Goal: Feedback & Contribution: Contribute content

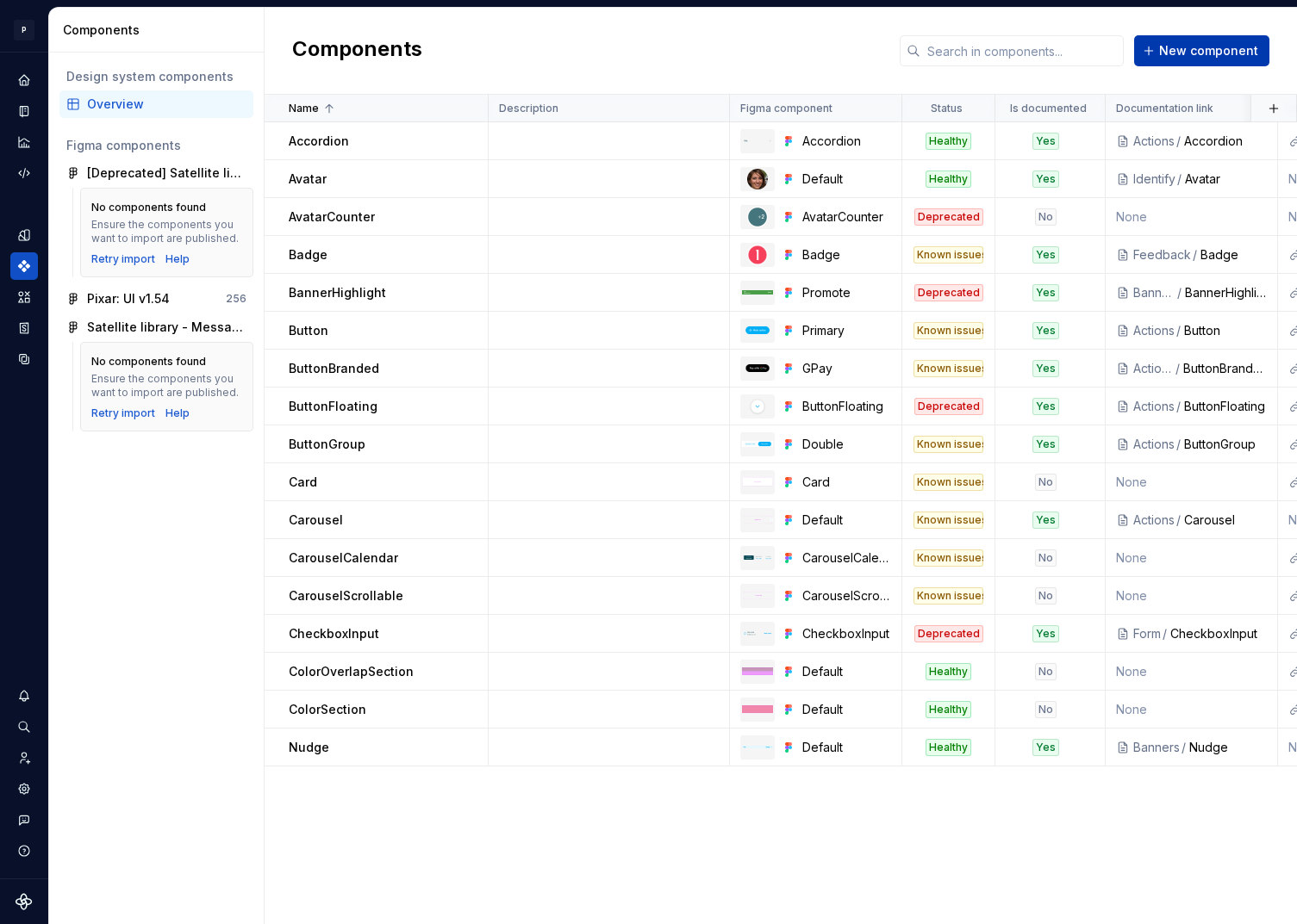
click at [1176, 57] on span "New component" at bounding box center [1208, 51] width 99 height 17
type textarea "*"
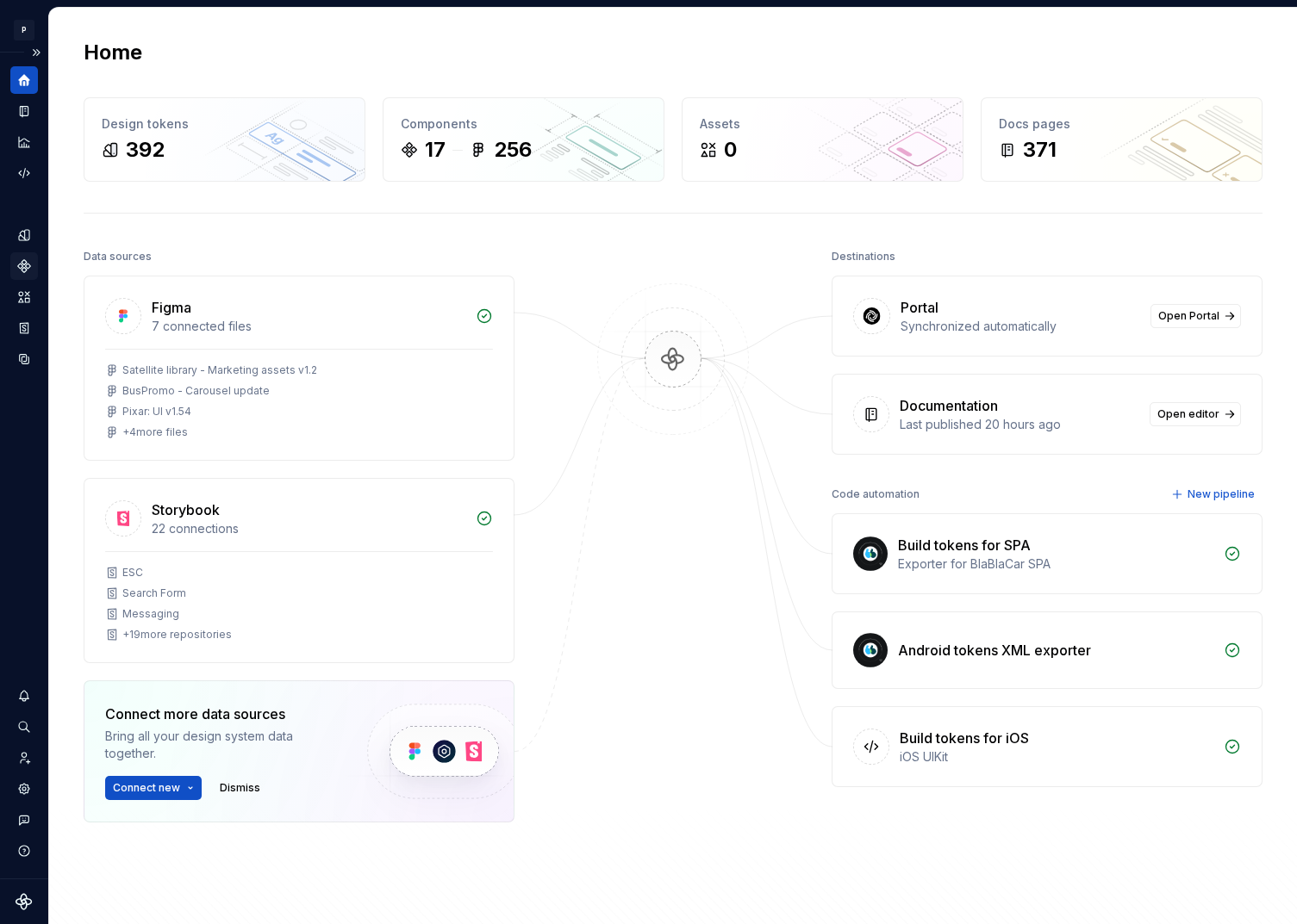
click at [26, 268] on icon "Components" at bounding box center [24, 266] width 15 height 15
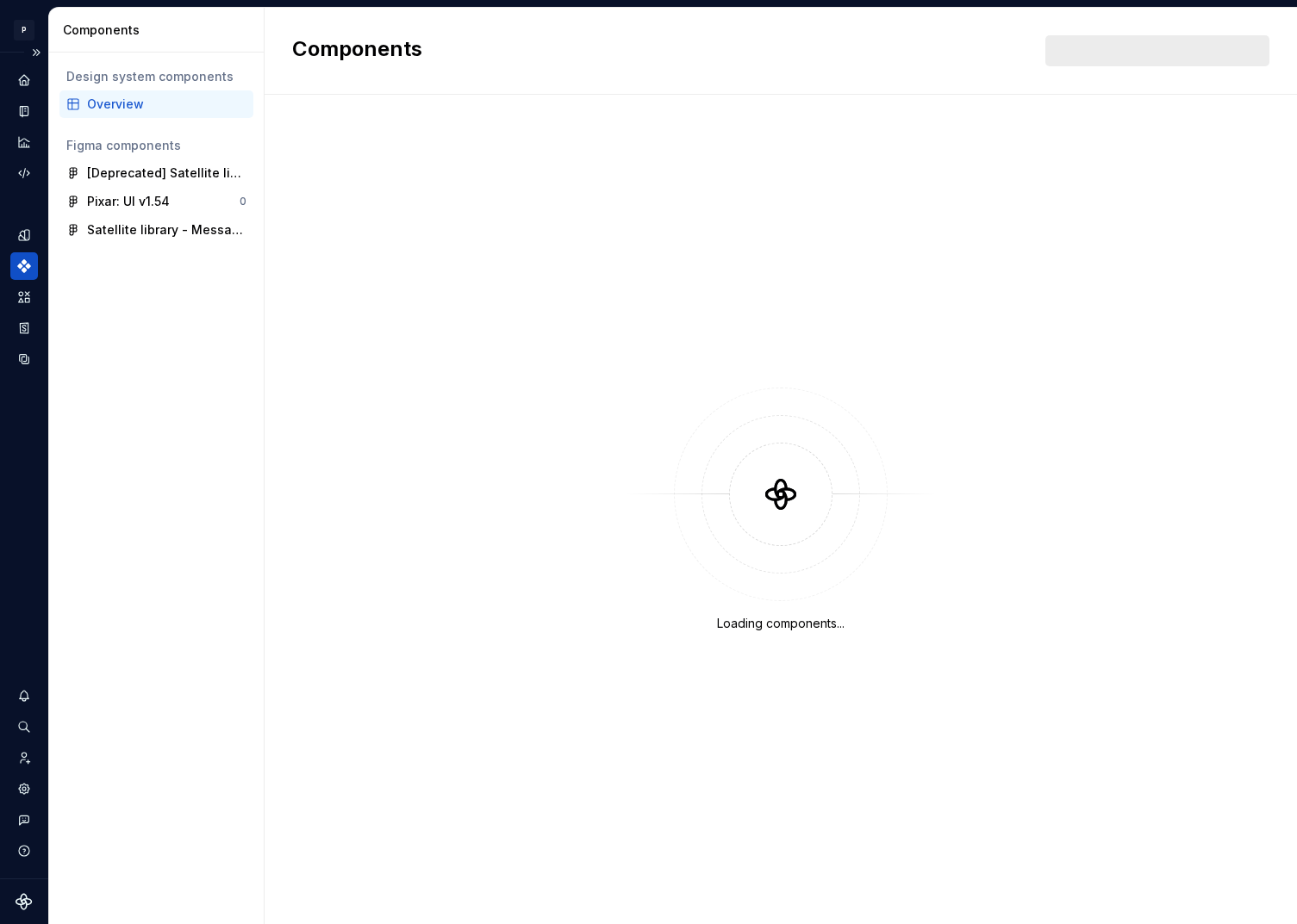
click at [137, 107] on div "Overview" at bounding box center [167, 104] width 159 height 17
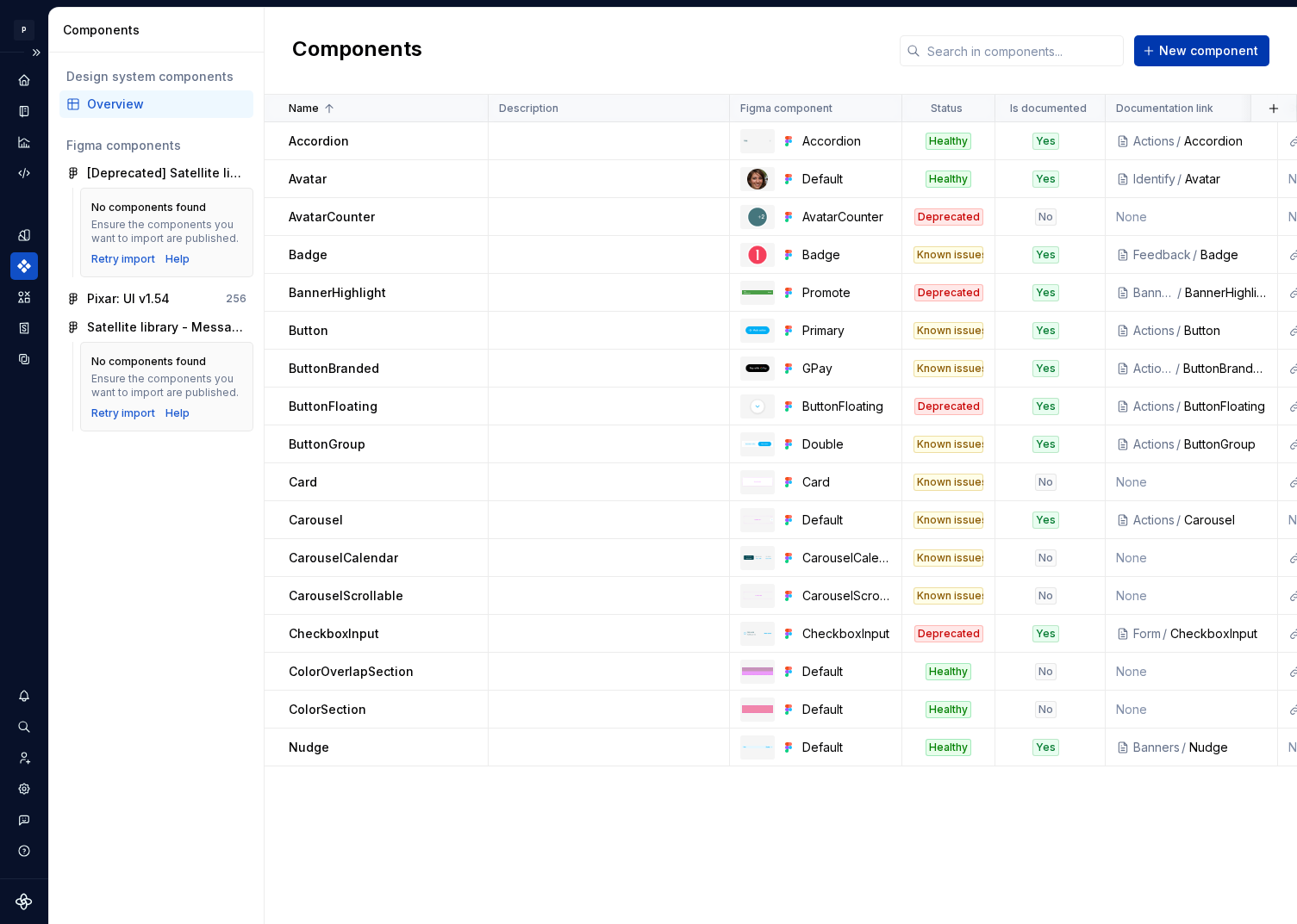
click at [1202, 58] on span "New component" at bounding box center [1208, 51] width 99 height 17
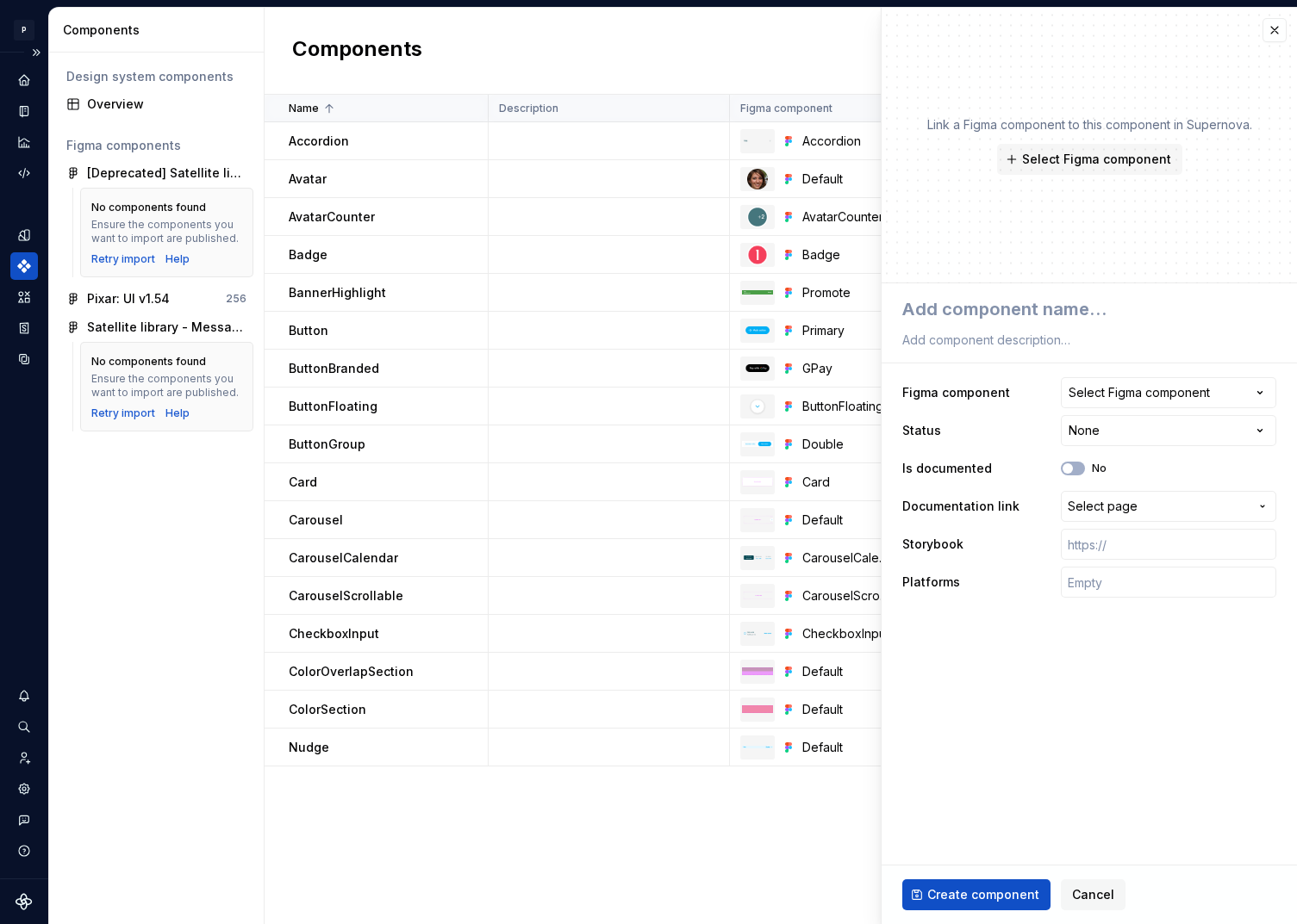
type textarea "C"
type textarea "*"
type textarea "Co"
type textarea "*"
type textarea "Con"
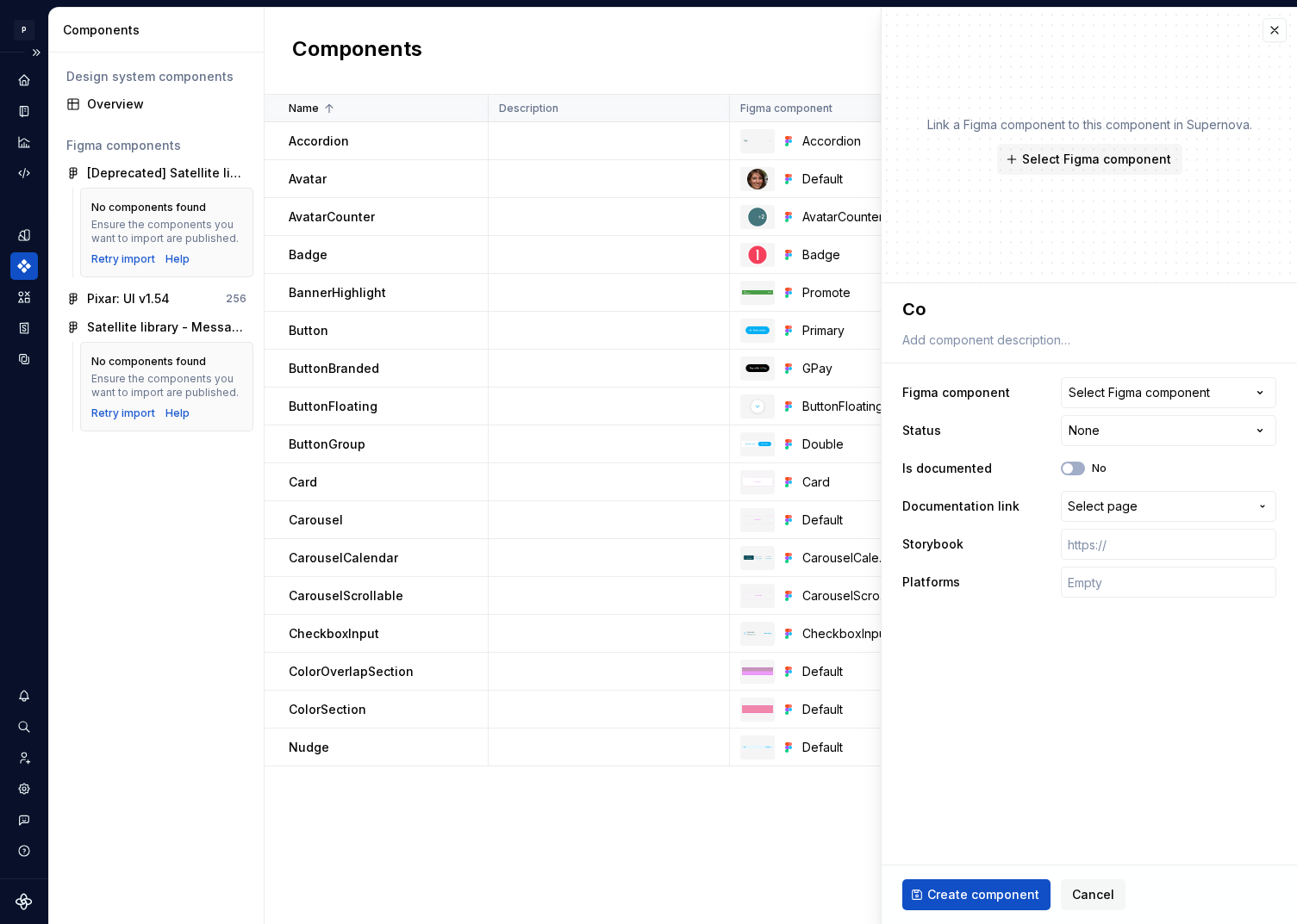
type textarea "*"
type textarea "Conf"
type textarea "*"
type textarea "Confi"
type textarea "*"
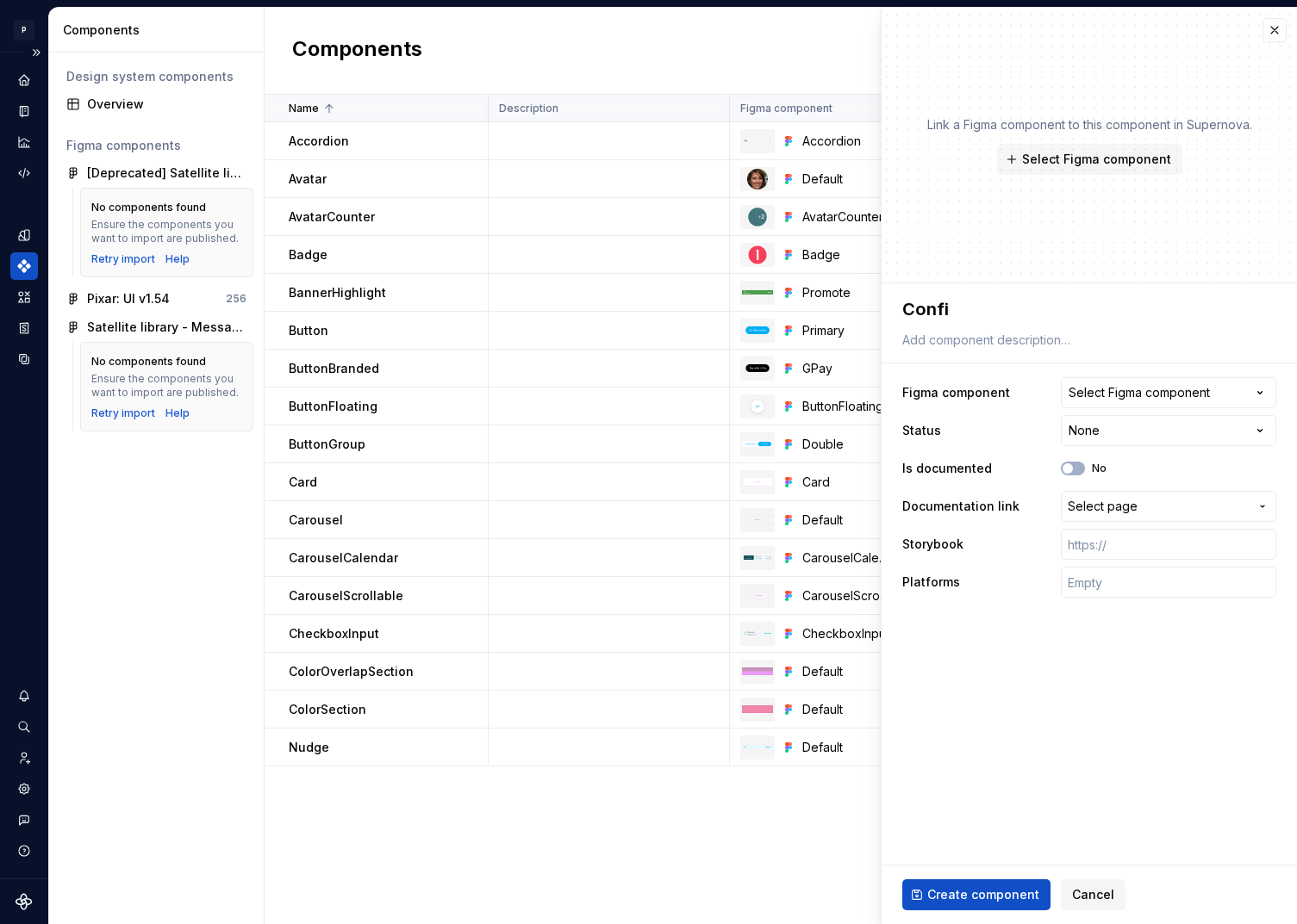
type textarea "Confir"
type textarea "*"
type textarea "Confirm"
type textarea "*"
type textarea "Confirma"
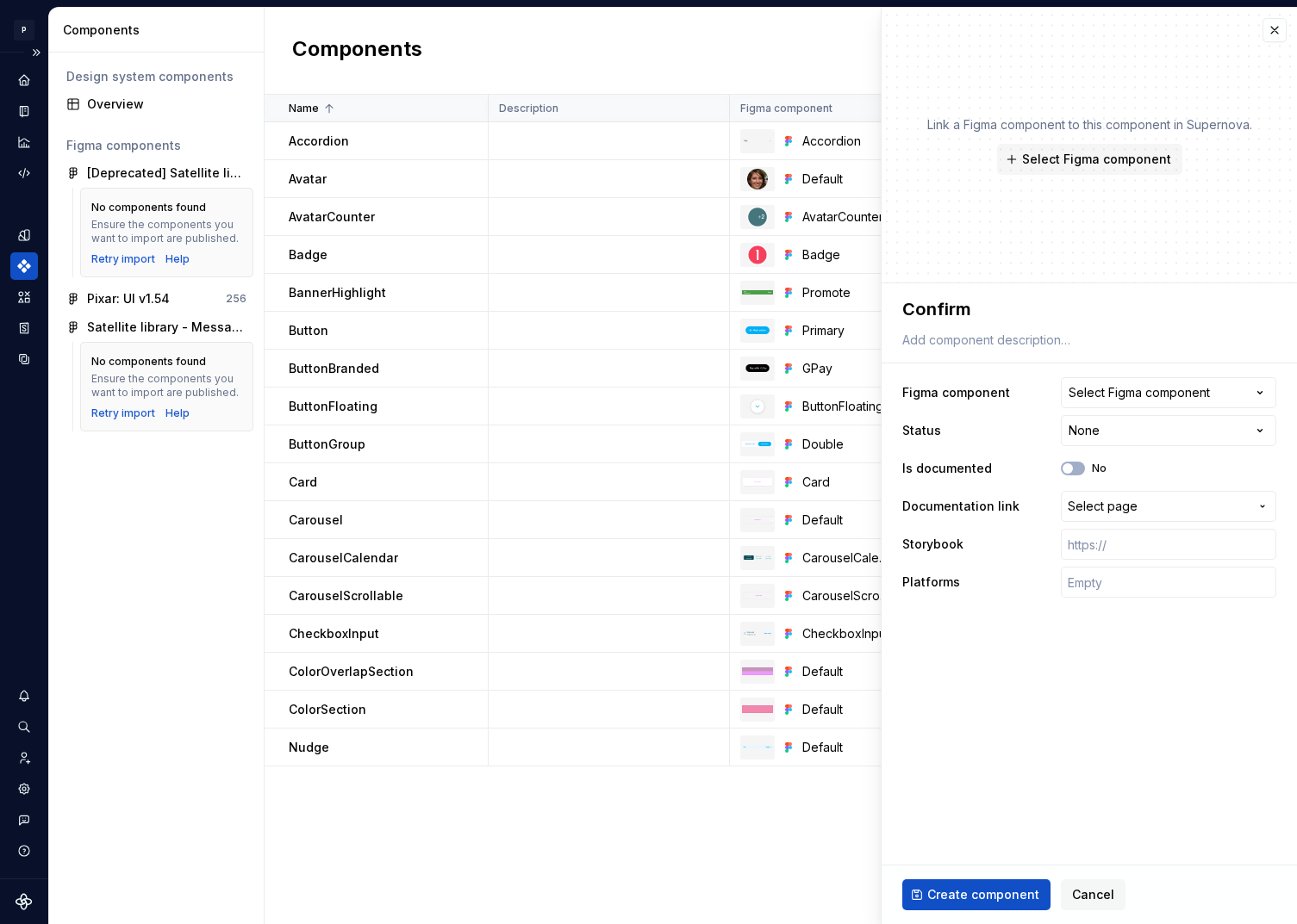
type textarea "*"
type textarea "Confirmat"
type textarea "*"
type textarea "Confirmati"
type textarea "*"
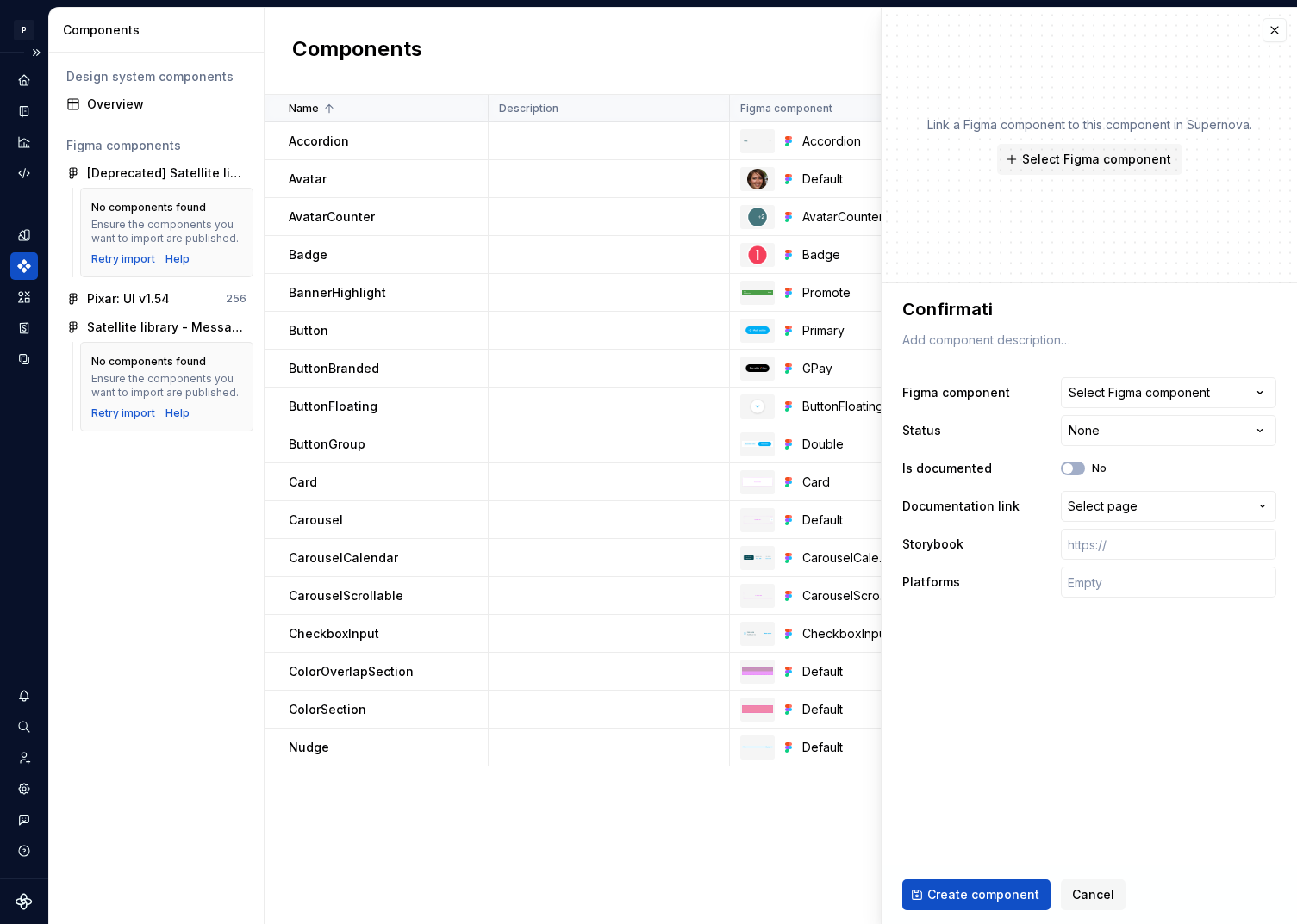
type textarea "Confirmatio"
type textarea "*"
type textarea "Confirmation"
type textarea "*"
type textarea "ConfirmationS"
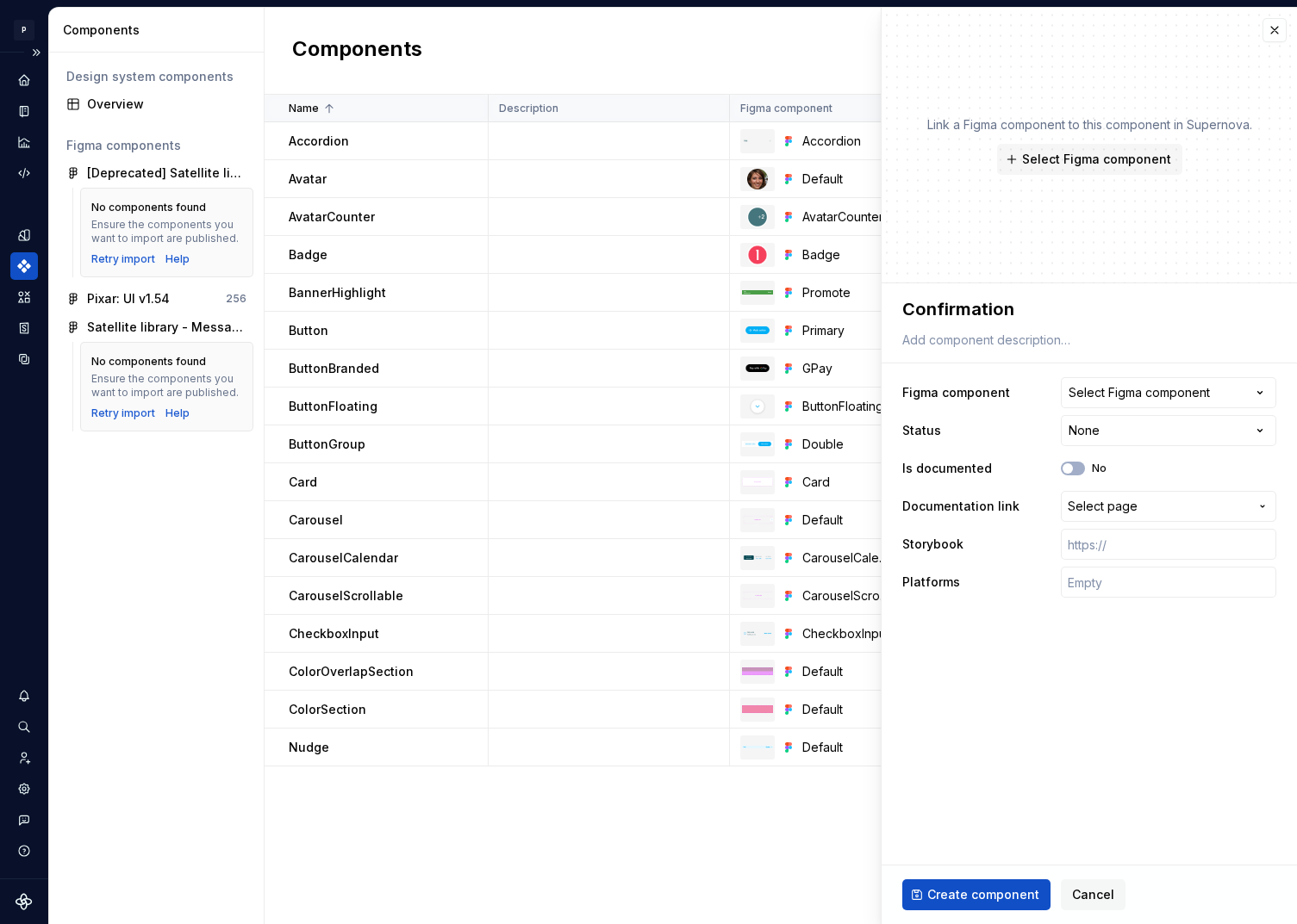
type textarea "*"
type textarea "ConfirmationSc"
type textarea "*"
type textarea "ConfirmationScr"
type textarea "*"
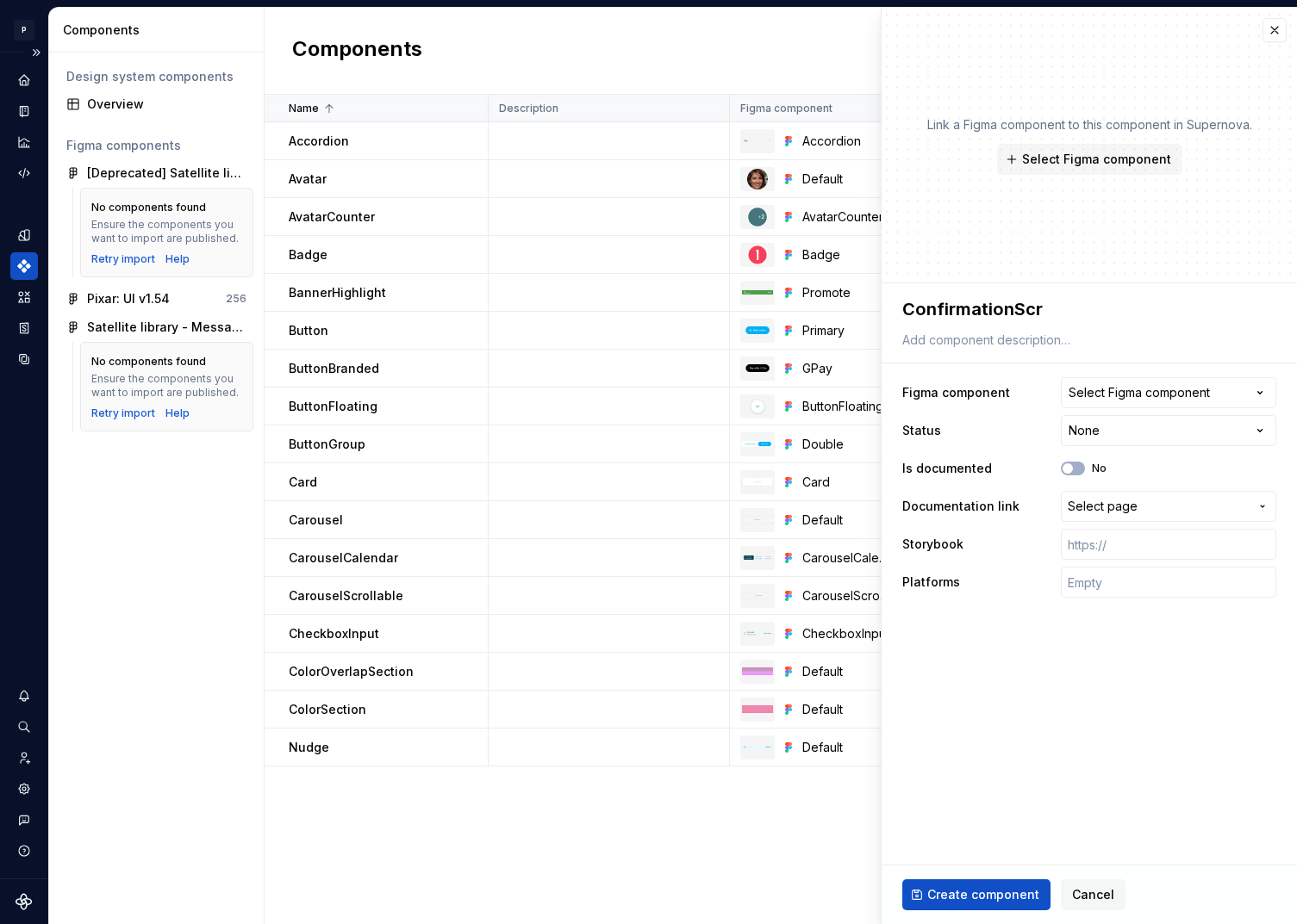
type textarea "ConfirmationScre"
type textarea "*"
type textarea "ConfirmationScree"
type textarea "*"
type textarea "ConfirmationScreen"
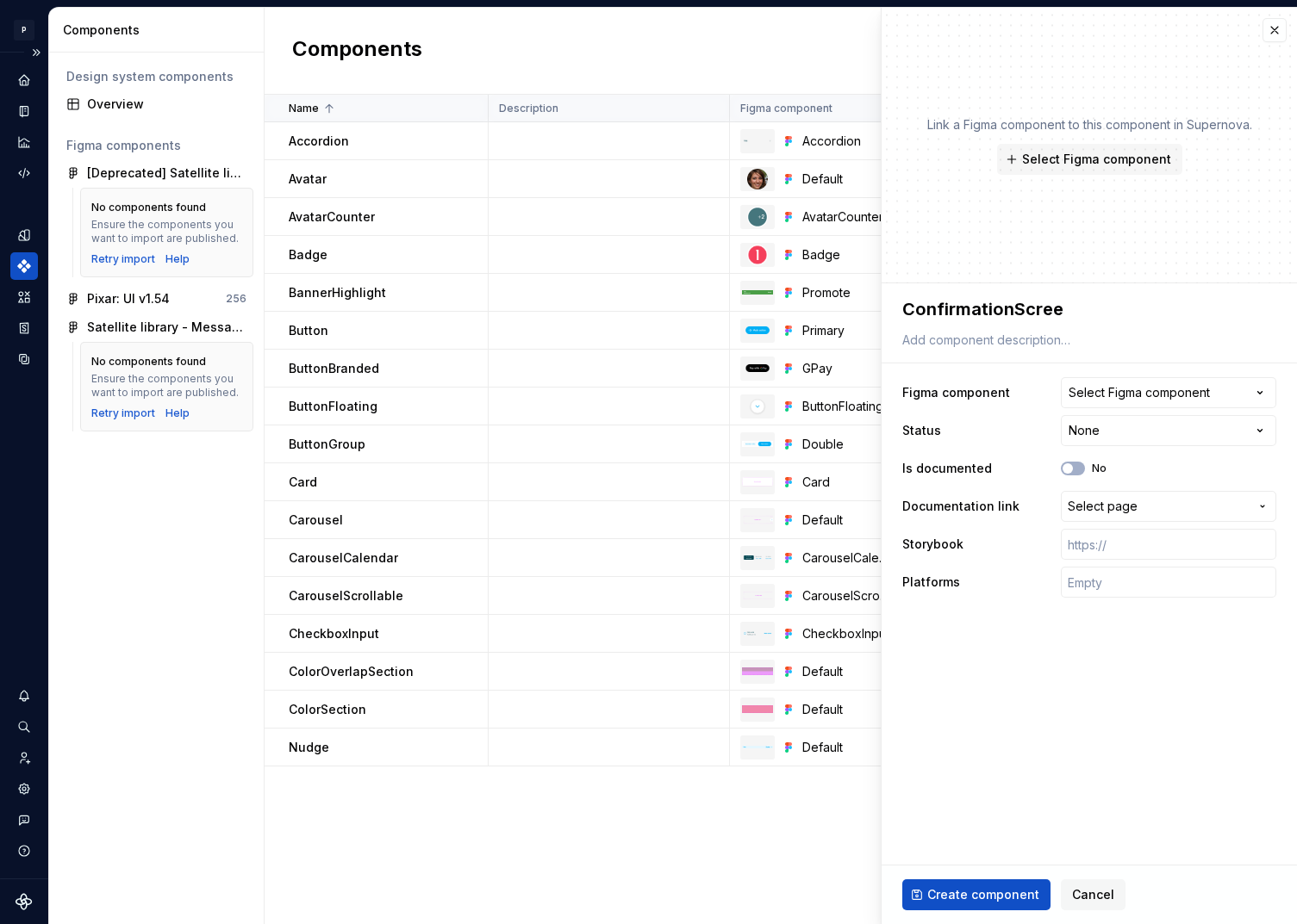
type textarea "*"
type textarea "ConfirmationScreen"
click at [1078, 158] on span "Select Figma component" at bounding box center [1097, 159] width 150 height 17
type textarea "*"
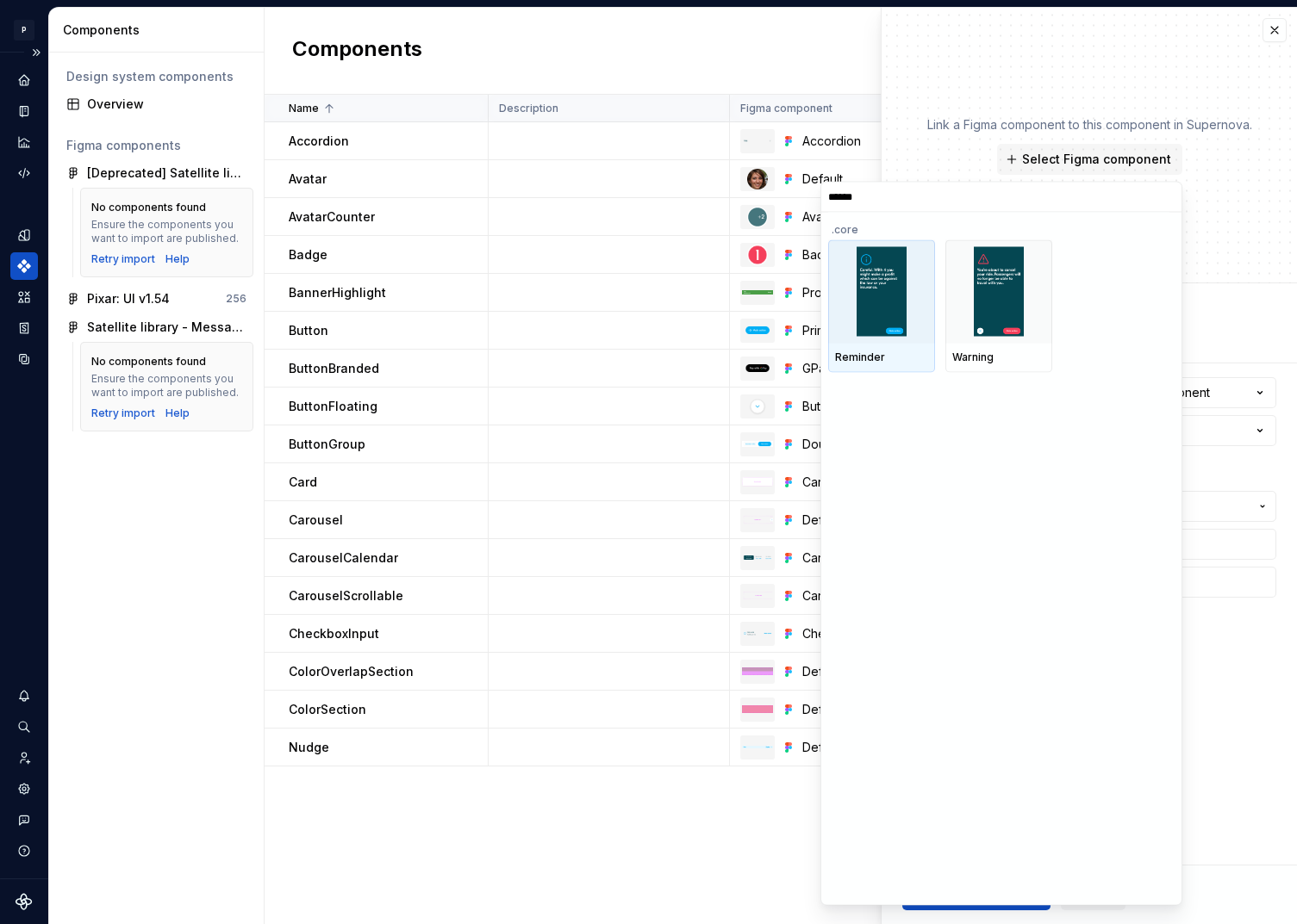
type input "*******"
click at [1018, 305] on img at bounding box center [999, 290] width 51 height 89
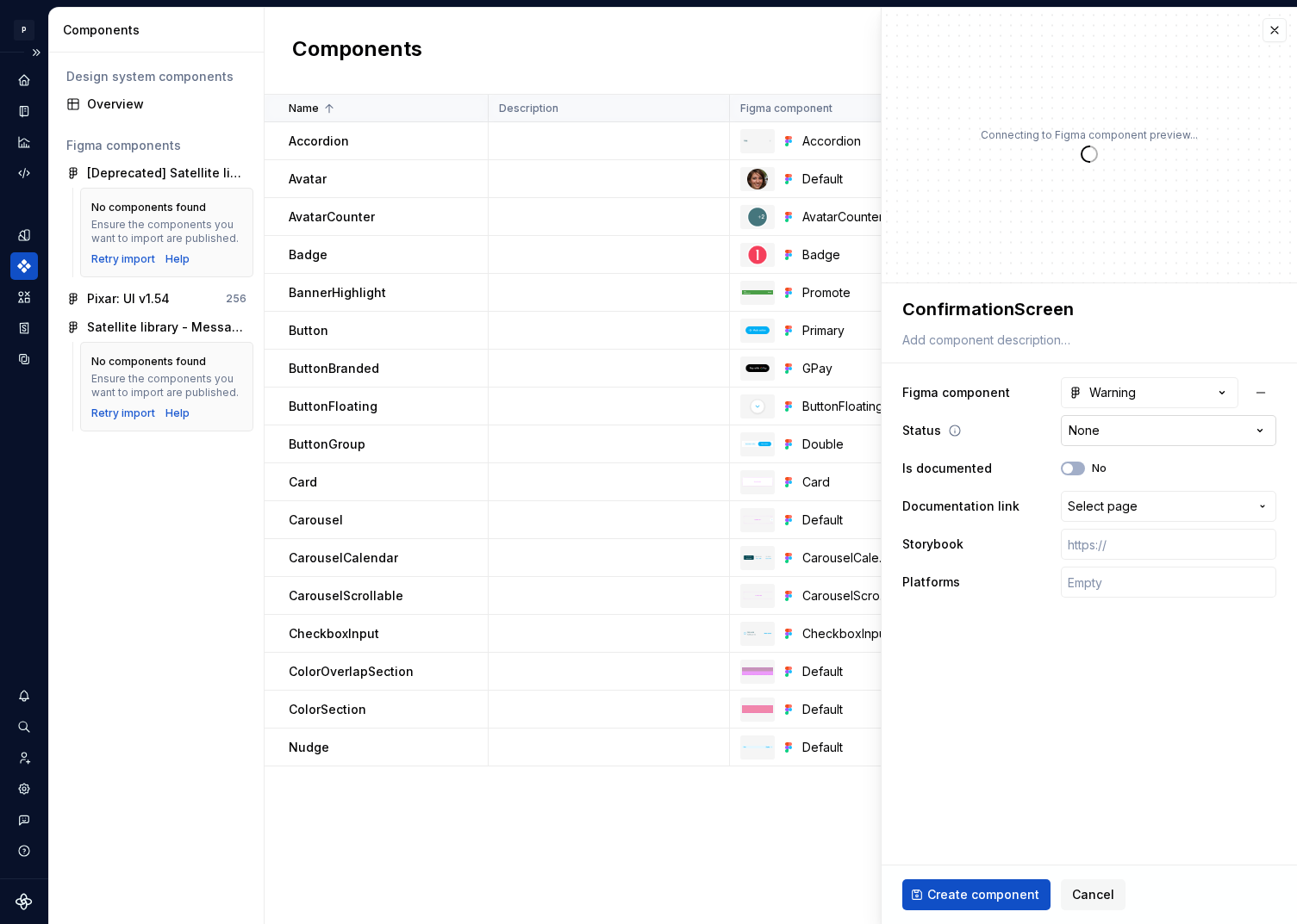
click at [1141, 430] on html "P pixar SO Design system data Components Design system components Overview Figm…" at bounding box center [648, 462] width 1297 height 924
type textarea "*"
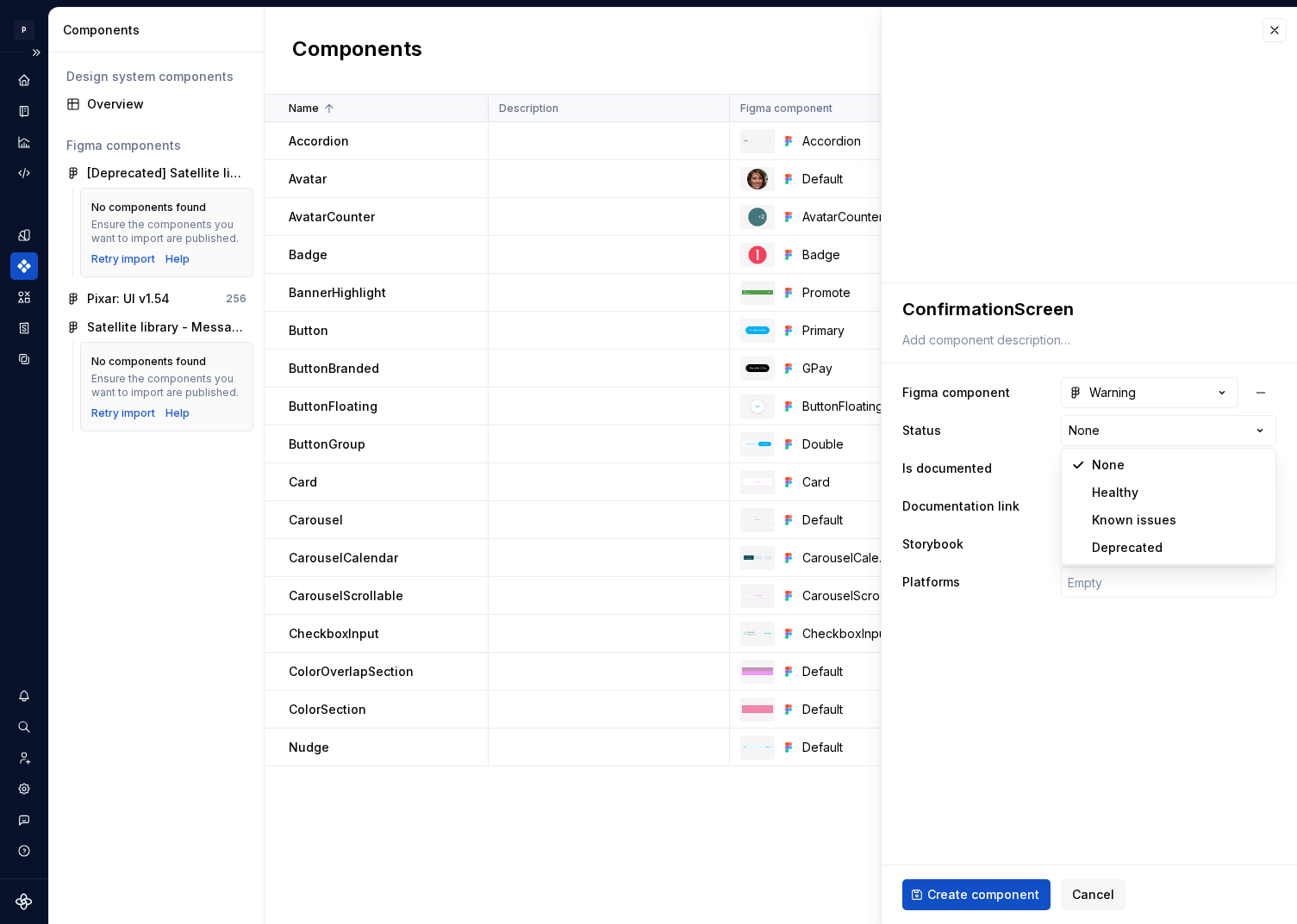
select select "**********"
click at [1112, 547] on input "text" at bounding box center [1169, 544] width 216 height 31
paste input "https://design.blablacar.com/pixar/web/master/home/?path=/docs/modals_confirmat…"
type textarea "*"
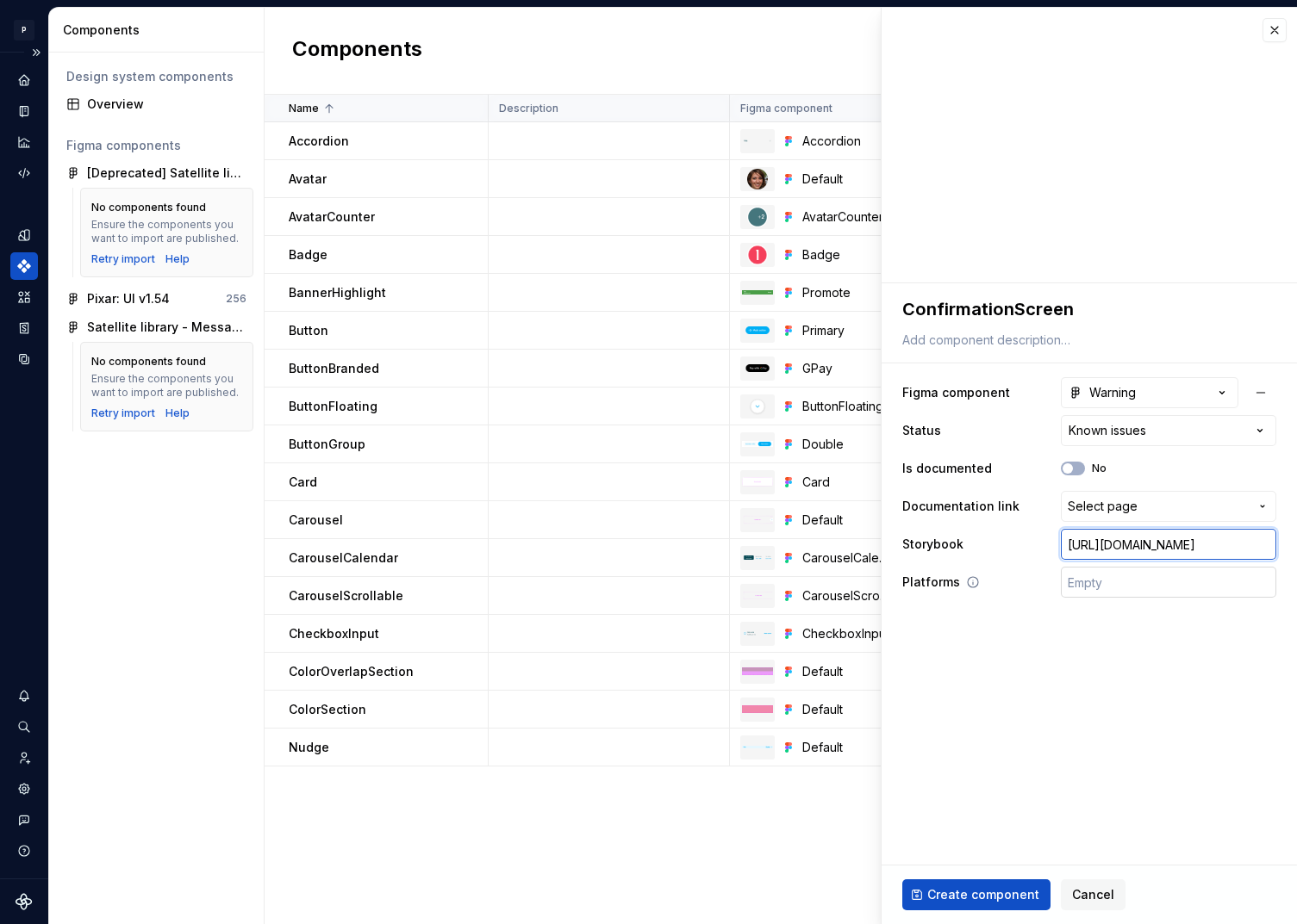
type input "https://design.blablacar.com/pixar/web/master/home/?path=/docs/modals_confirmat…"
type textarea "*"
click at [1109, 584] on input "text" at bounding box center [1169, 582] width 216 height 31
type input "🤖 Android | 🍎 iOS | ⚛️ SPA"
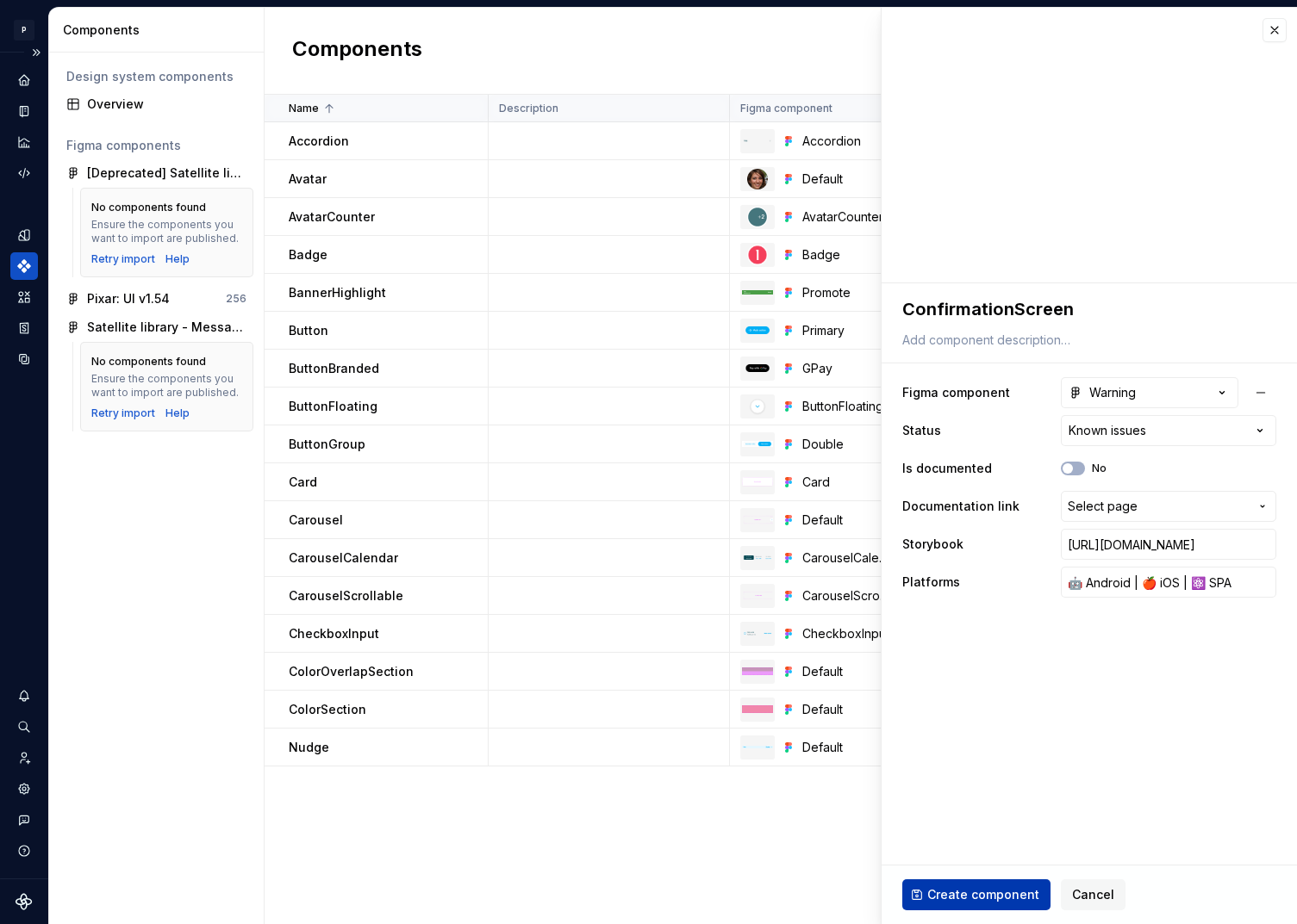
click at [961, 897] on span "Create component" at bounding box center [983, 895] width 112 height 17
type textarea "*"
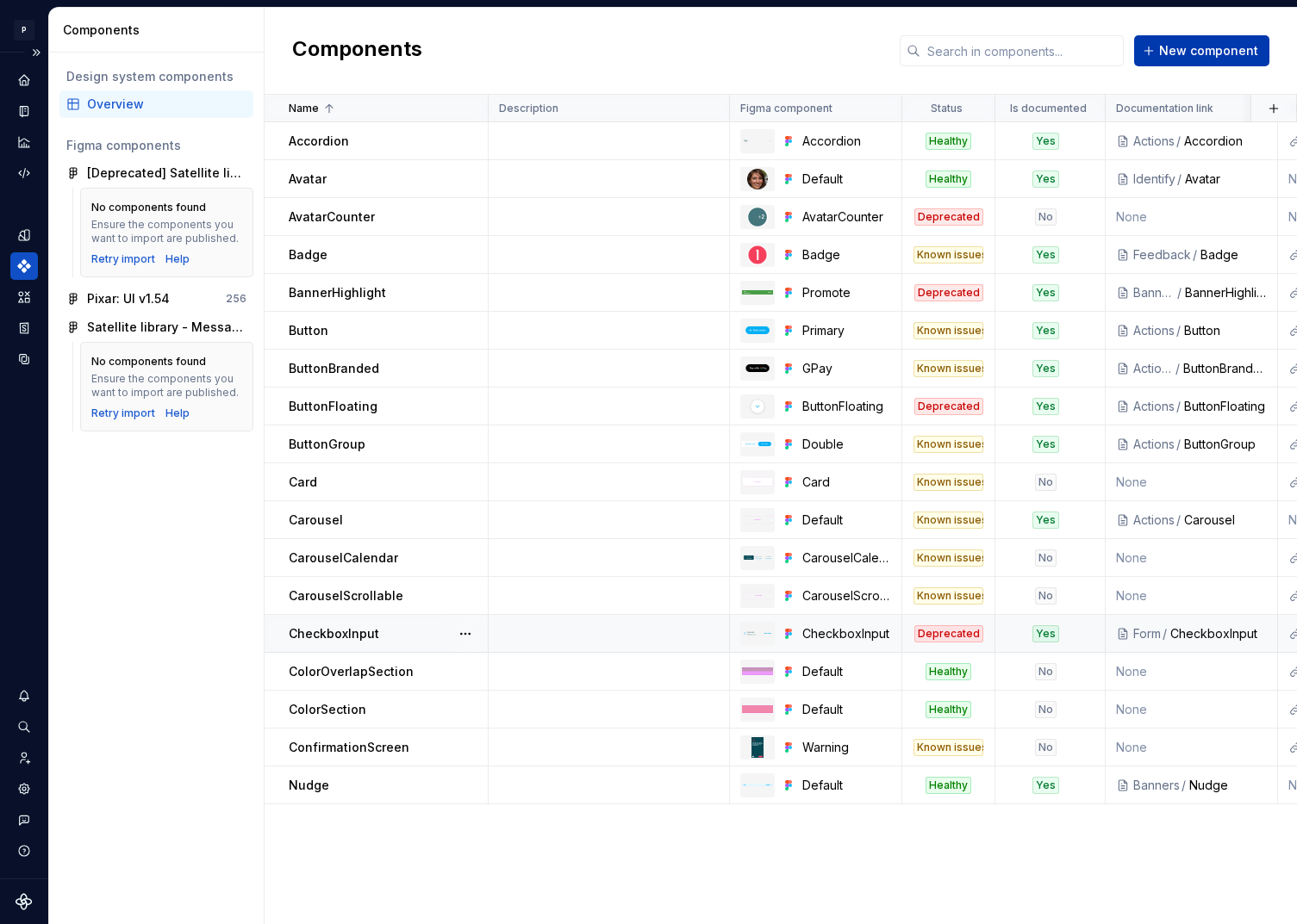
click at [1206, 52] on span "New component" at bounding box center [1208, 51] width 99 height 17
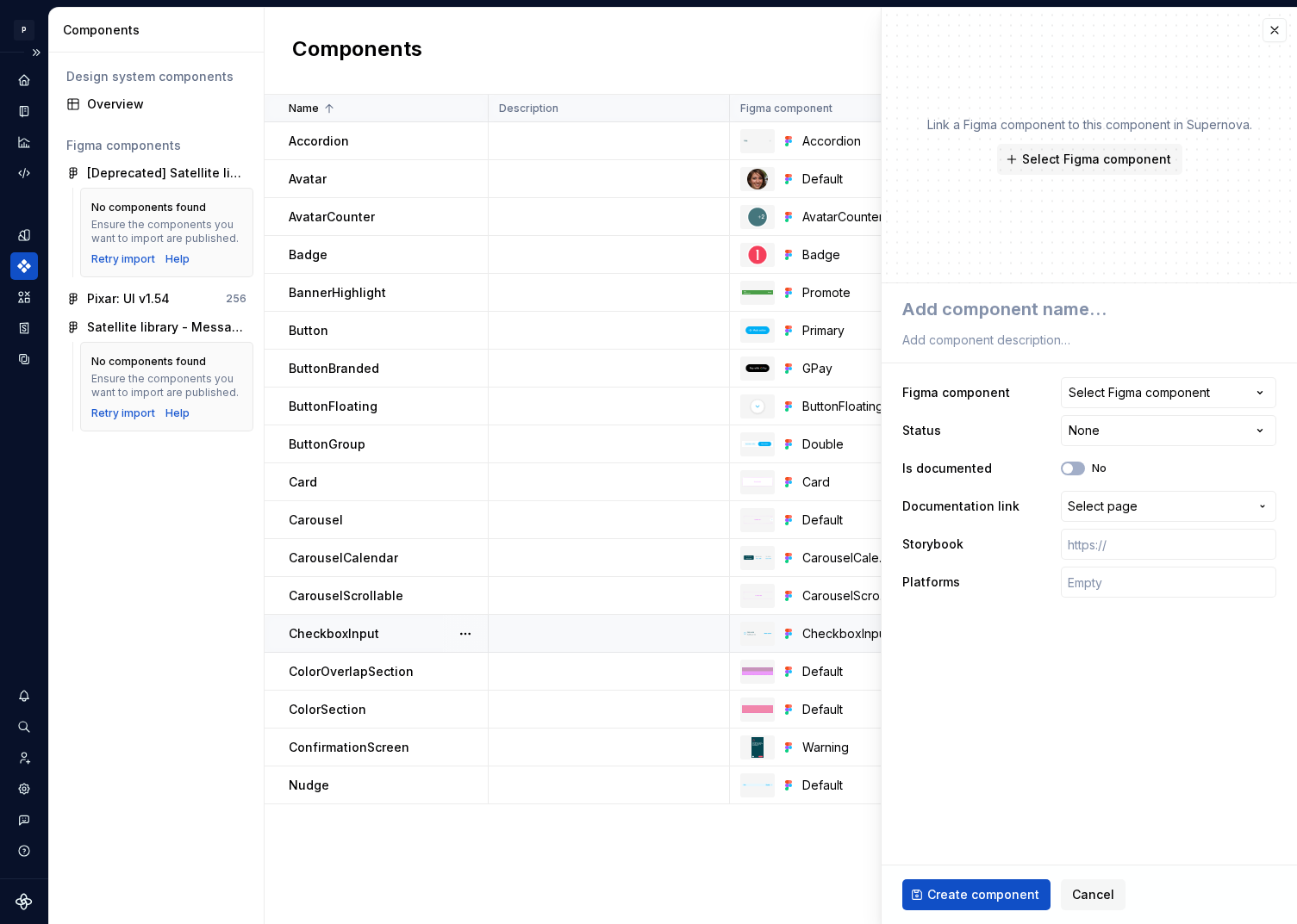
type textarea "*"
type textarea "D"
type textarea "*"
type textarea "Dq"
type textarea "*"
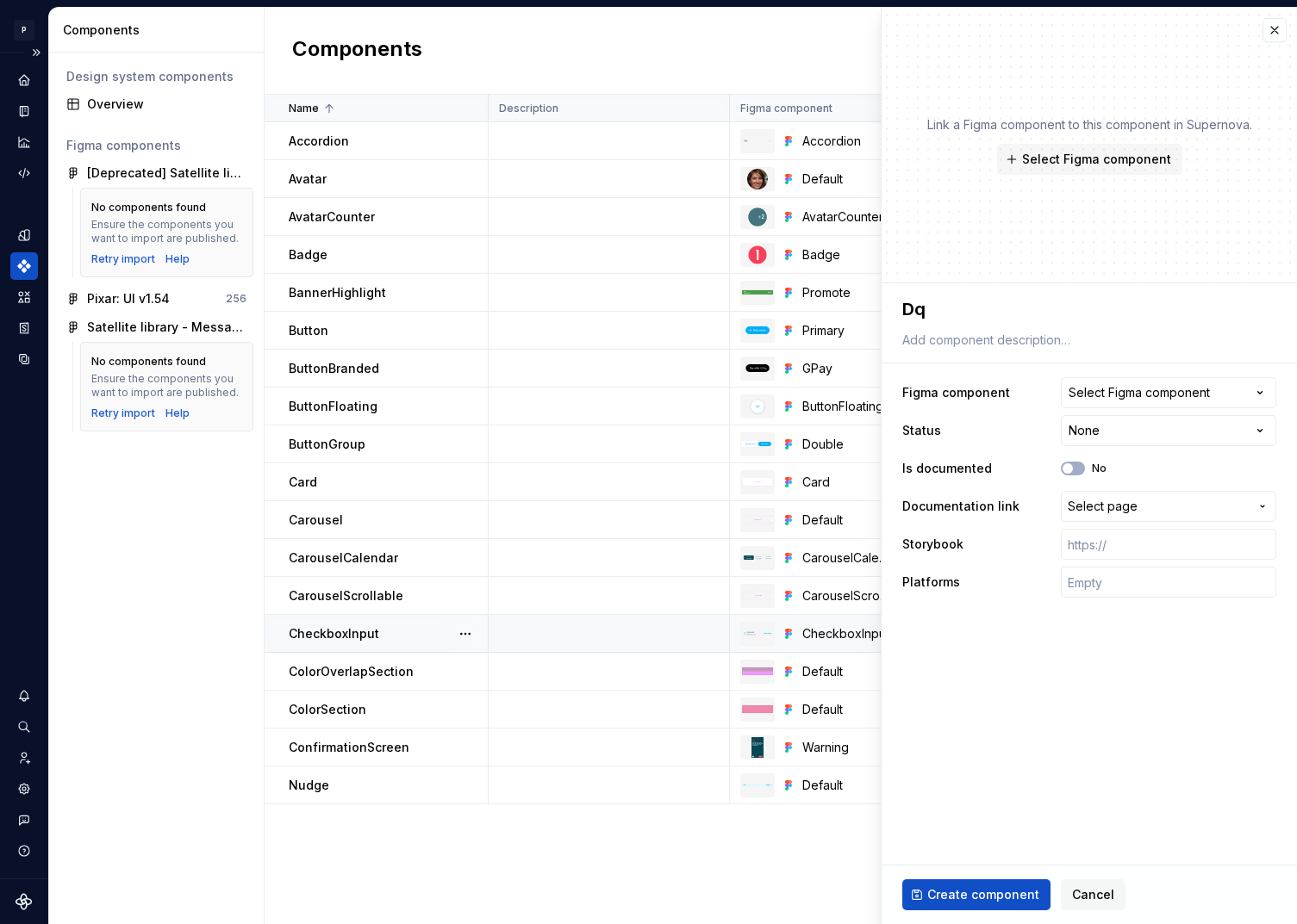
type textarea "Dqt"
type textarea "*"
type textarea "Dqtq"
type textarea "*"
type textarea "Dqt"
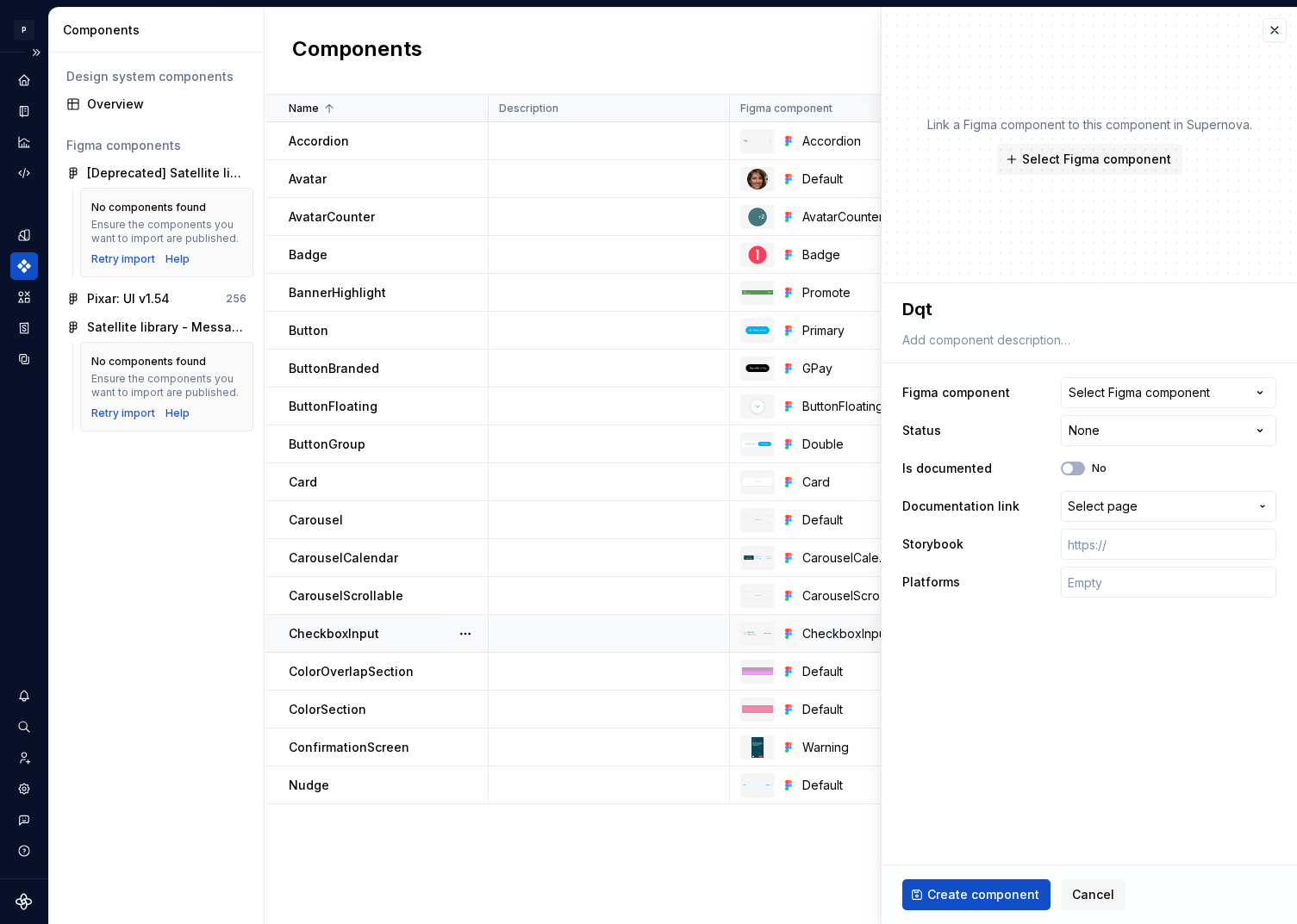
type textarea "*"
type textarea "Dq"
type textarea "*"
type textarea "D"
type textarea "*"
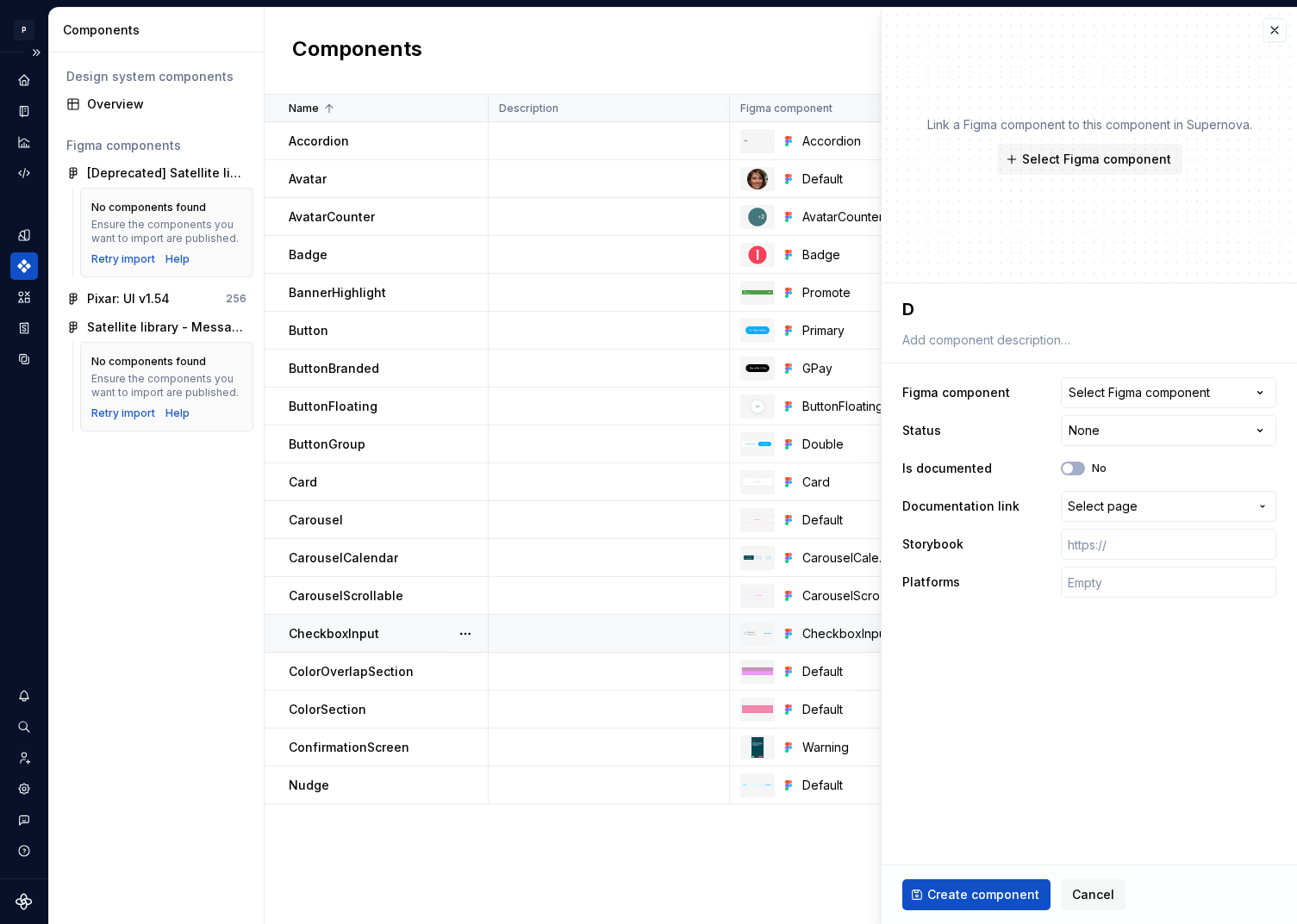
type textarea "Da"
type textarea "*"
type textarea "Dat"
type textarea "*"
type textarea "Data"
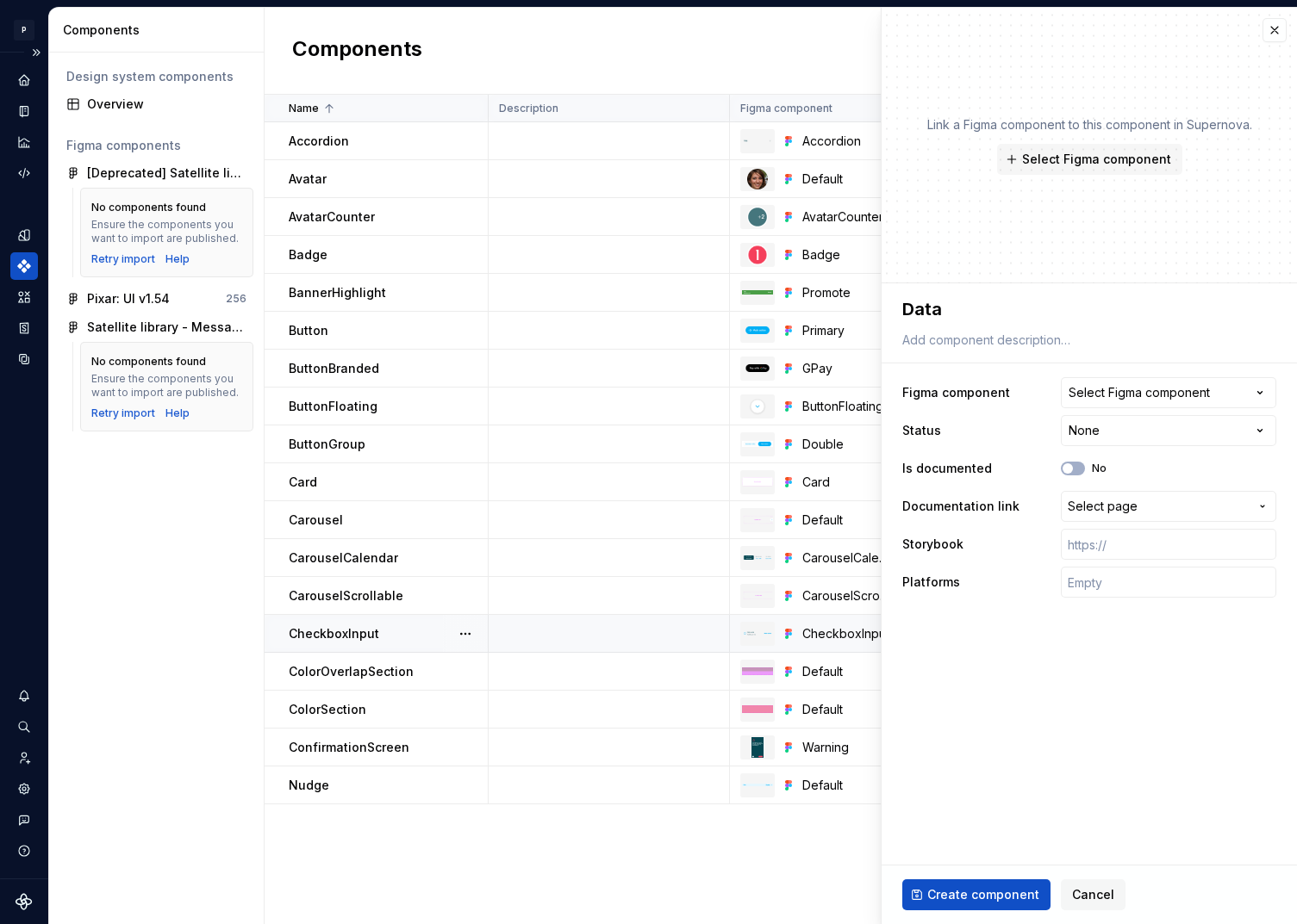
type textarea "*"
type textarea "Datab"
type textarea "*"
type textarea "Databl"
type textarea "*"
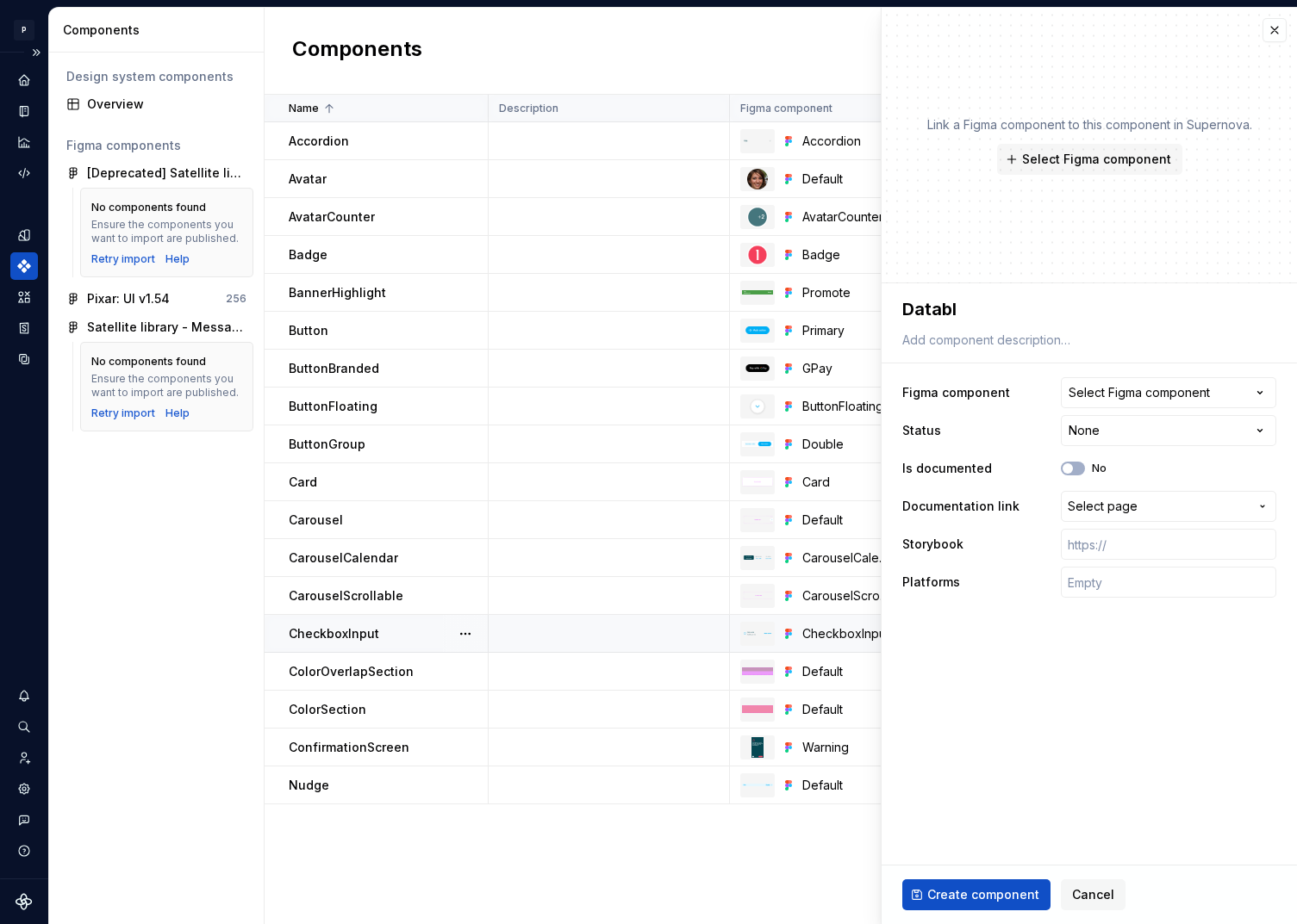
type textarea "Datablo"
type textarea "*"
type textarea "Databloc"
type textarea "*"
type textarea "Datablock"
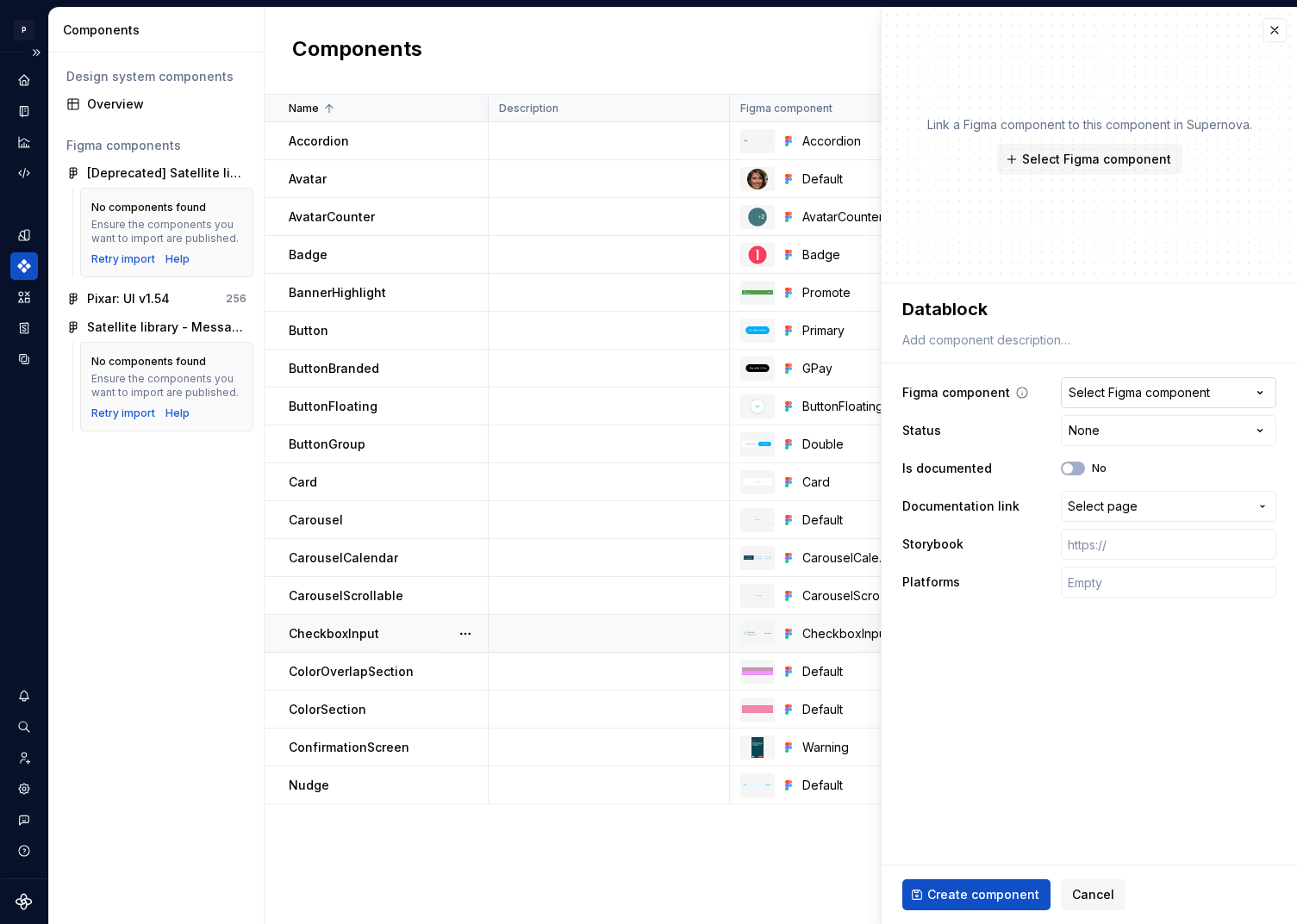
click at [1223, 391] on button "Select Figma component" at bounding box center [1169, 393] width 216 height 31
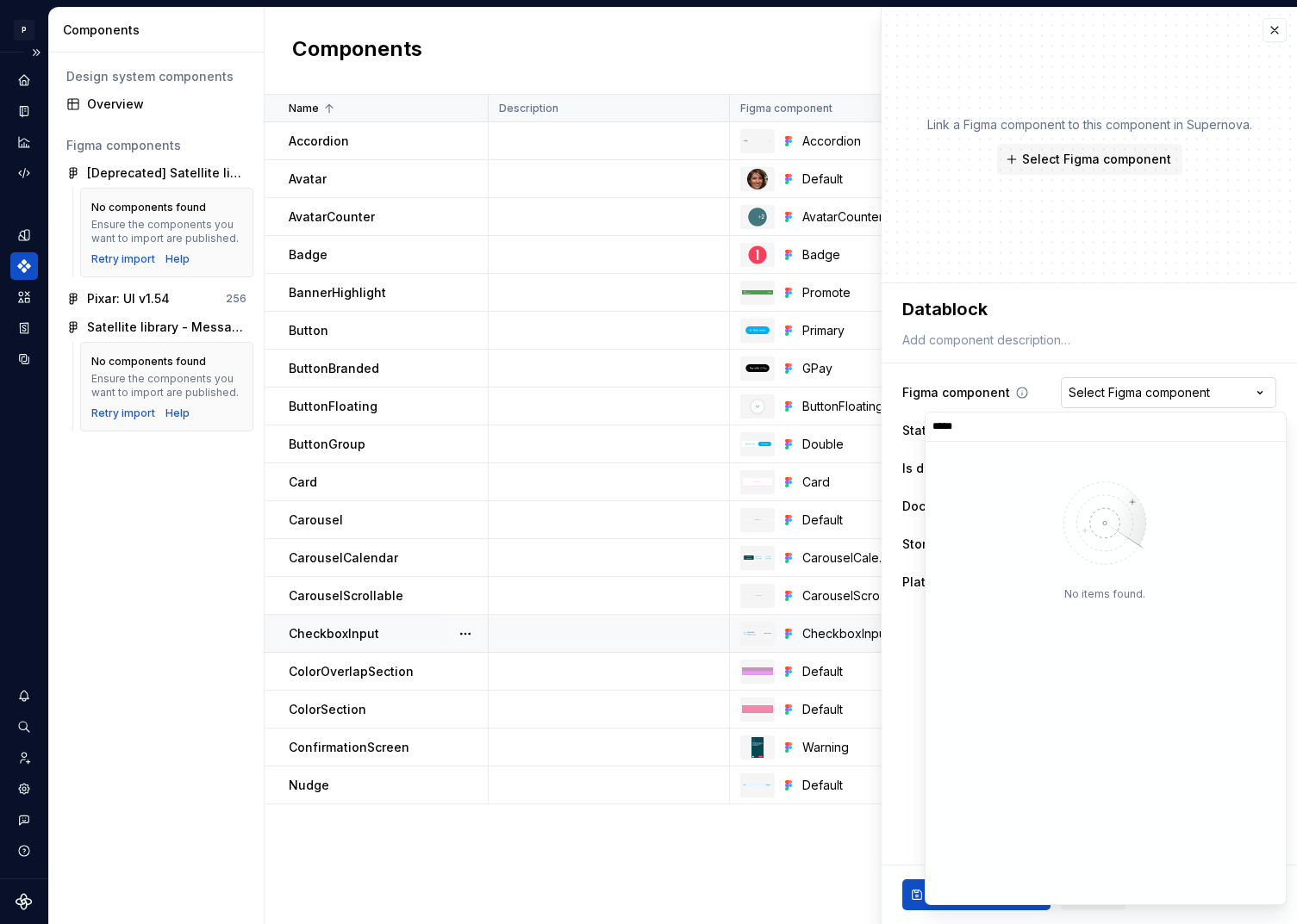
type input "*****"
click at [1017, 575] on div "Default" at bounding box center [985, 588] width 106 height 30
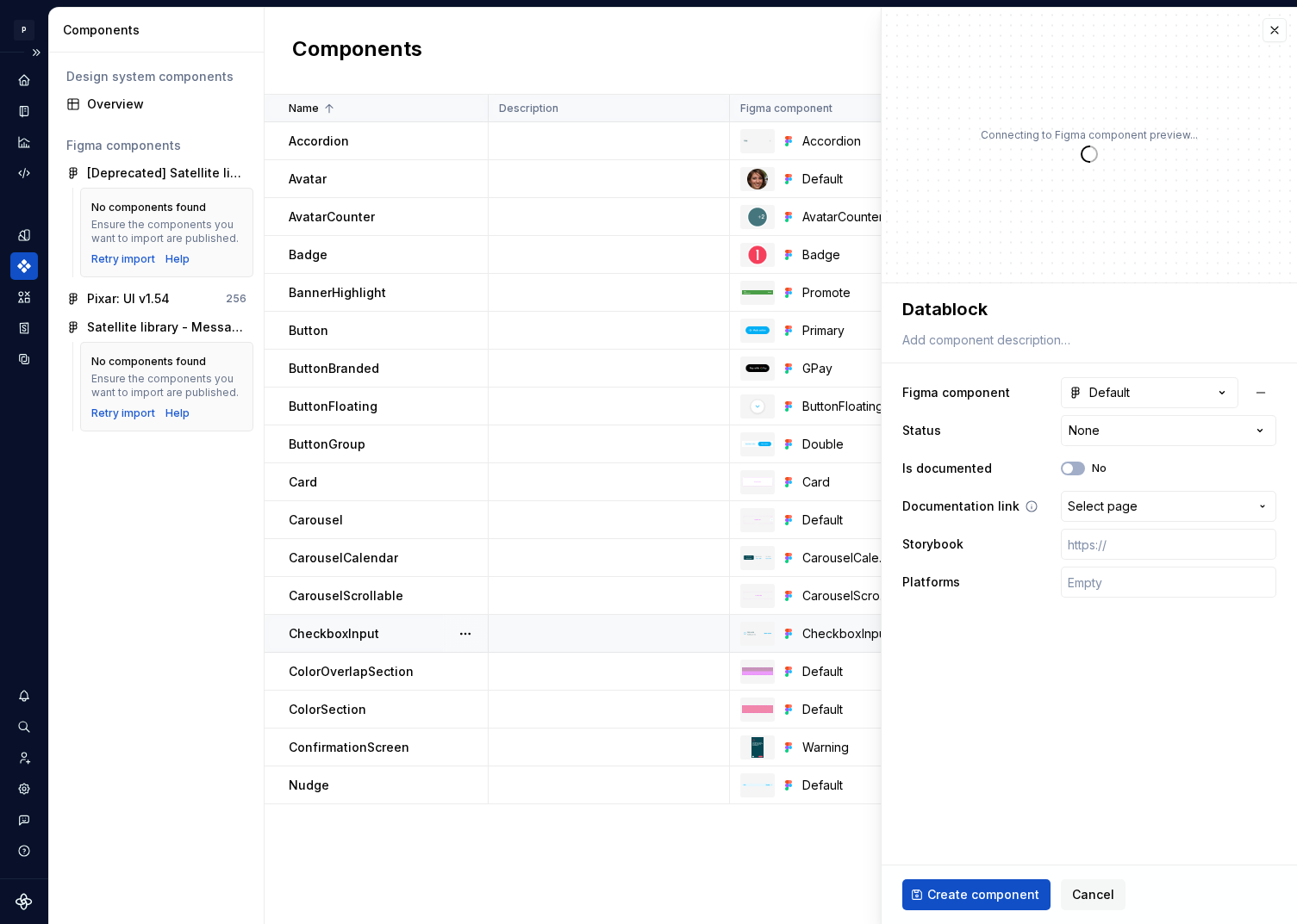
type textarea "*"
click at [1158, 430] on html "P pixar SO Design system data Components Design system components Overview Figm…" at bounding box center [648, 462] width 1297 height 924
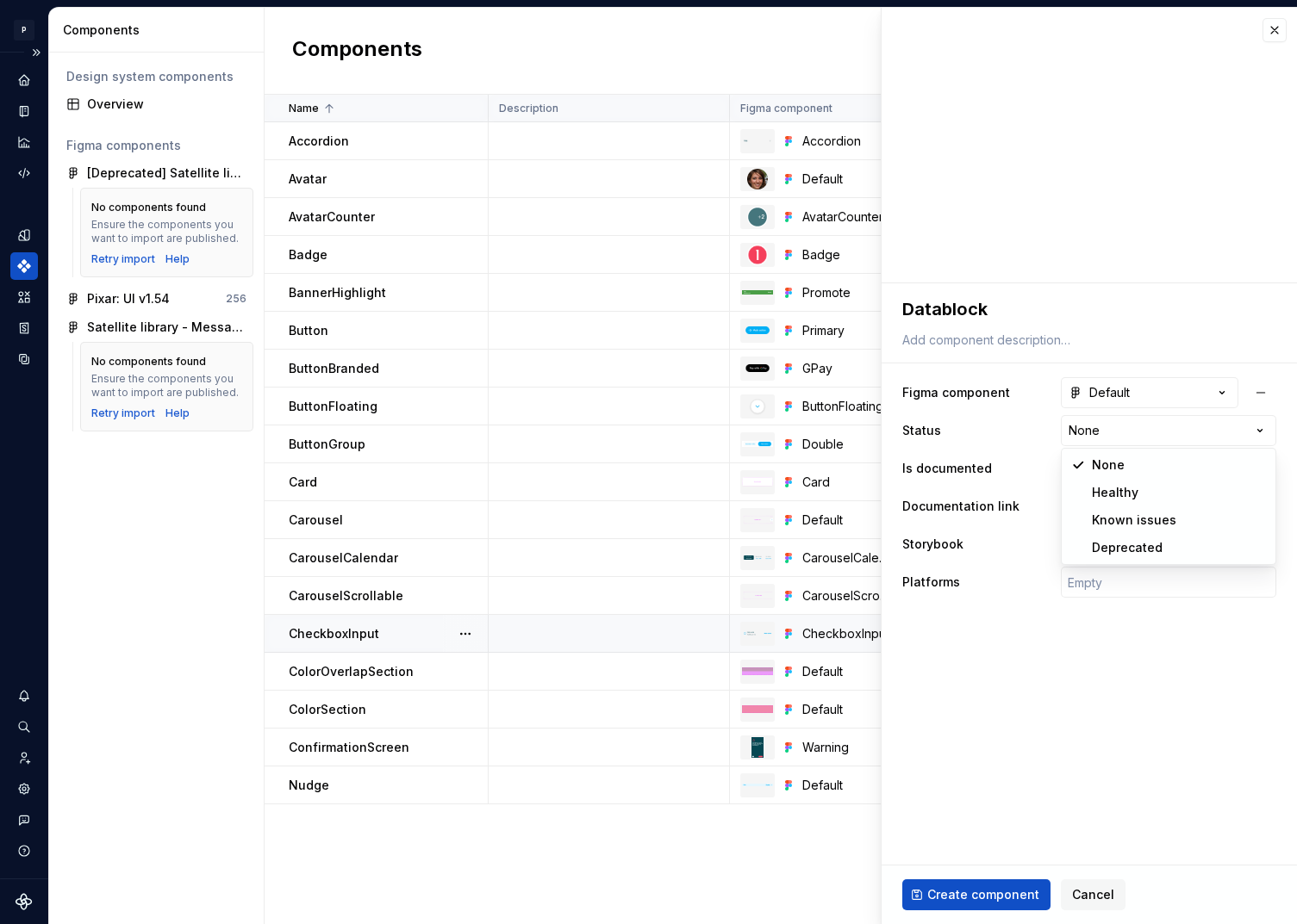
select select "**********"
click at [1076, 466] on button "No" at bounding box center [1073, 469] width 24 height 13
type textarea "*"
click at [1118, 504] on span "Select page" at bounding box center [1102, 507] width 70 height 17
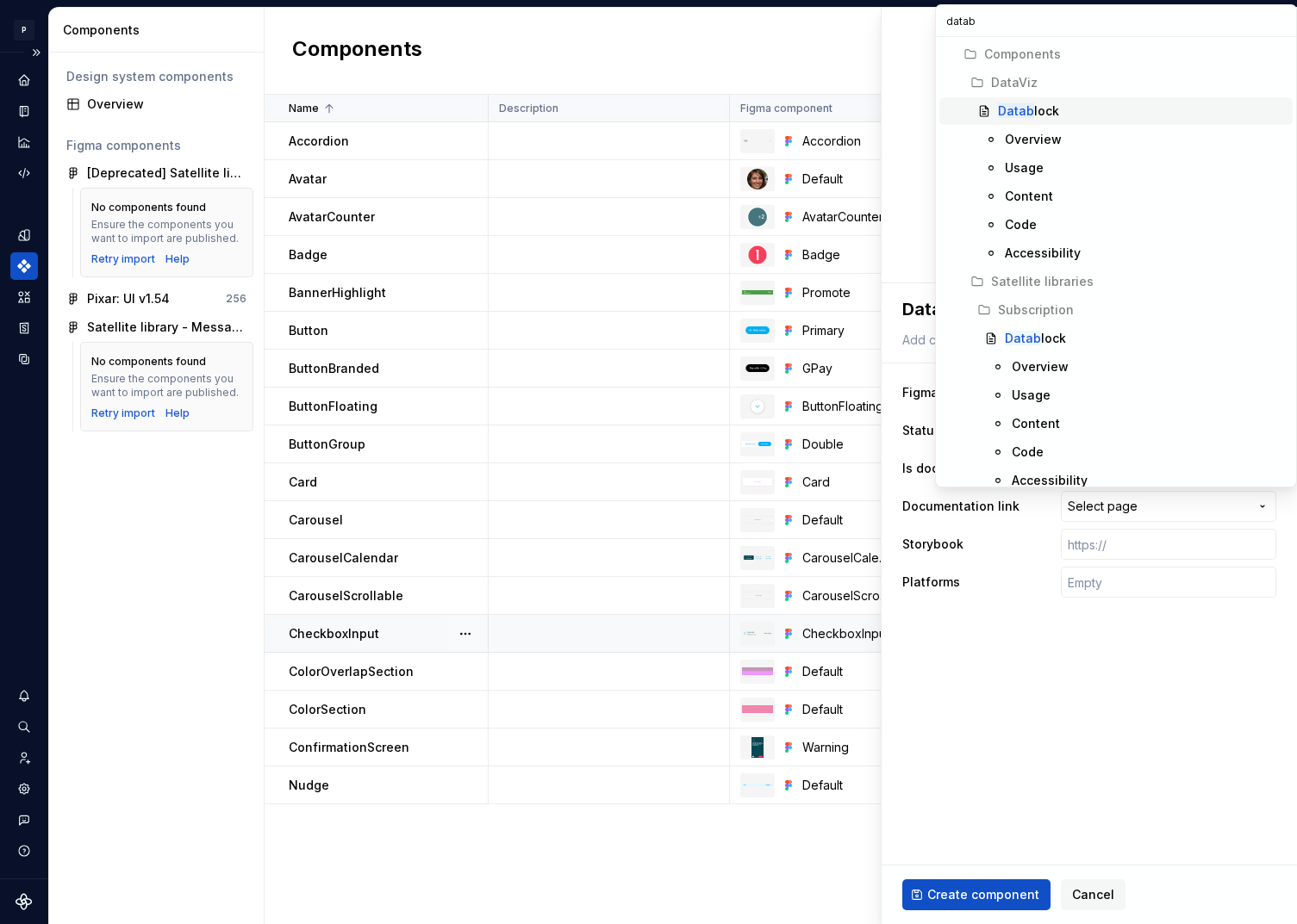
type input "datab"
click at [1047, 108] on div "Datab lock" at bounding box center [1029, 111] width 61 height 17
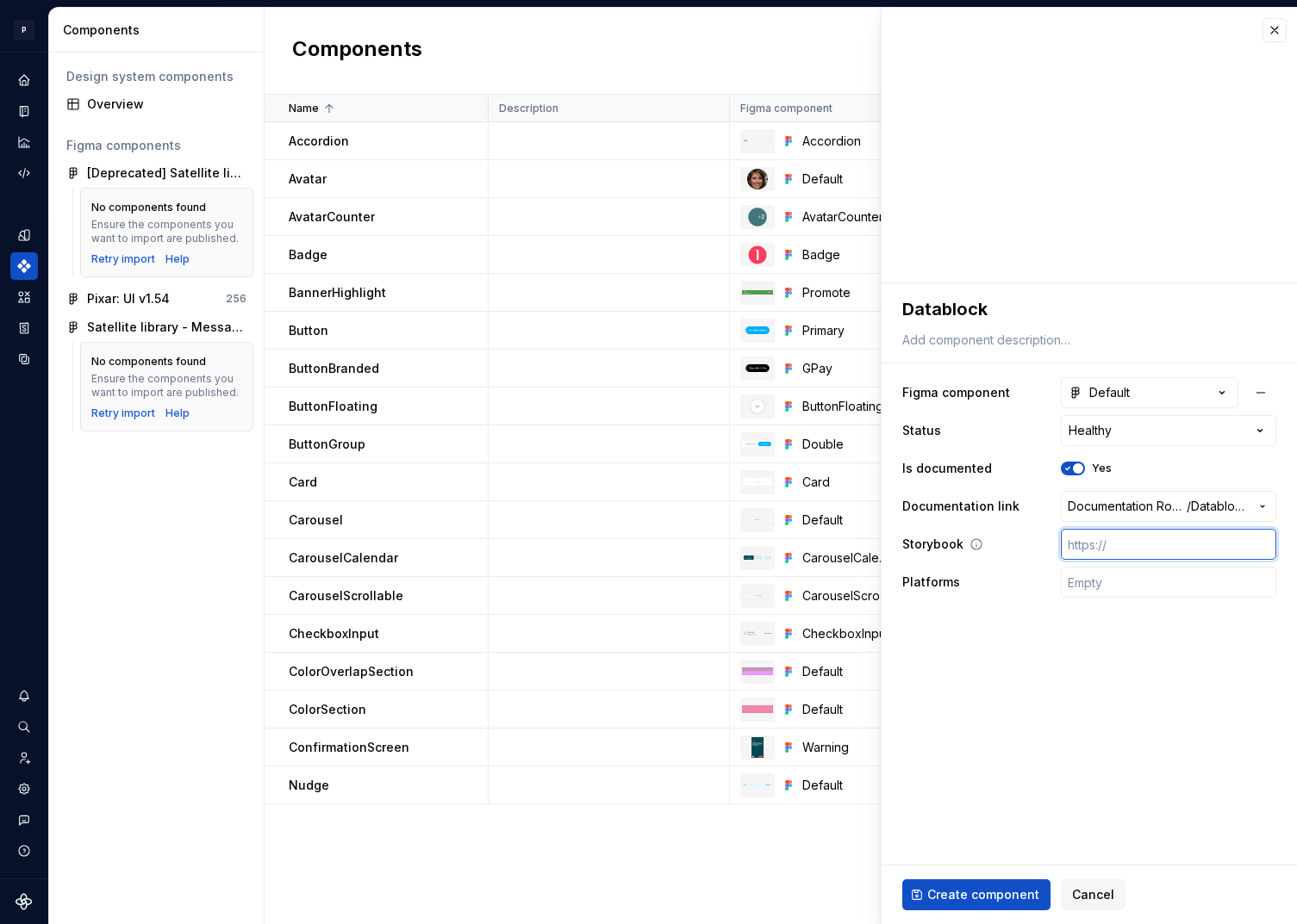
click at [1122, 549] on input "text" at bounding box center [1169, 544] width 216 height 31
paste input "https://design.blablacar.com/pixar/web/master/home/?path=/docs/feedback_datablo…"
type textarea "*"
type input "https://design.blablacar.com/pixar/web/master/home/?path=/docs/feedback_datablo…"
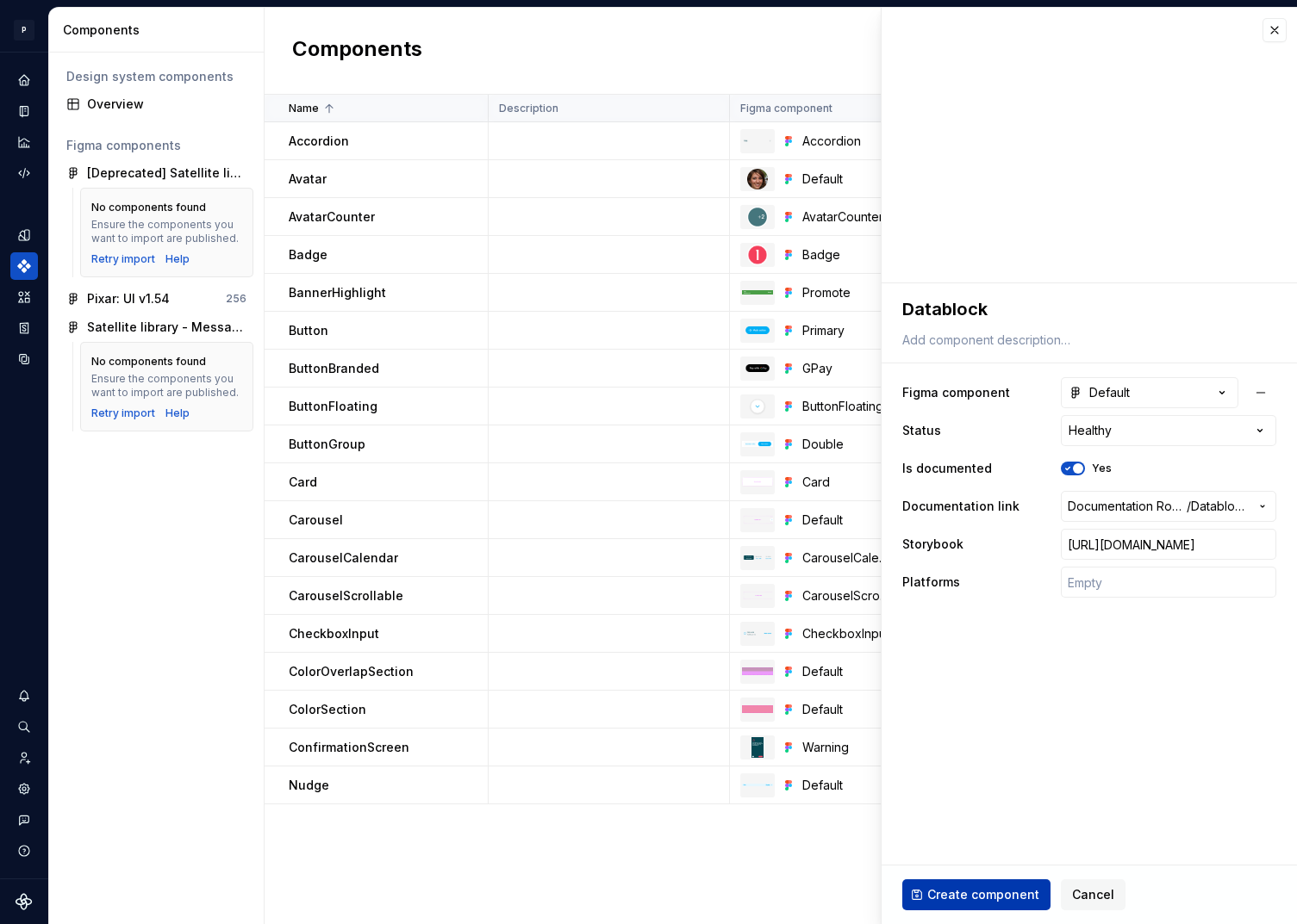
scroll to position [0, 0]
click at [998, 892] on span "Create component" at bounding box center [983, 895] width 112 height 17
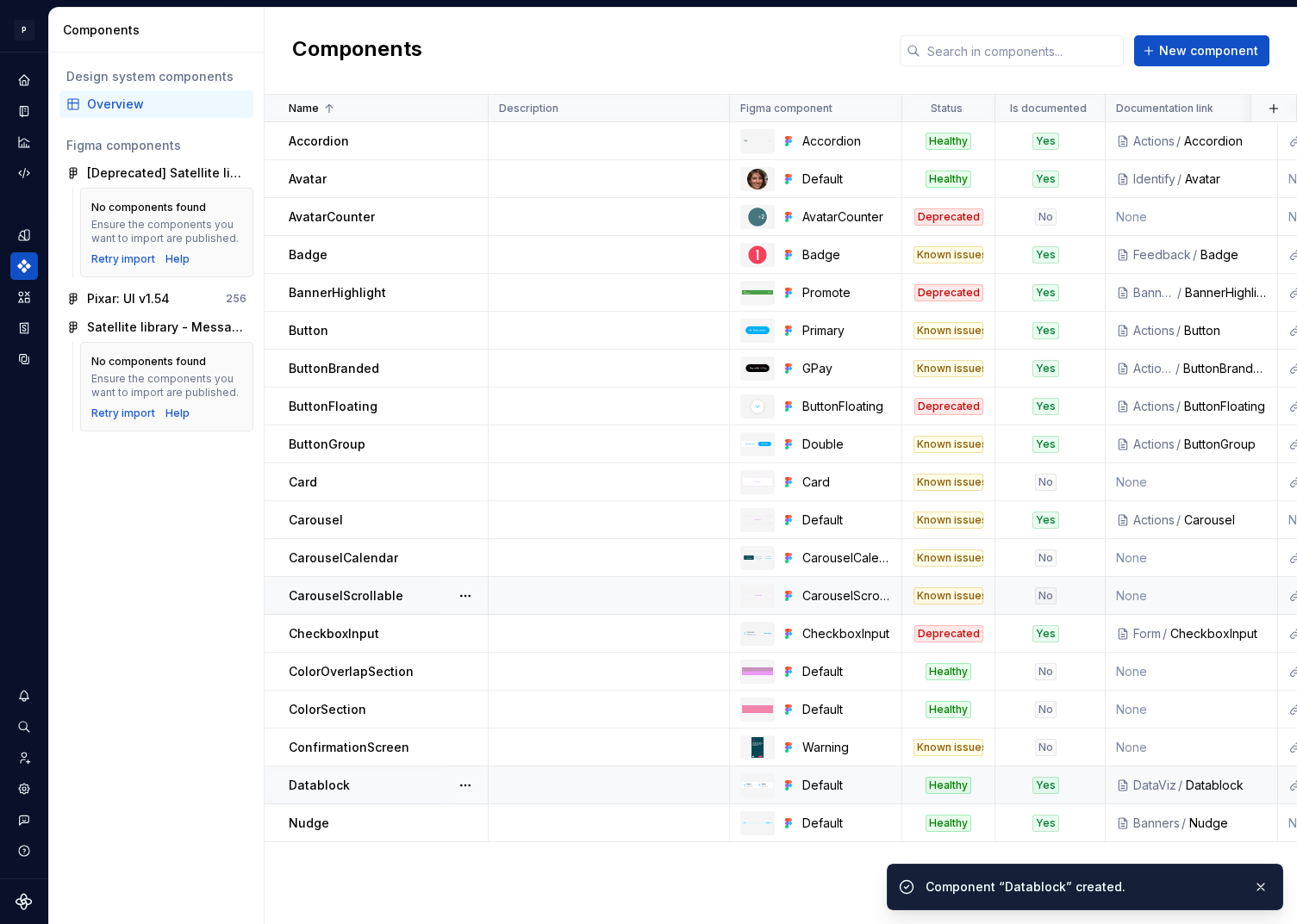
click at [371, 779] on div "Datablock" at bounding box center [387, 786] width 198 height 17
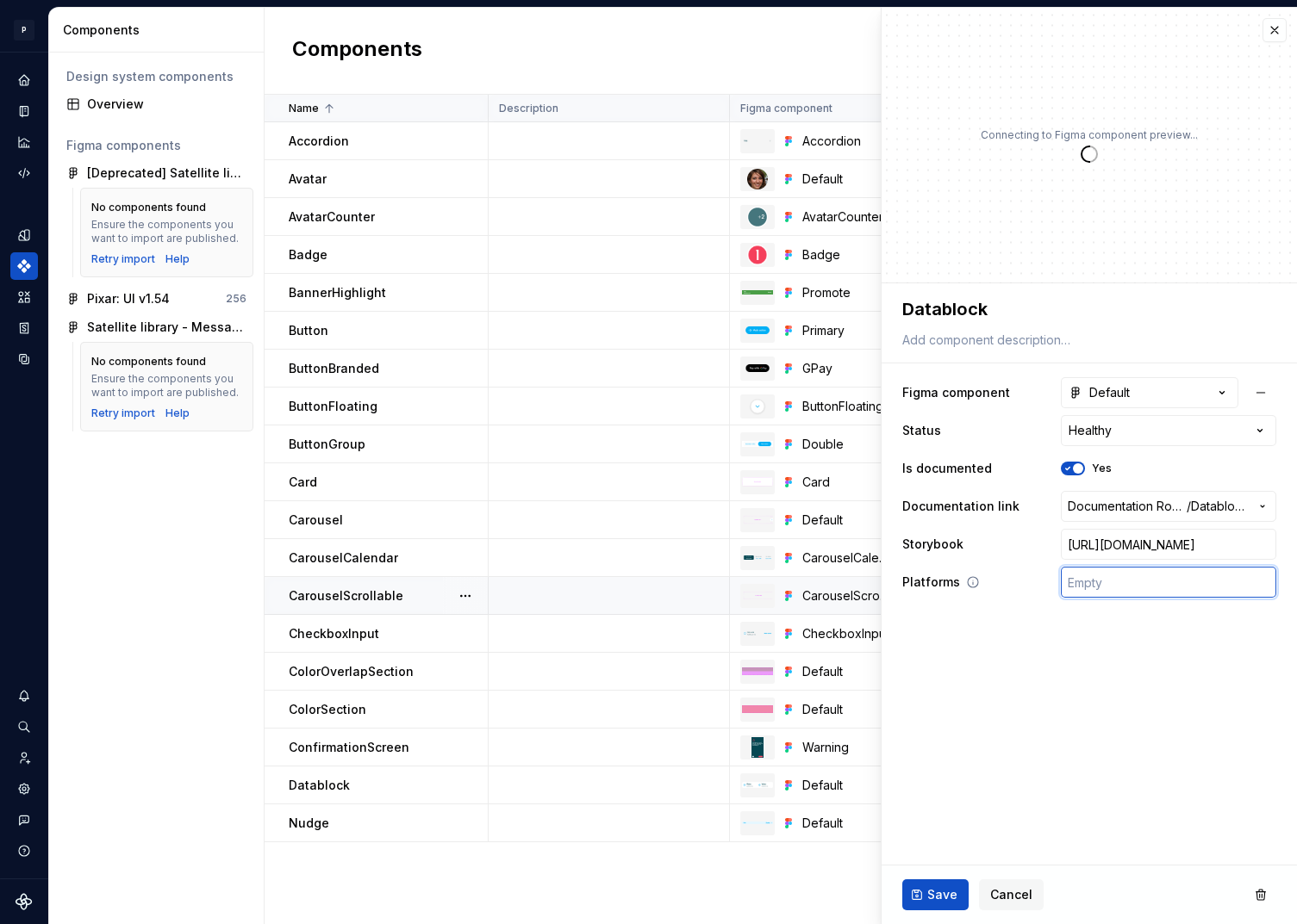
click at [1140, 587] on input "text" at bounding box center [1169, 582] width 216 height 31
type textarea "*"
type input "🤖 Android | 🍎 iOS | ⚛️ SPA"
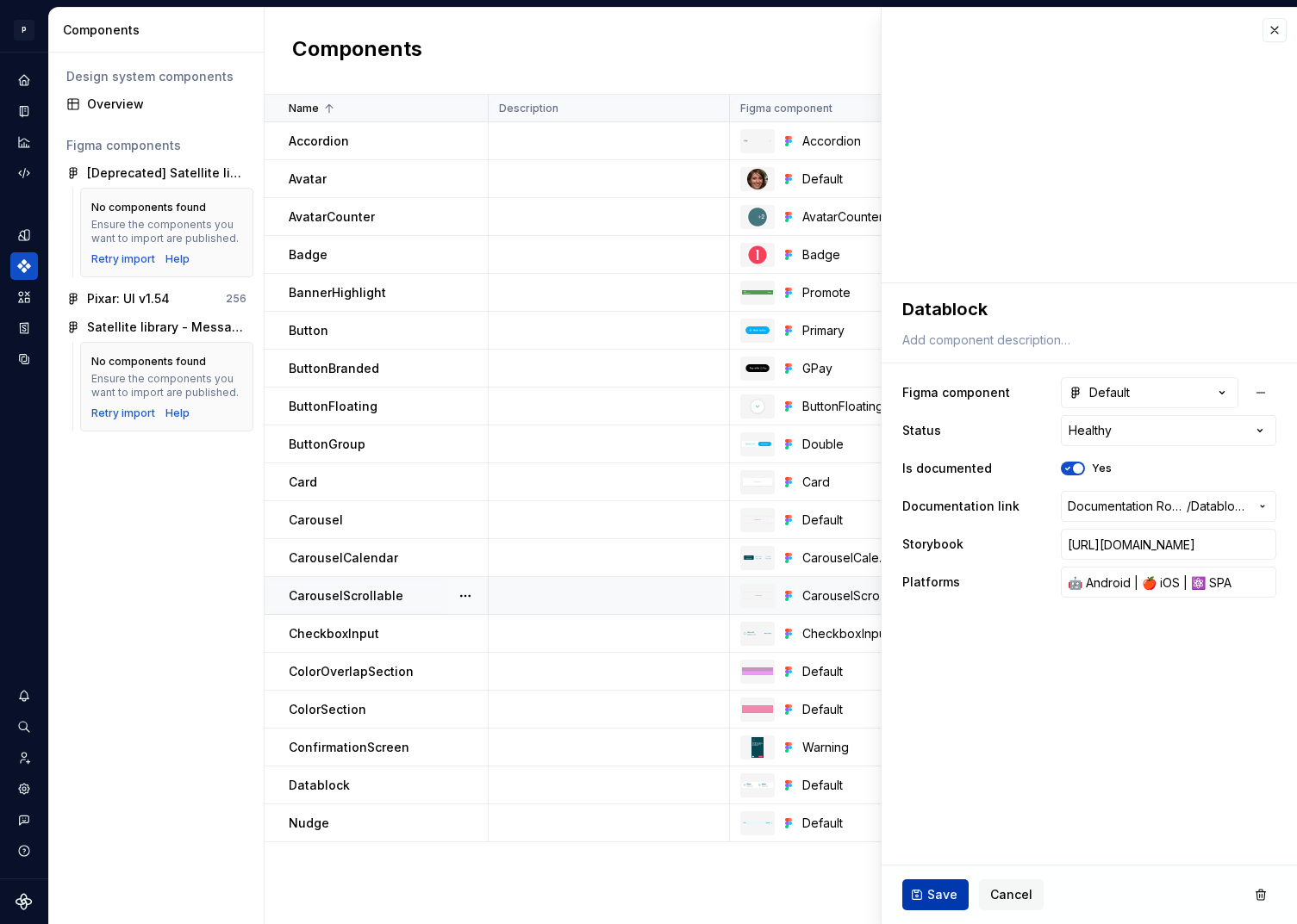
click at [937, 894] on span "Save" at bounding box center [941, 895] width 30 height 17
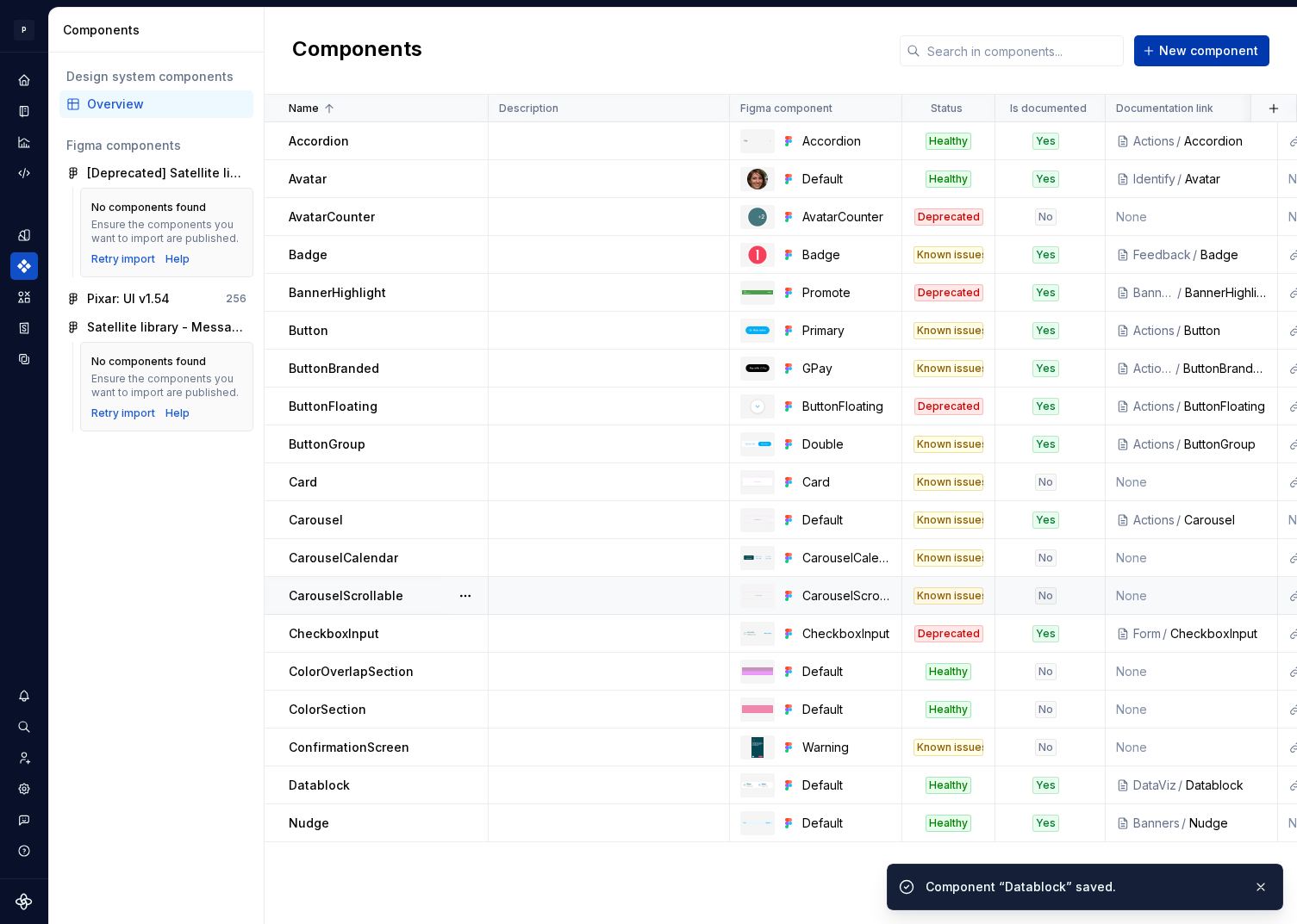
click at [1182, 52] on span "New component" at bounding box center [1208, 51] width 99 height 17
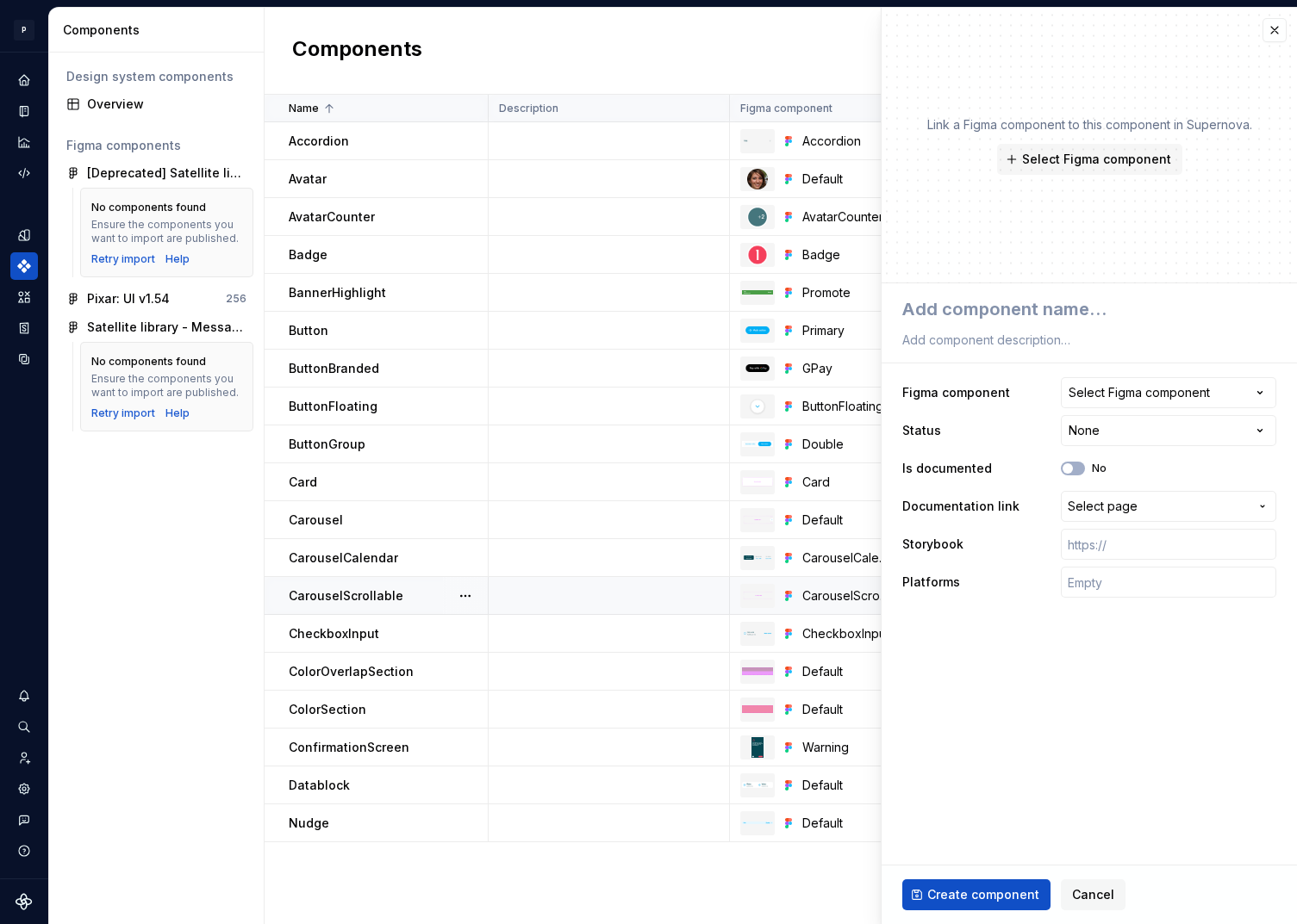
type textarea "*"
type textarea "D"
type textarea "*"
type textarea "Da"
type textarea "*"
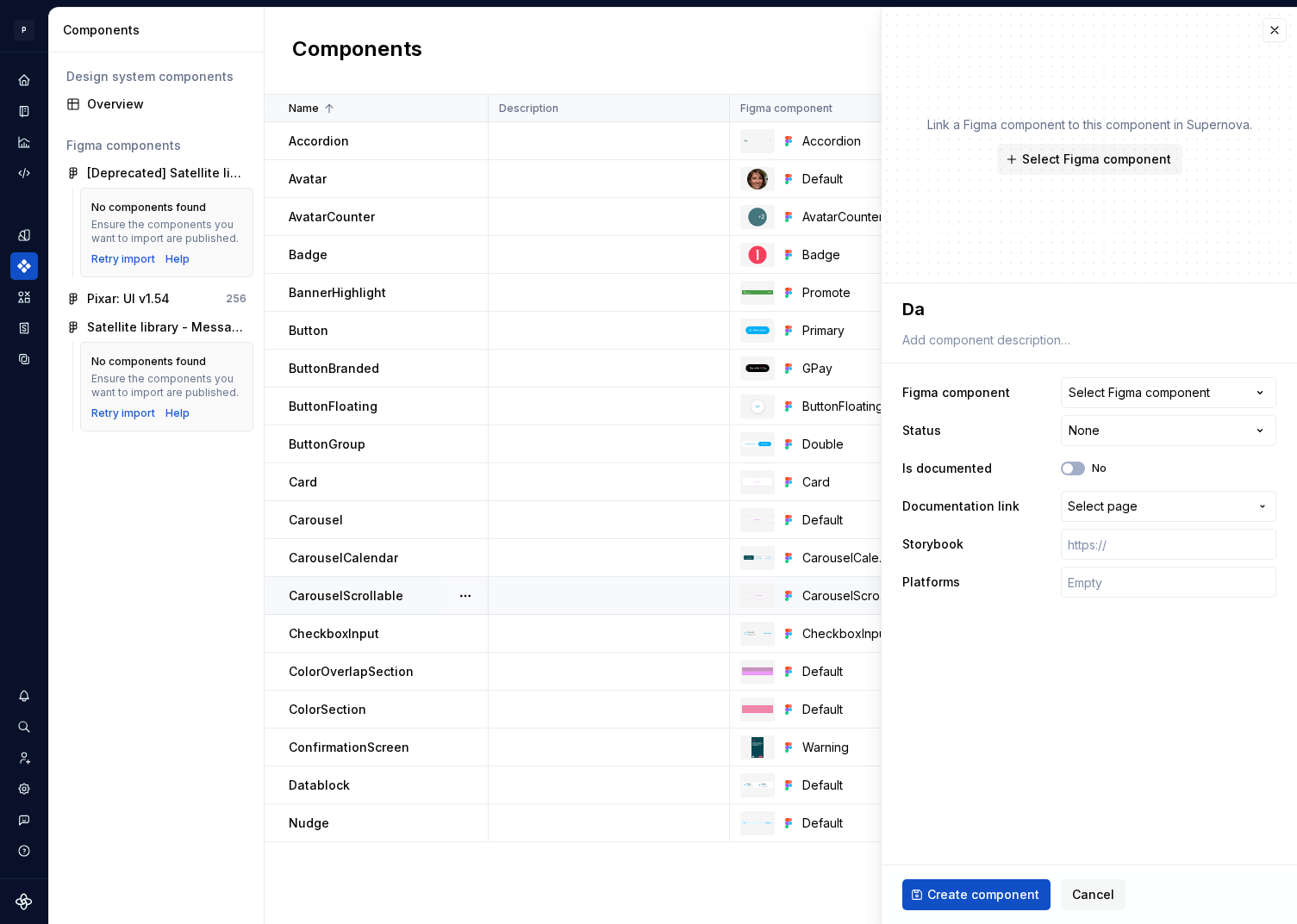
type textarea "Dat"
type textarea "*"
type textarea "Date"
type textarea "*"
type textarea "Datep"
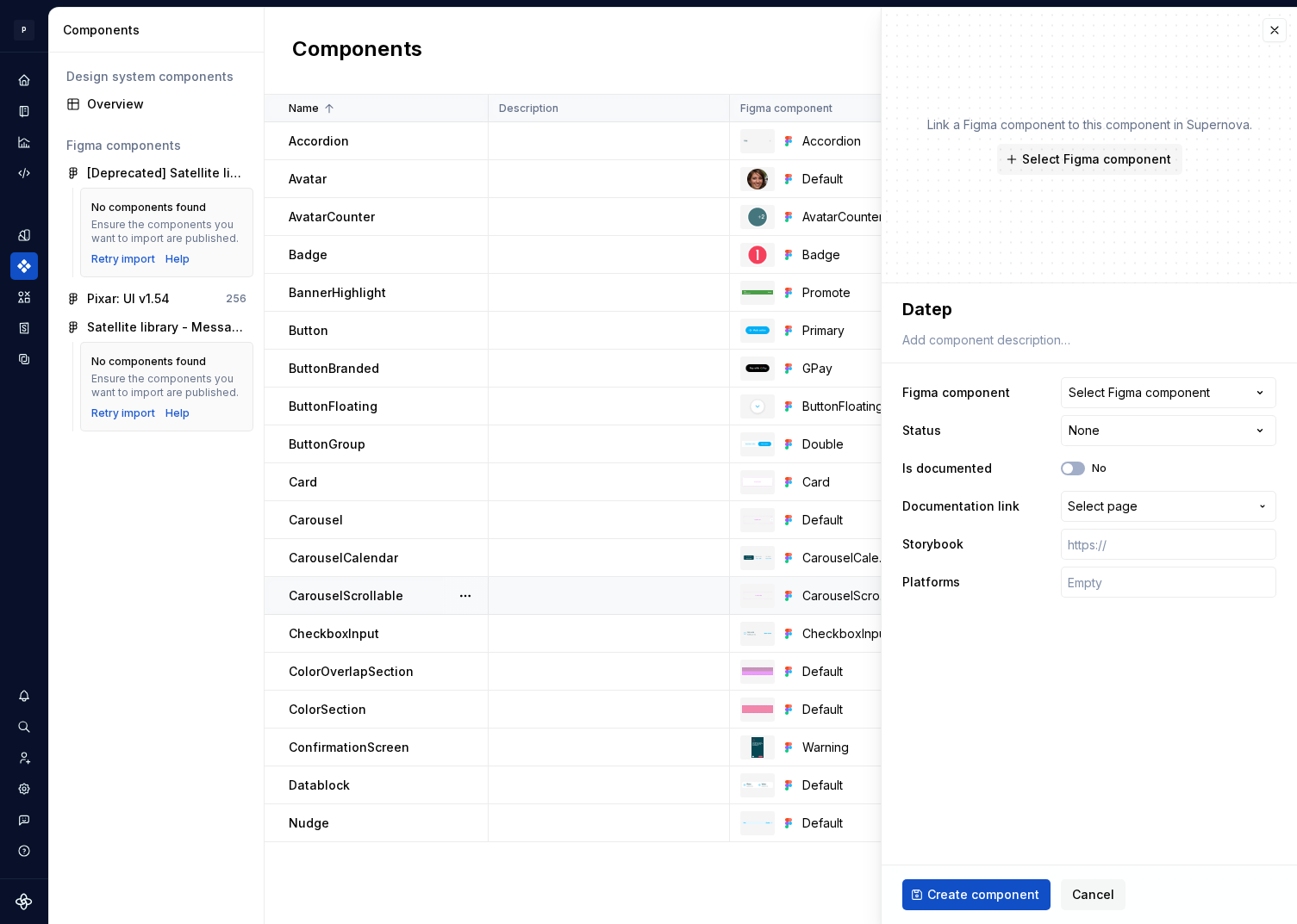
type textarea "*"
type textarea "Datepic"
type textarea "*"
type textarea "Datepick"
type textarea "*"
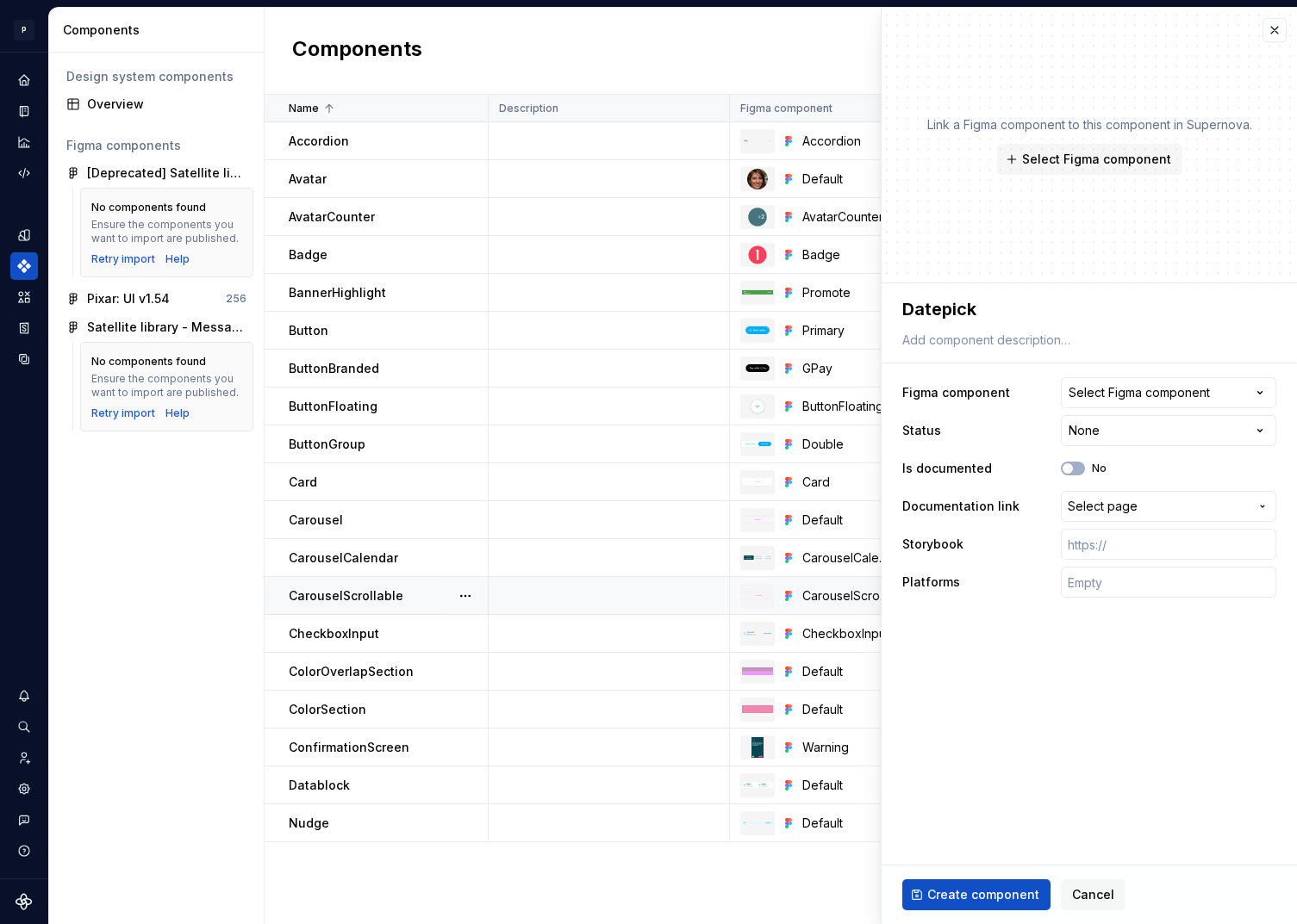
type textarea "Datepicke"
type textarea "*"
type textarea "Datepicker"
click at [1185, 393] on div "Select Figma component" at bounding box center [1139, 393] width 141 height 17
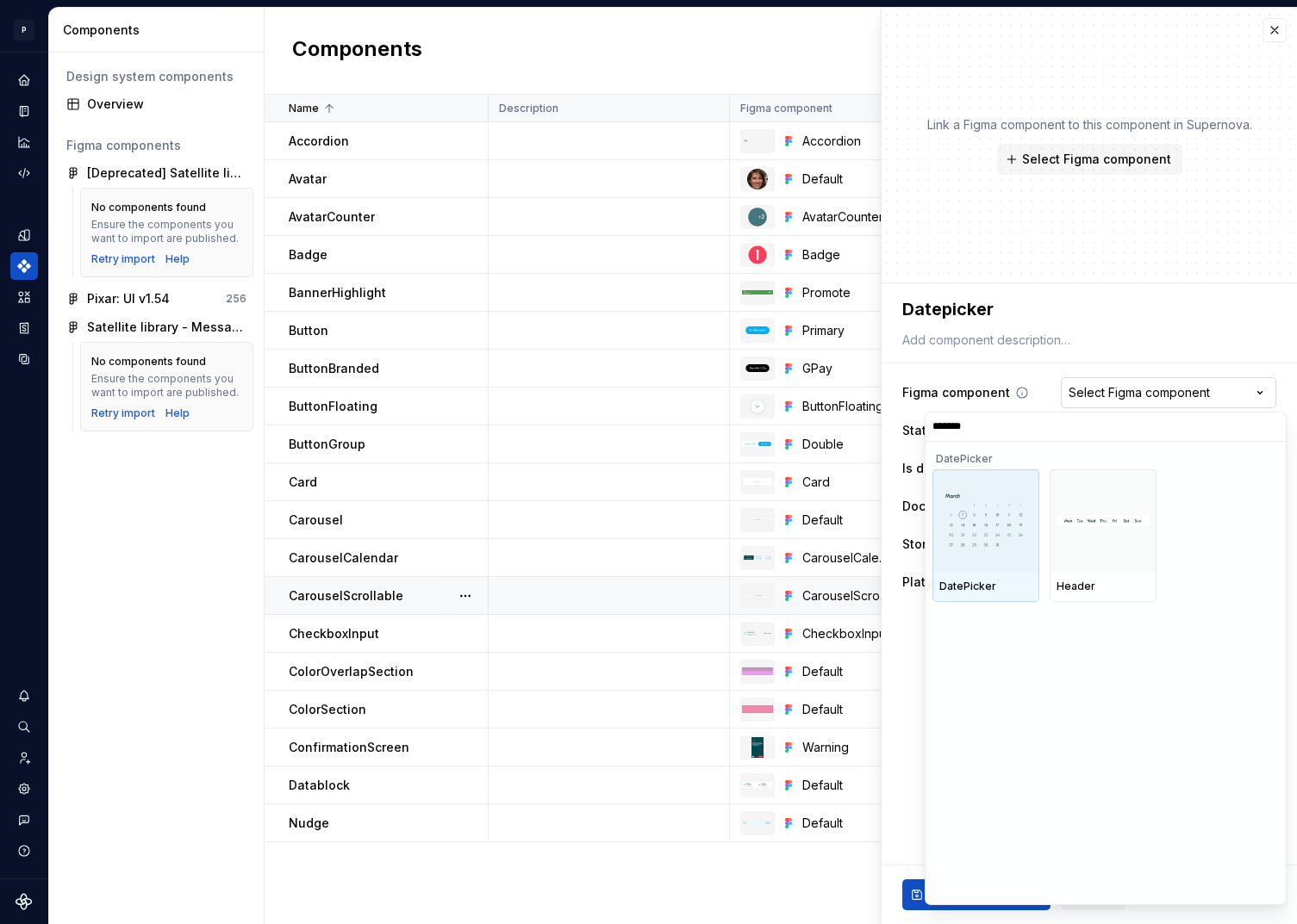
type input "********"
click at [994, 538] on img at bounding box center [985, 520] width 93 height 61
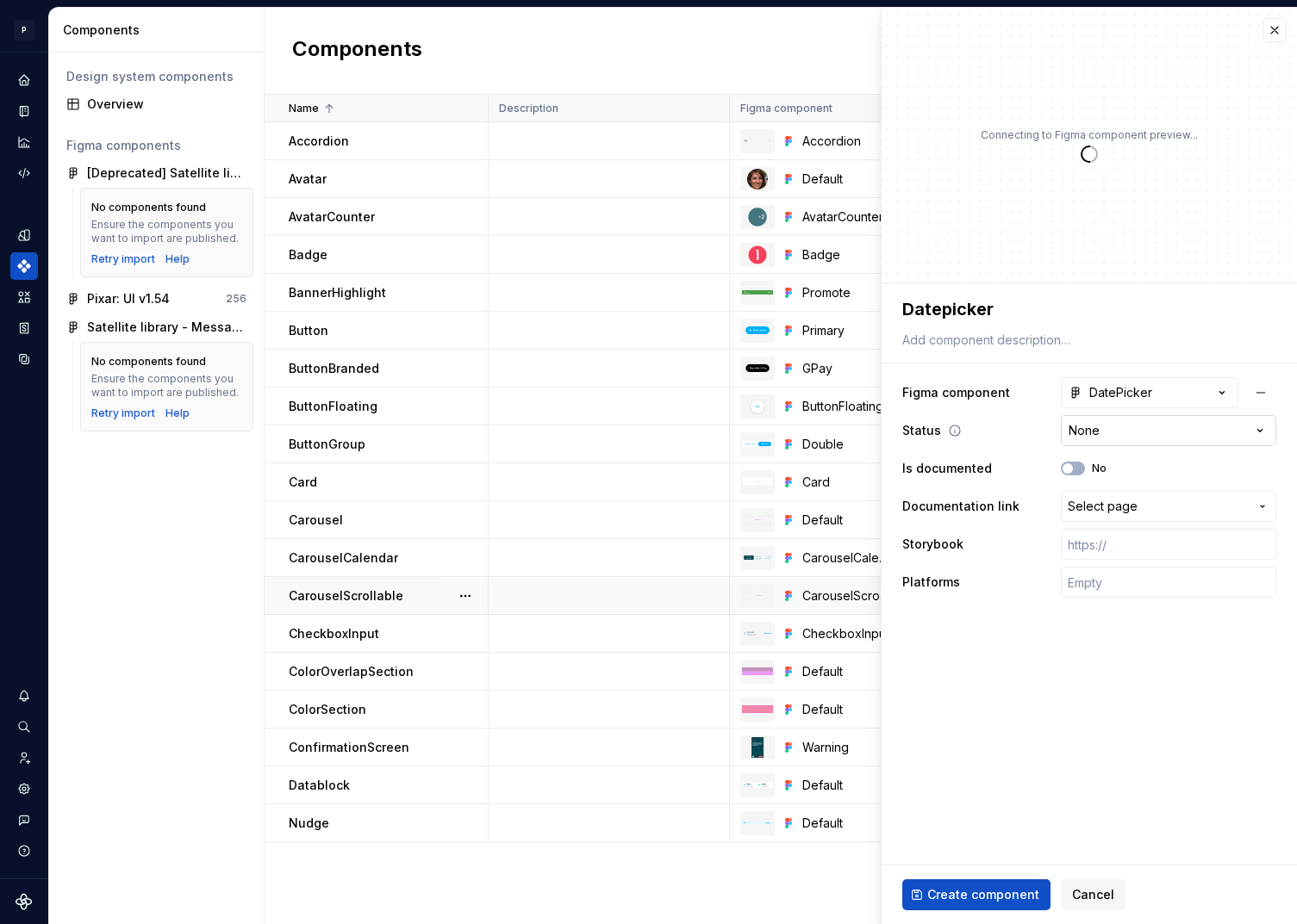
click at [1141, 432] on html "P pixar SO Design system data Components Design system components Overview Figm…" at bounding box center [648, 462] width 1297 height 924
type textarea "*"
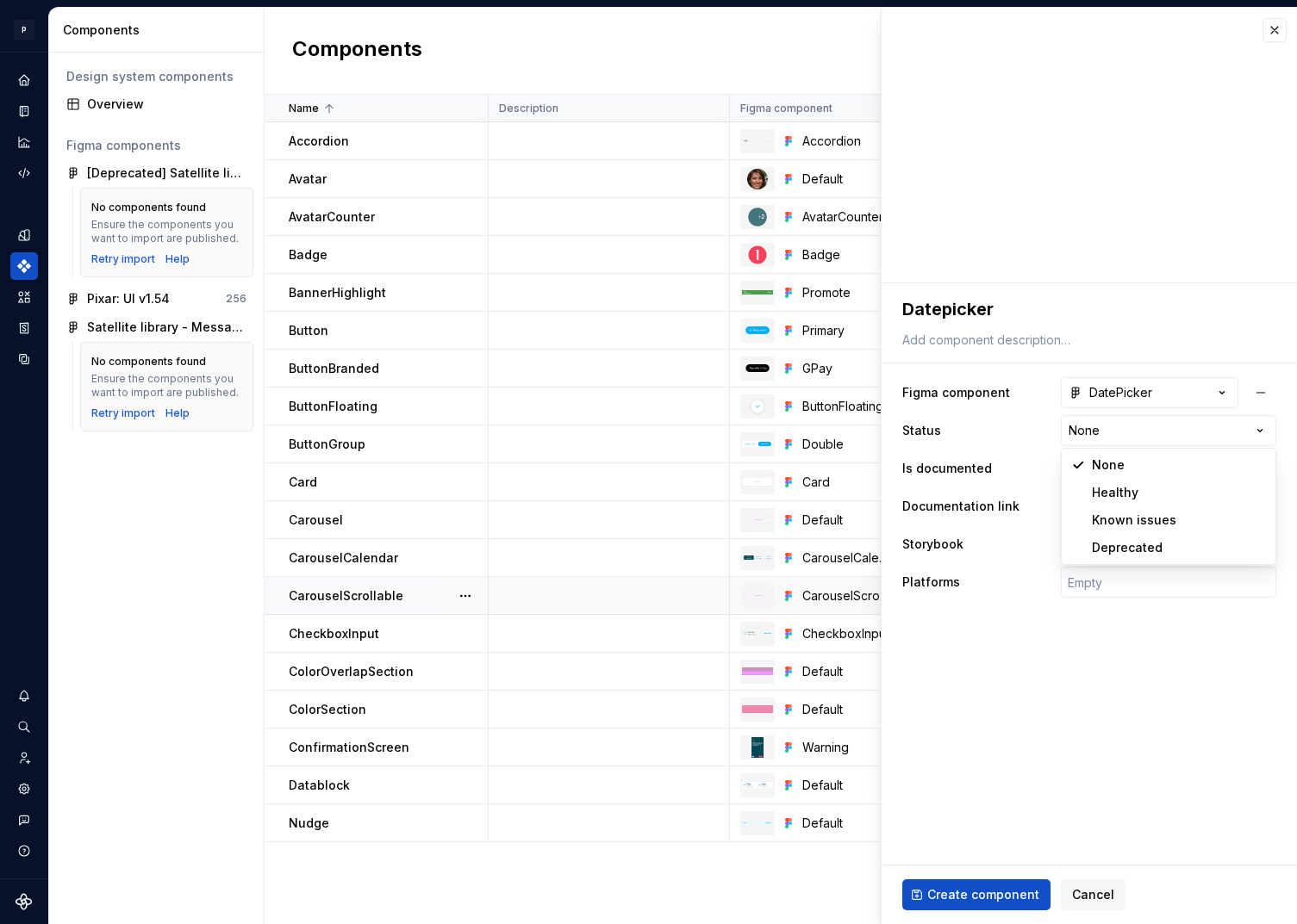
select select "**********"
type textarea "*"
click at [1117, 443] on html "P pixar SO Design system data Components Design system components Overview Figm…" at bounding box center [648, 462] width 1297 height 924
select select "**********"
click at [1075, 466] on button "No" at bounding box center [1073, 469] width 24 height 13
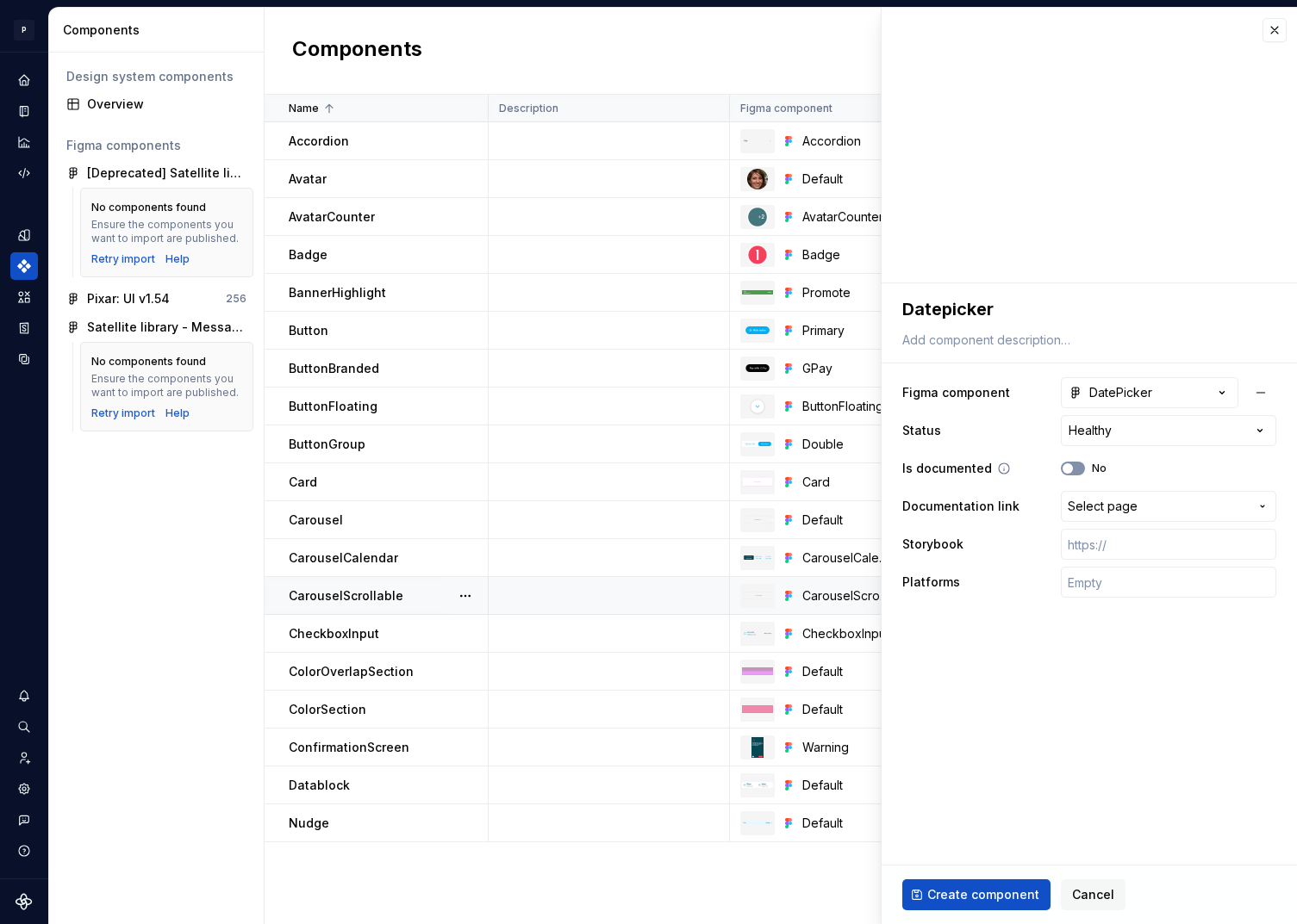
type textarea "*"
click at [1125, 516] on button "Select page" at bounding box center [1169, 506] width 216 height 31
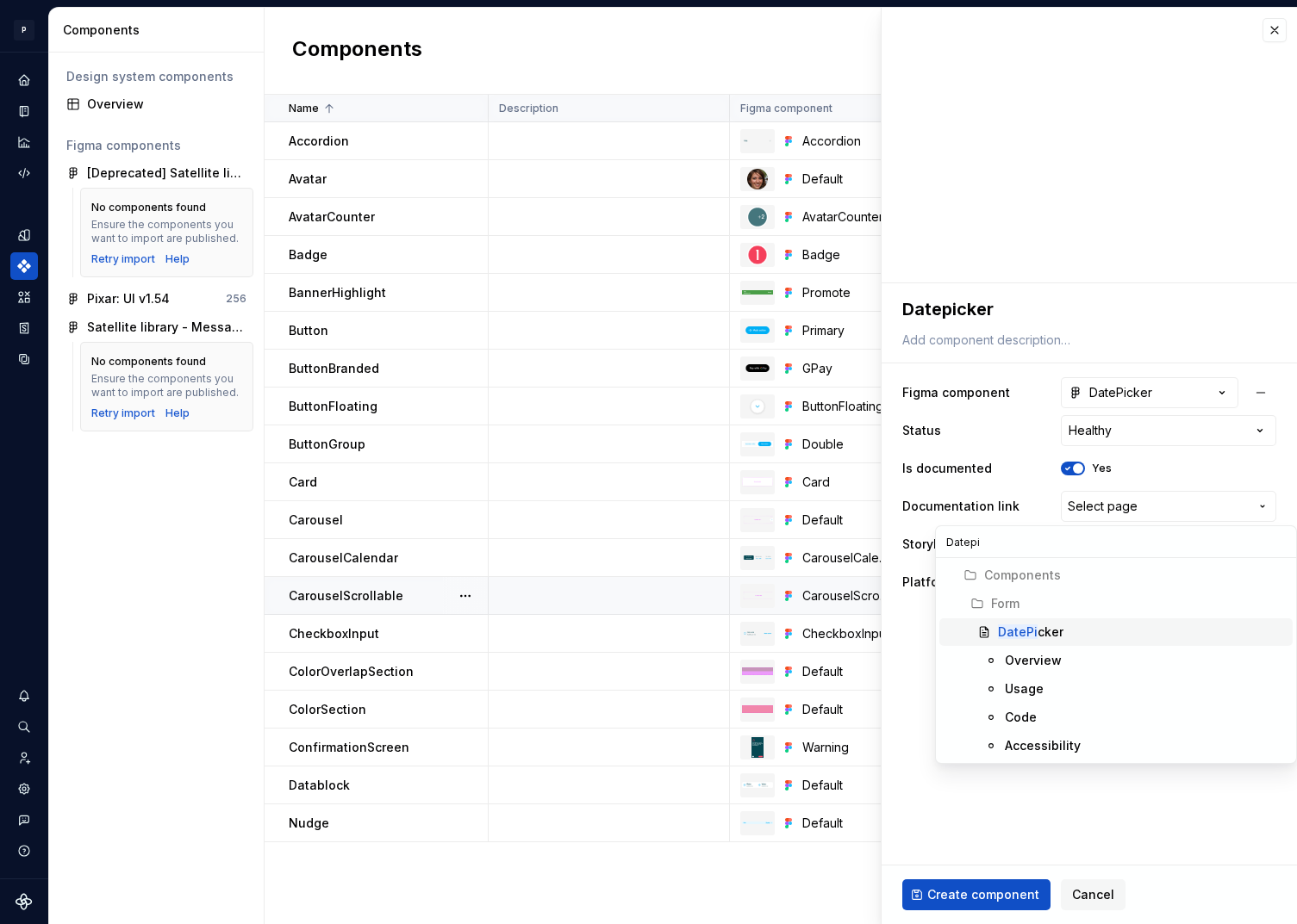
type input "Datepi"
click at [1034, 629] on mark "DatePi" at bounding box center [1017, 632] width 39 height 14
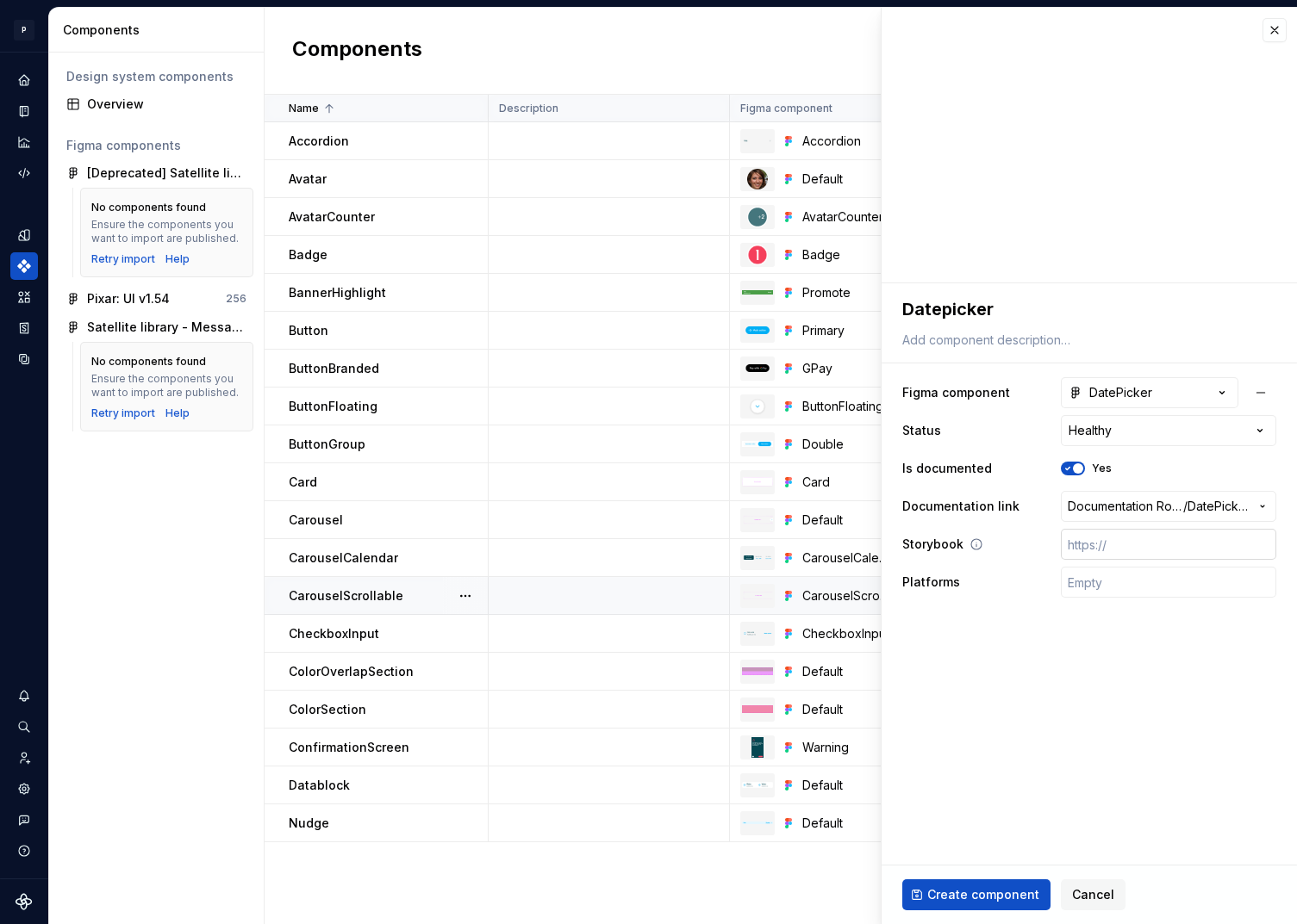
click at [1133, 544] on input "text" at bounding box center [1169, 544] width 216 height 31
paste input "https://design.blablacar.com/pixar/web/master/home/?path=/docs/form_datepicker-…"
type textarea "*"
type input "https://design.blablacar.com/pixar/web/master/home/?path=/docs/form_datepicker-…"
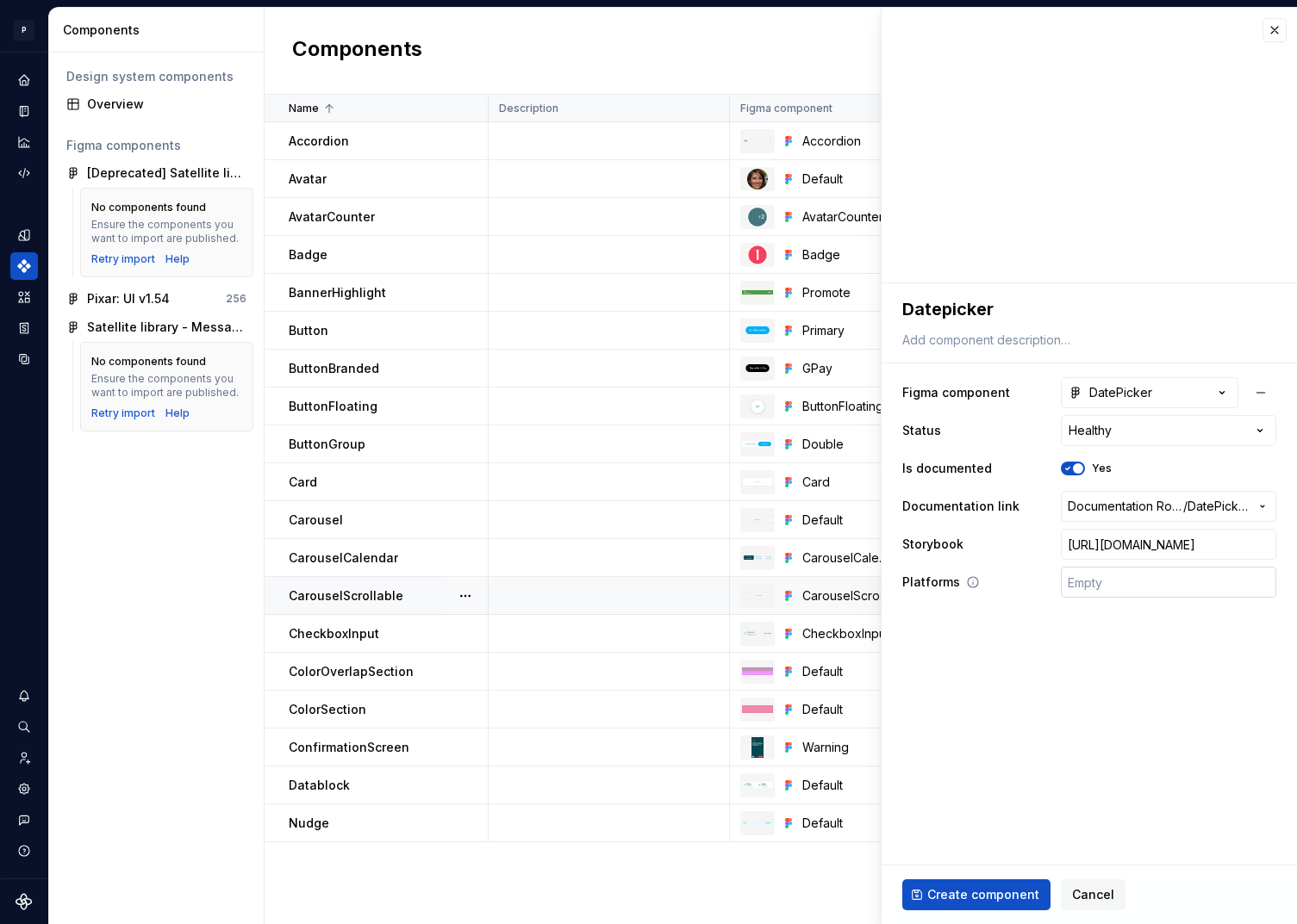
type textarea "*"
click at [1095, 584] on input "text" at bounding box center [1169, 582] width 216 height 31
type input "🤖 Android | 🍎 iOS | ⚛️ SPA"
click at [988, 895] on span "Create component" at bounding box center [983, 895] width 112 height 17
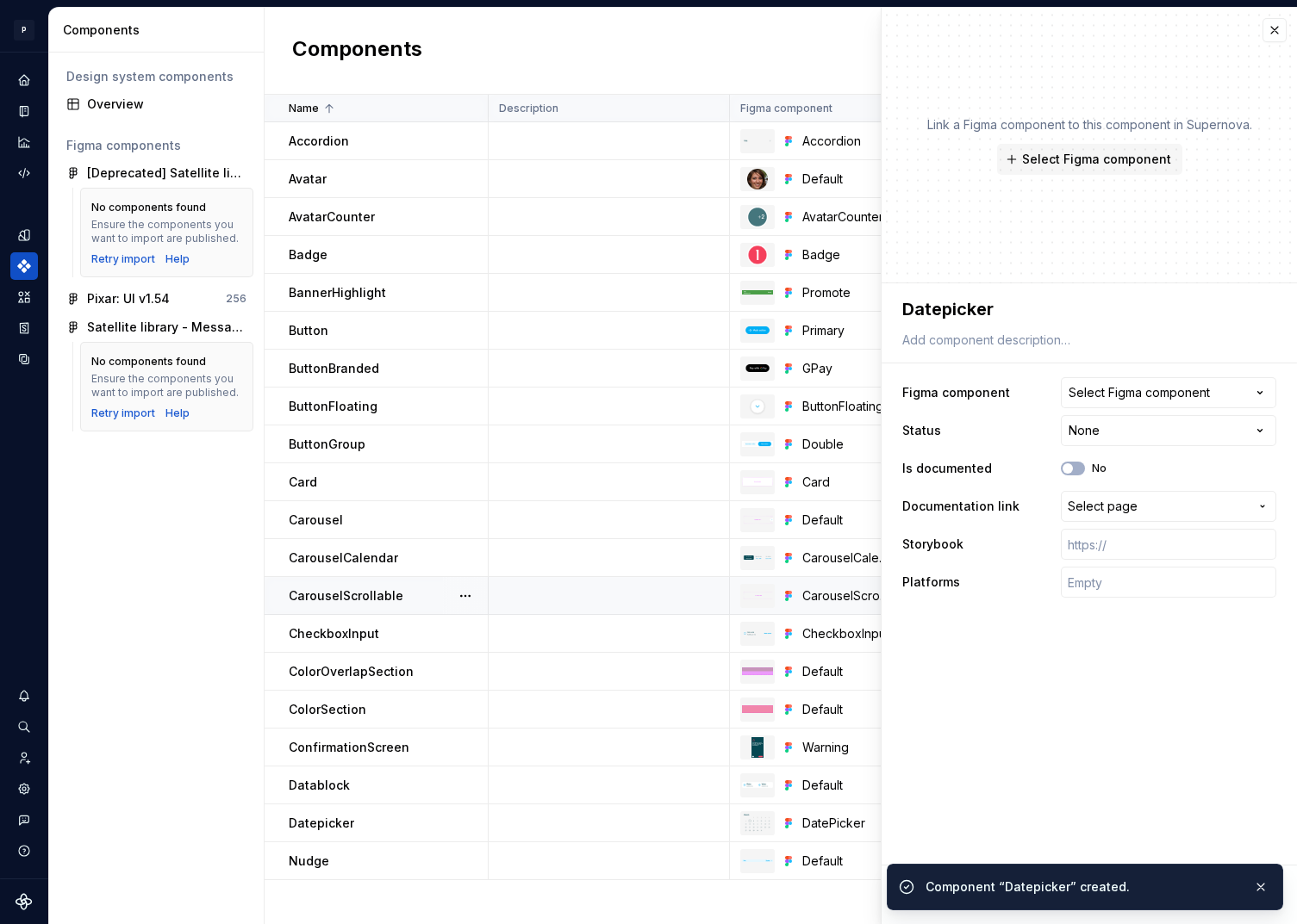
type textarea "*"
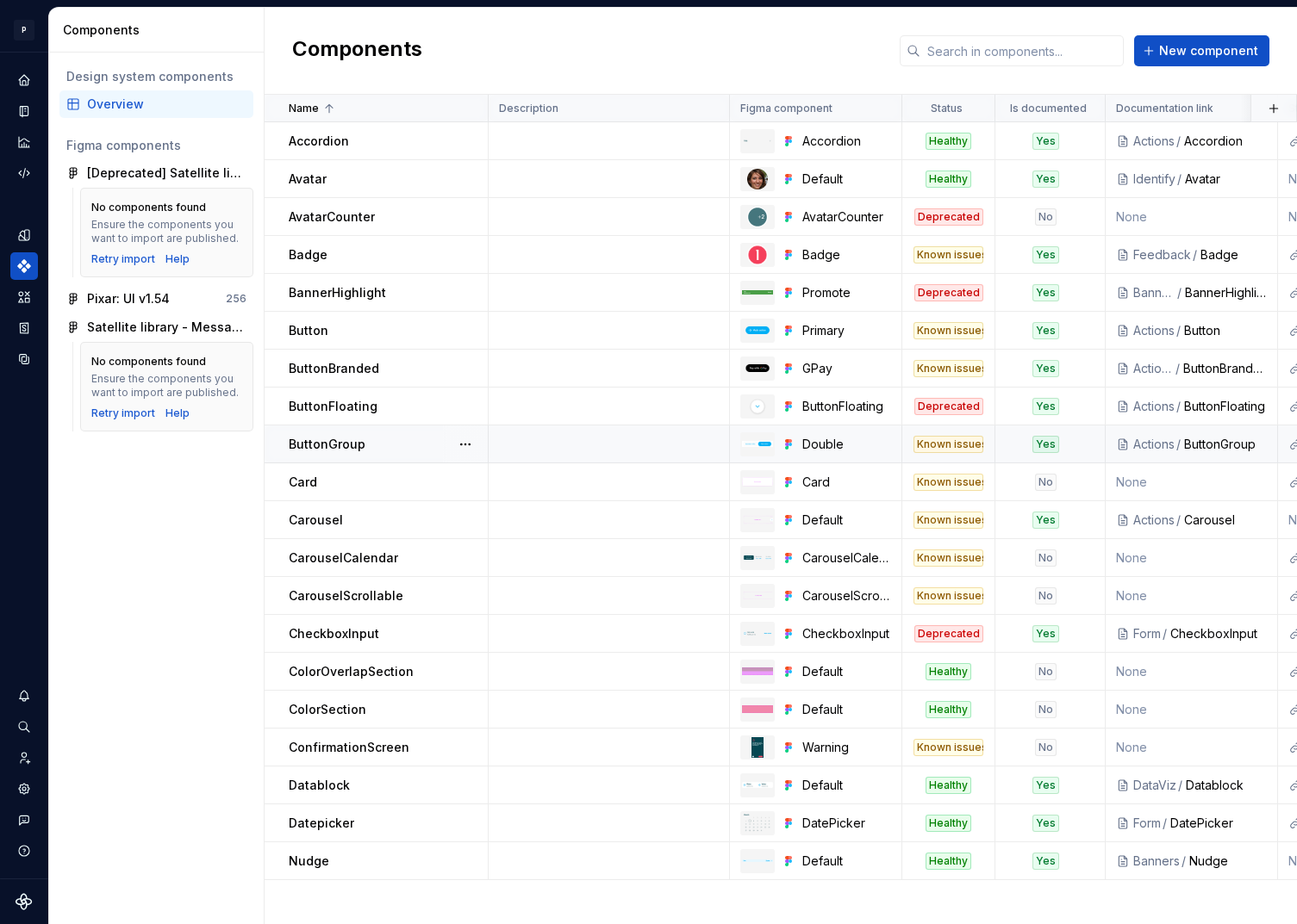
click at [952, 442] on div "Known issues" at bounding box center [948, 445] width 70 height 17
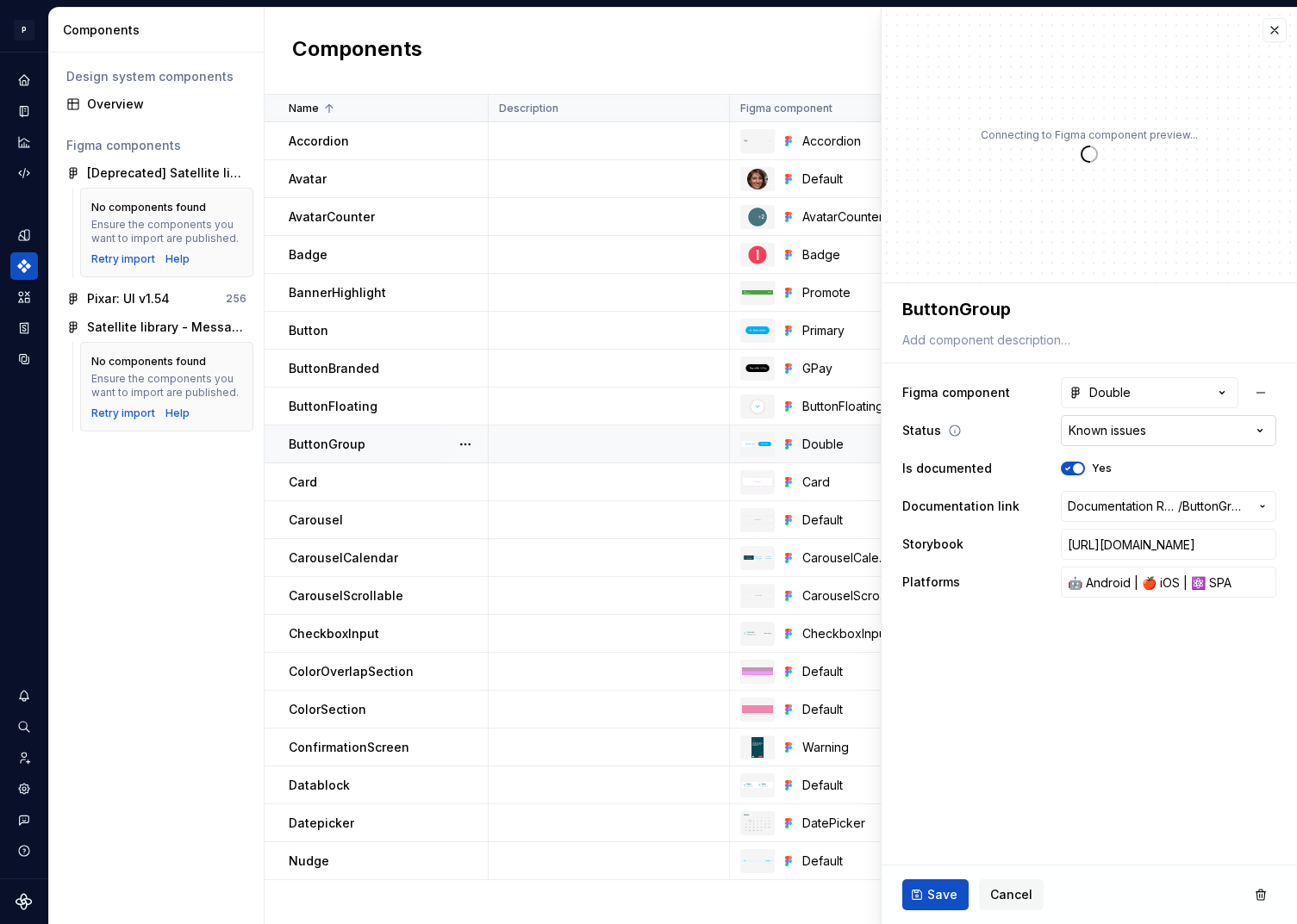
type textarea "*"
click at [1128, 427] on html "P pixar SO Design system data Components Design system components Overview Figm…" at bounding box center [648, 462] width 1297 height 924
click at [457, 74] on div "Components New component" at bounding box center [780, 51] width 1032 height 87
click at [1274, 33] on button "button" at bounding box center [1274, 30] width 24 height 24
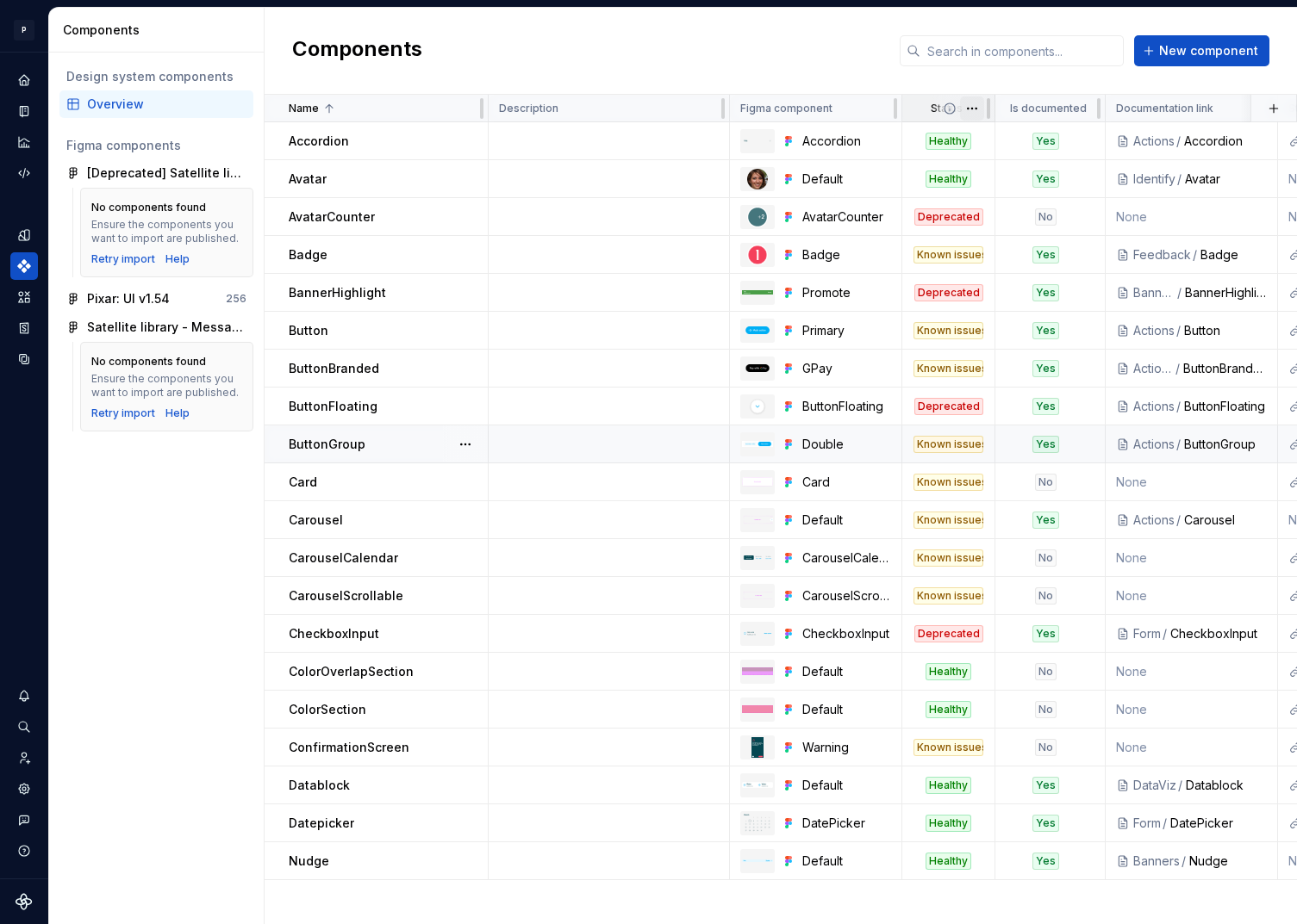
click at [973, 106] on html "P pixar SO Design system data Components Design system components Overview Figm…" at bounding box center [648, 462] width 1297 height 924
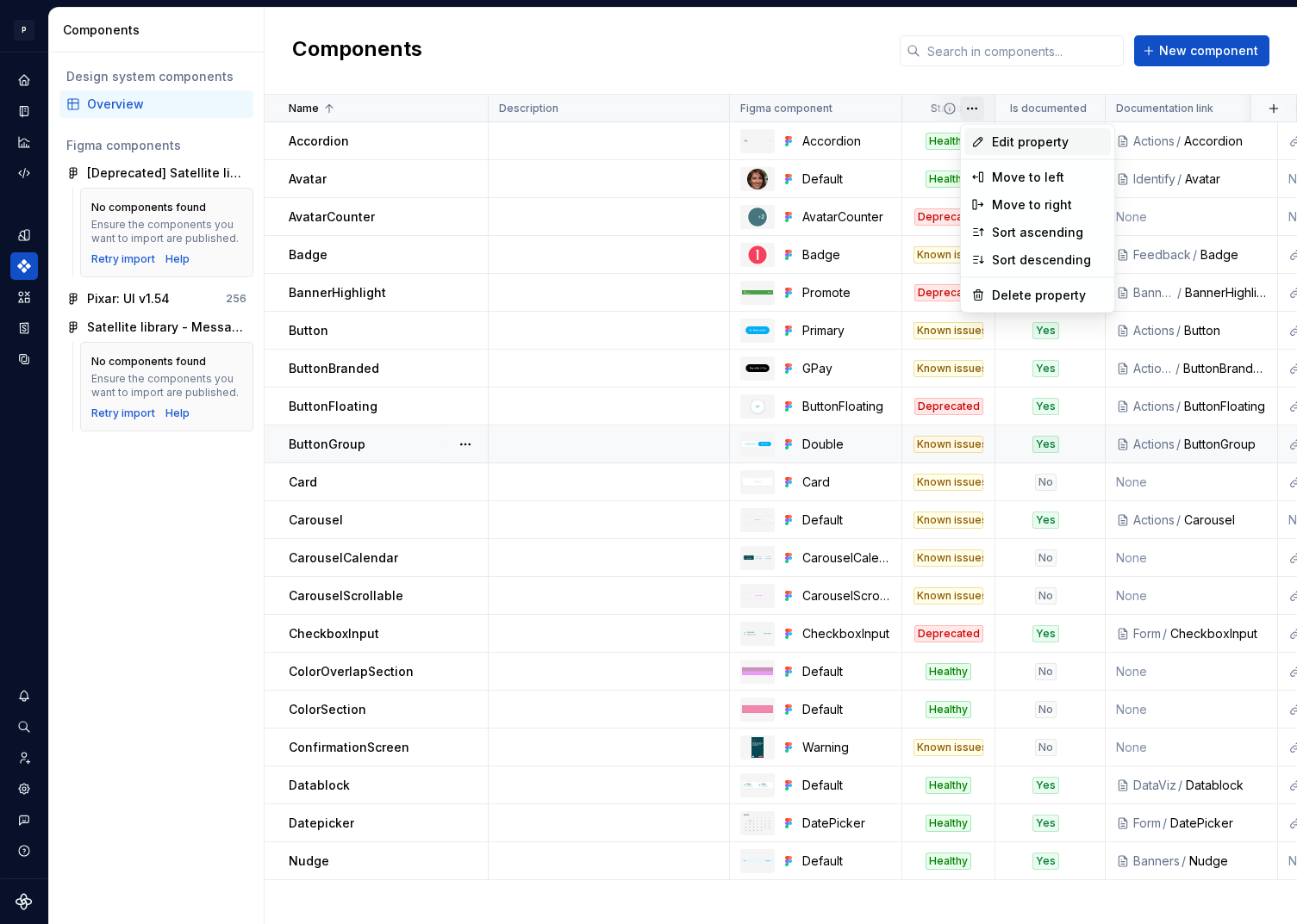
click at [1022, 141] on span "Edit property" at bounding box center [1048, 142] width 112 height 17
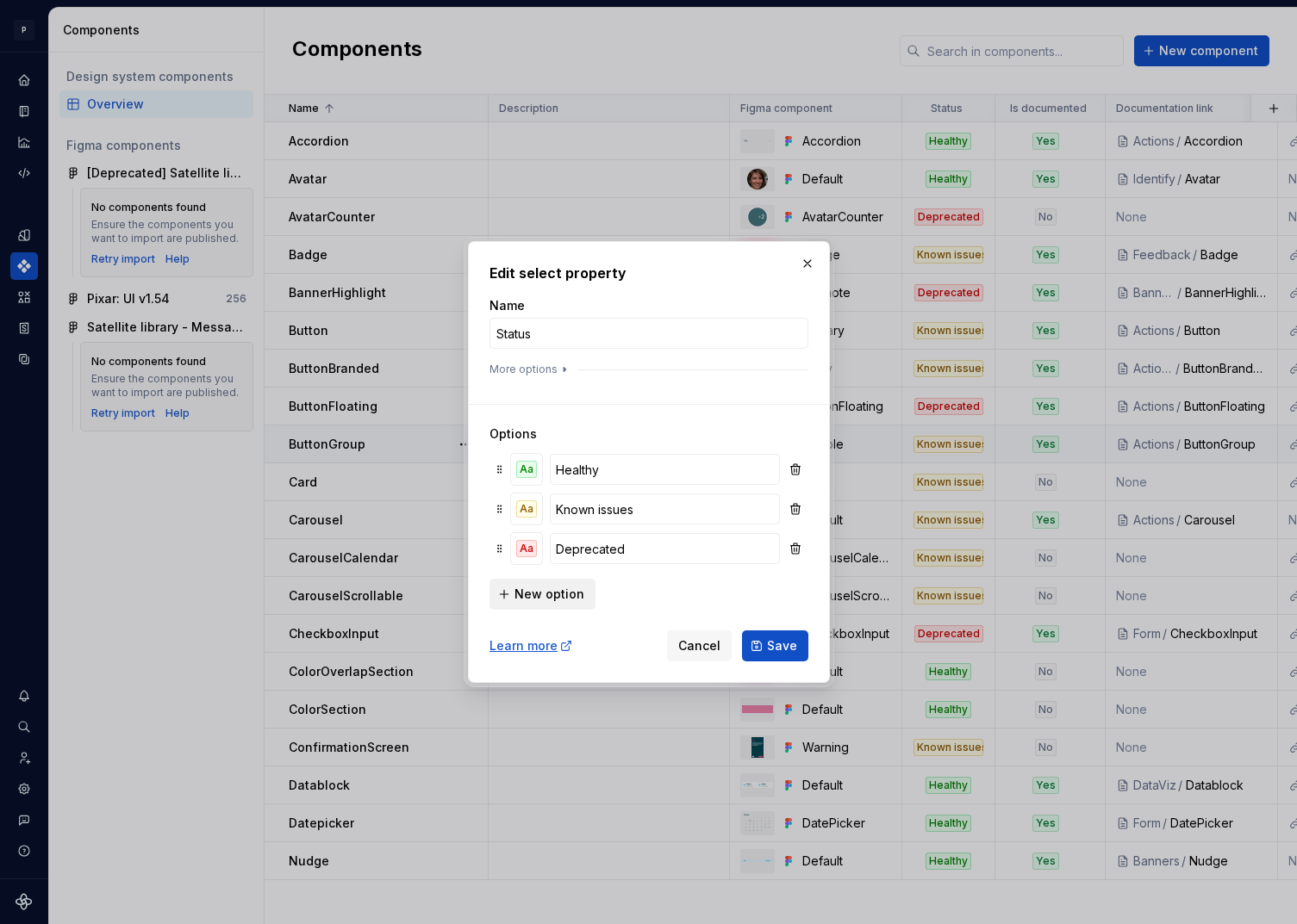
click at [522, 594] on span "New option" at bounding box center [549, 594] width 70 height 17
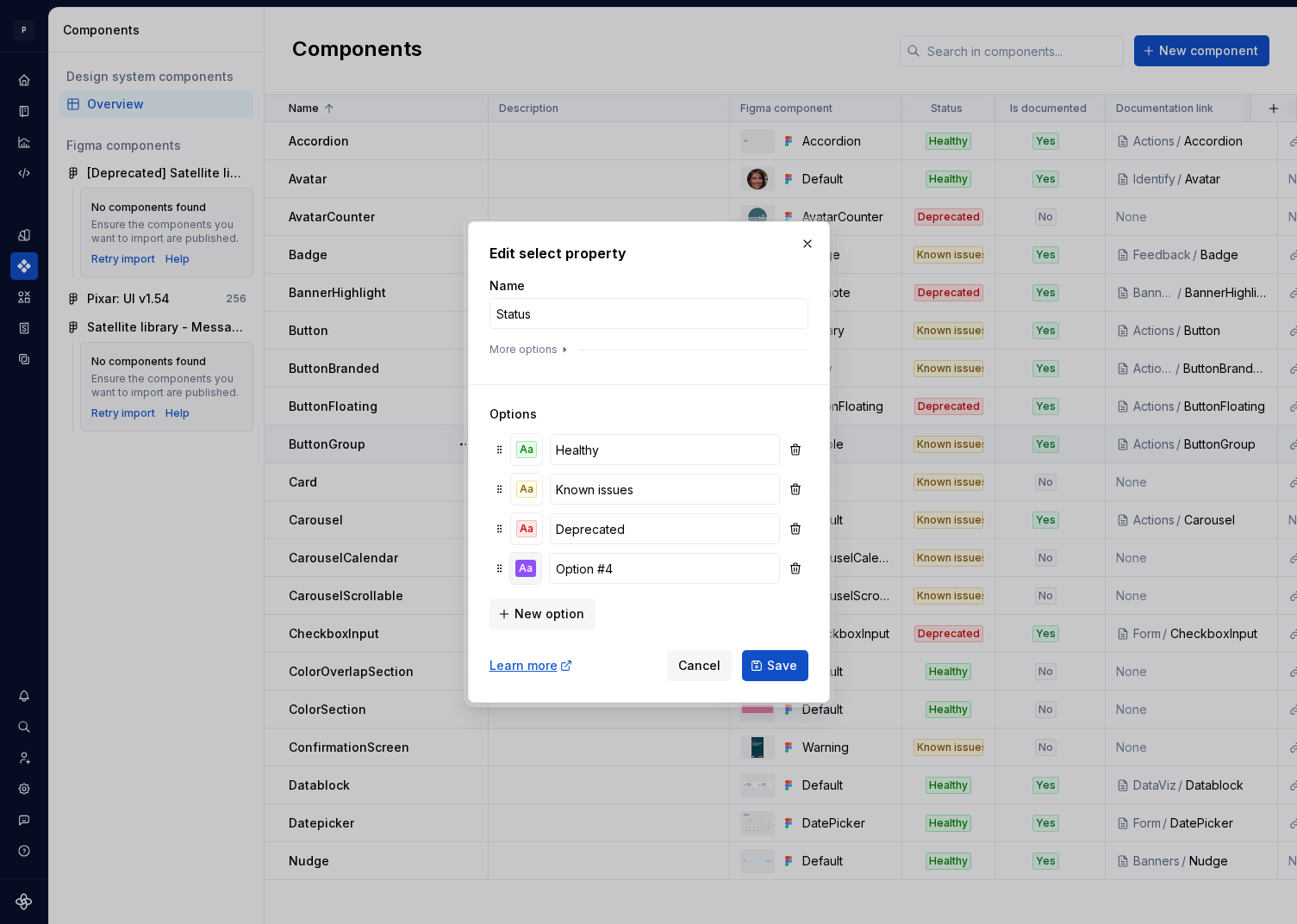
click at [524, 569] on div "Aa" at bounding box center [526, 568] width 21 height 17
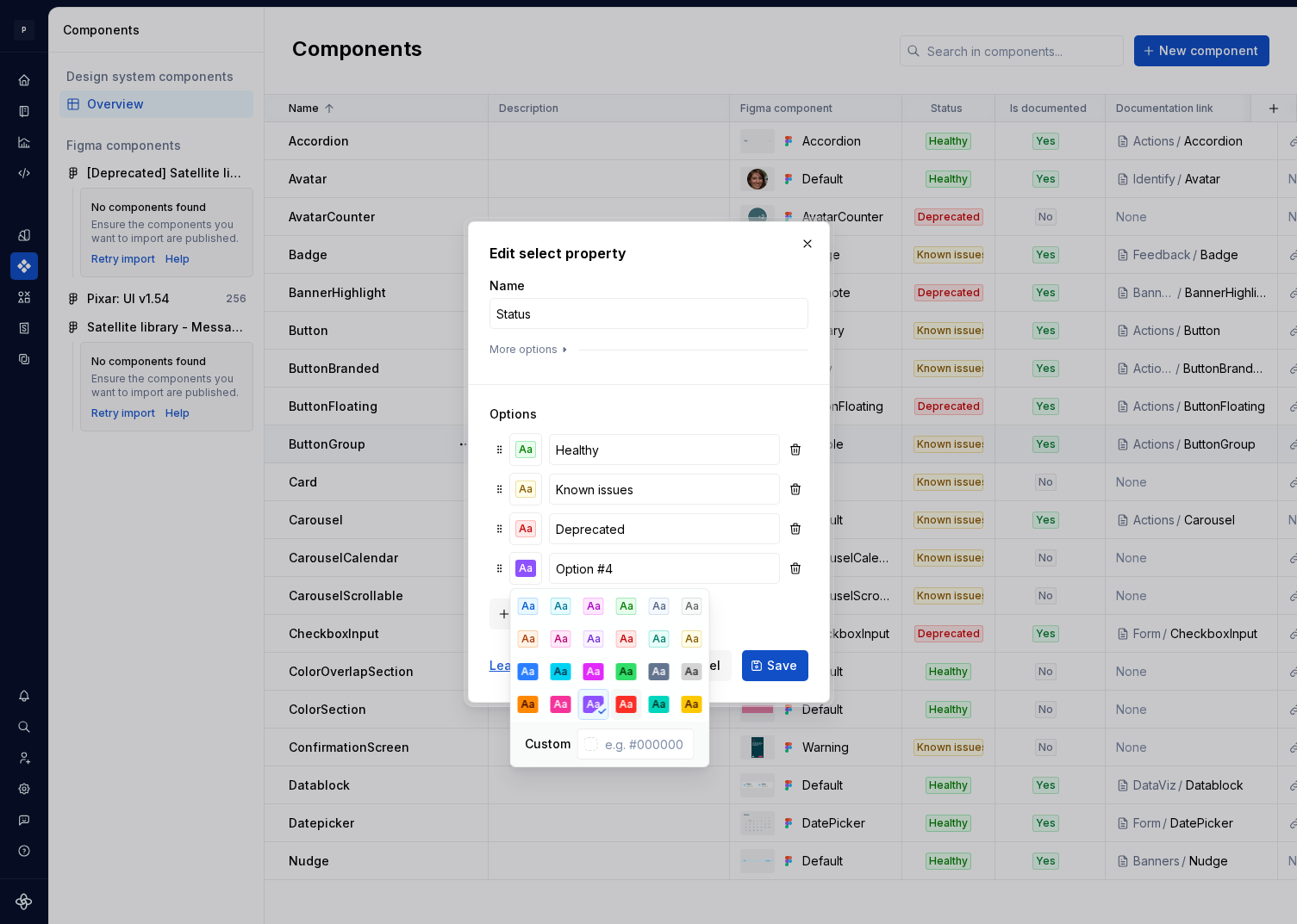
click at [628, 706] on div "Aa" at bounding box center [627, 705] width 21 height 17
click at [624, 570] on input "Option #4" at bounding box center [664, 568] width 230 height 31
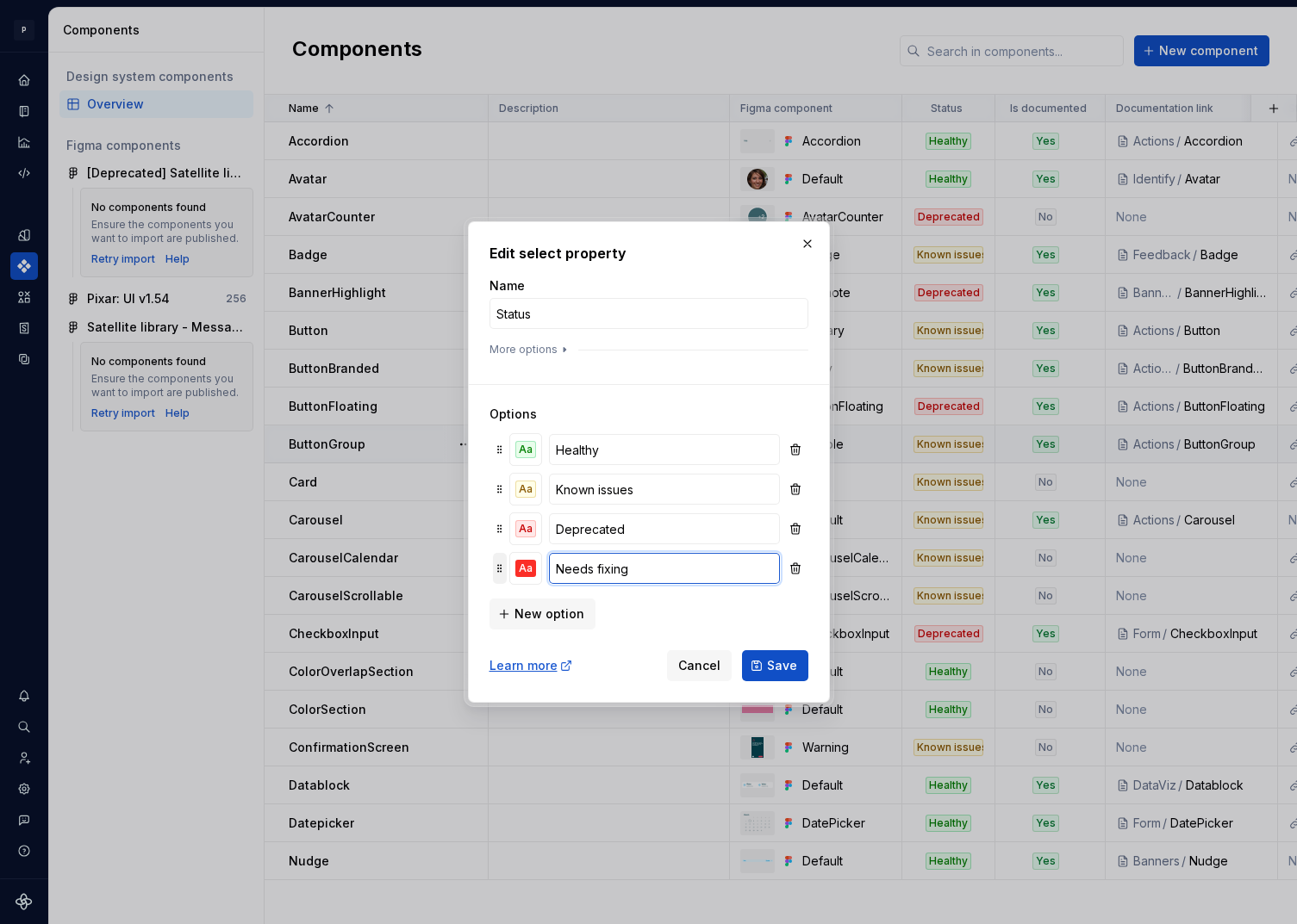
type input "Needs fixing"
click at [783, 664] on span "Save" at bounding box center [781, 666] width 30 height 17
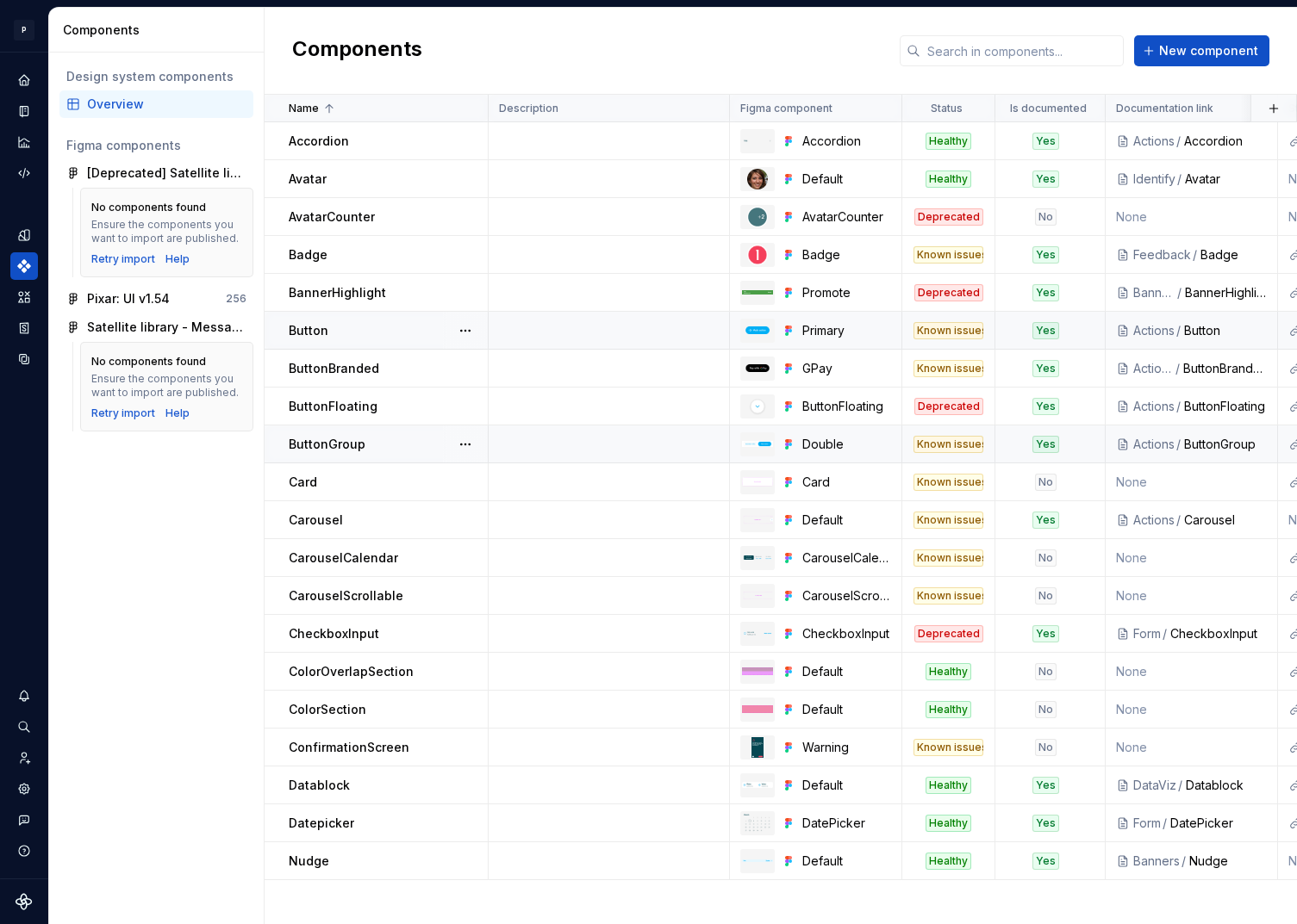
click at [959, 330] on div "Known issues" at bounding box center [948, 331] width 70 height 17
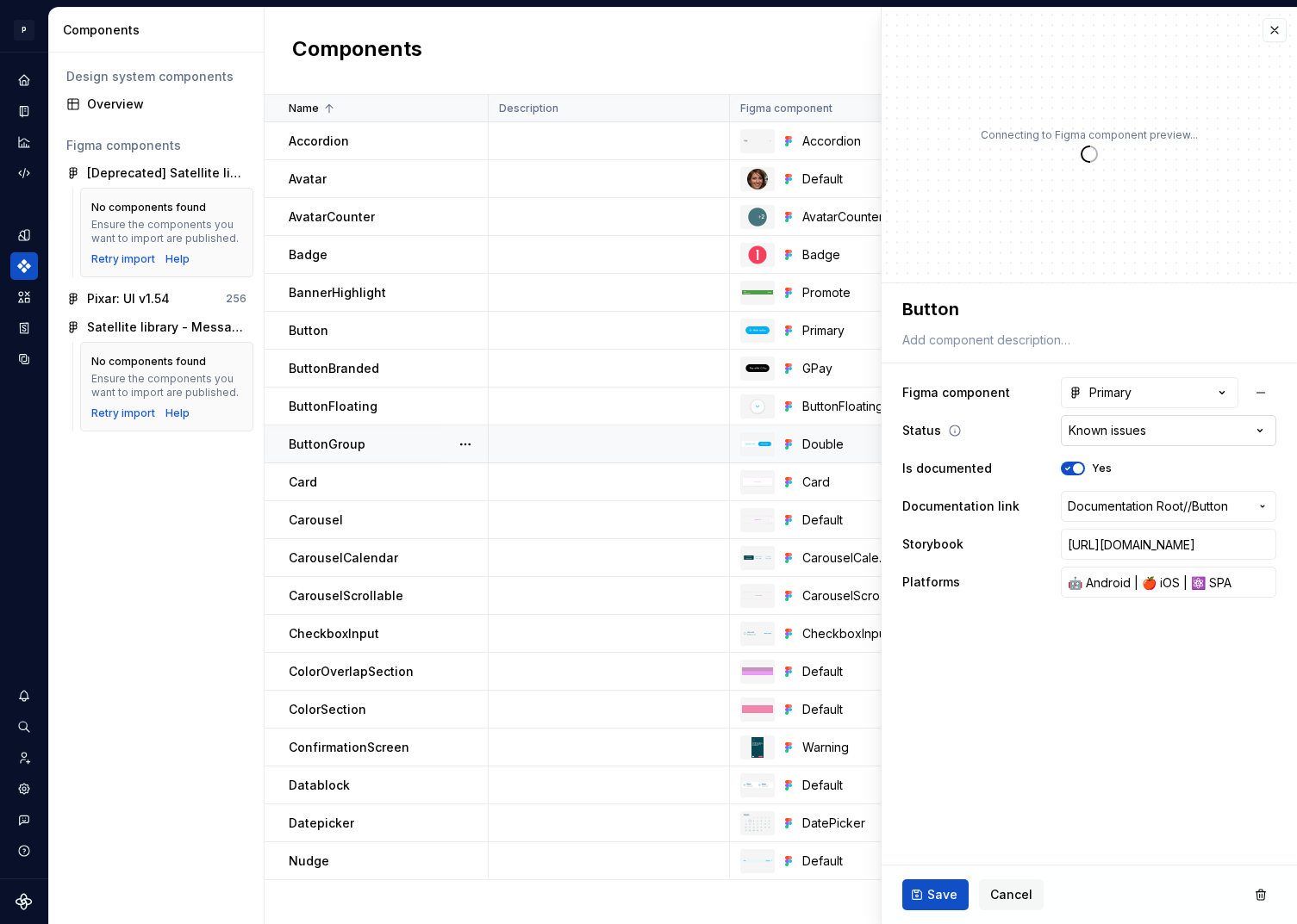
type textarea "*"
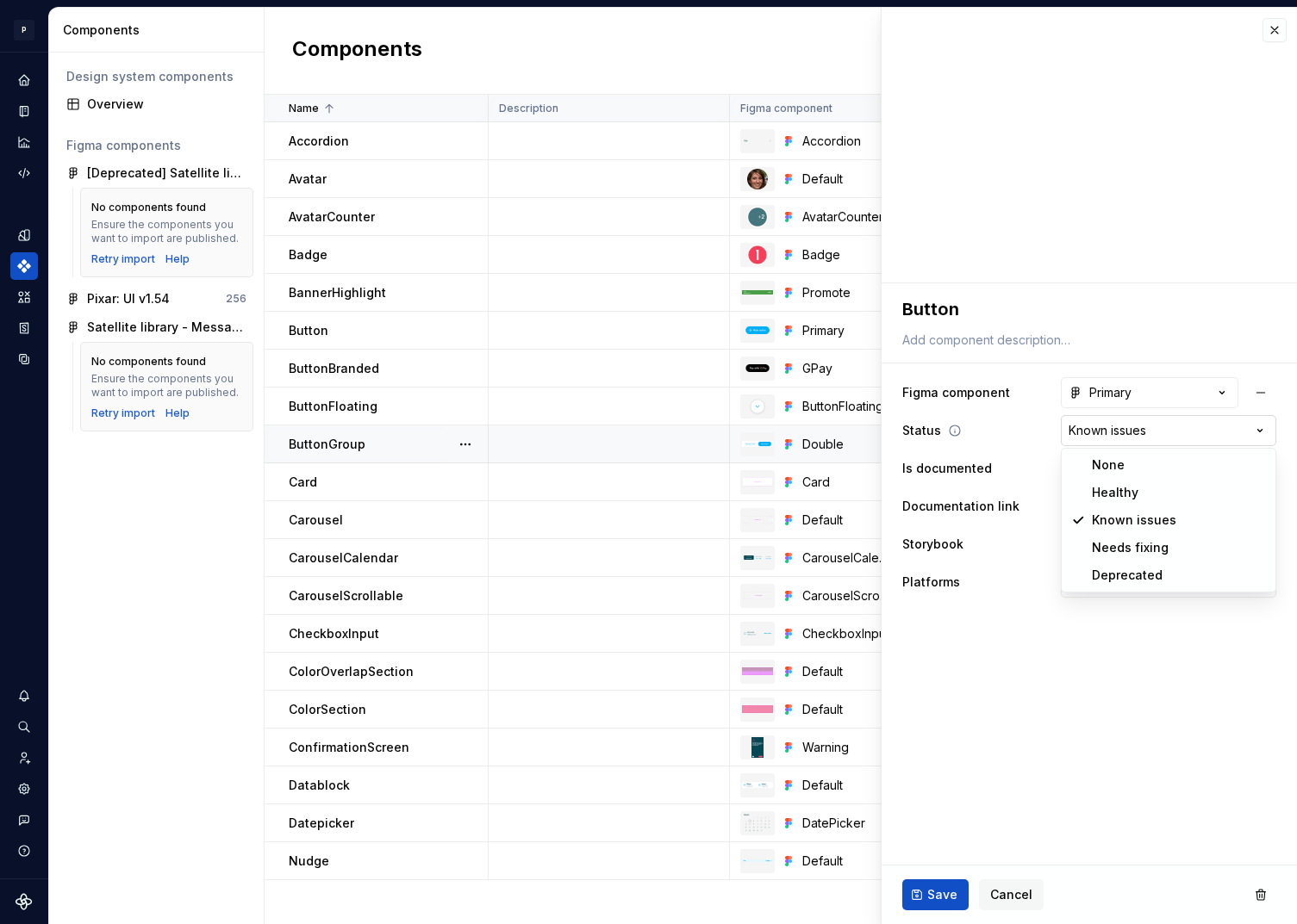
click at [1125, 424] on html "P pixar SO Design system data Components Design system components Overview Figm…" at bounding box center [648, 462] width 1297 height 924
select select "**********"
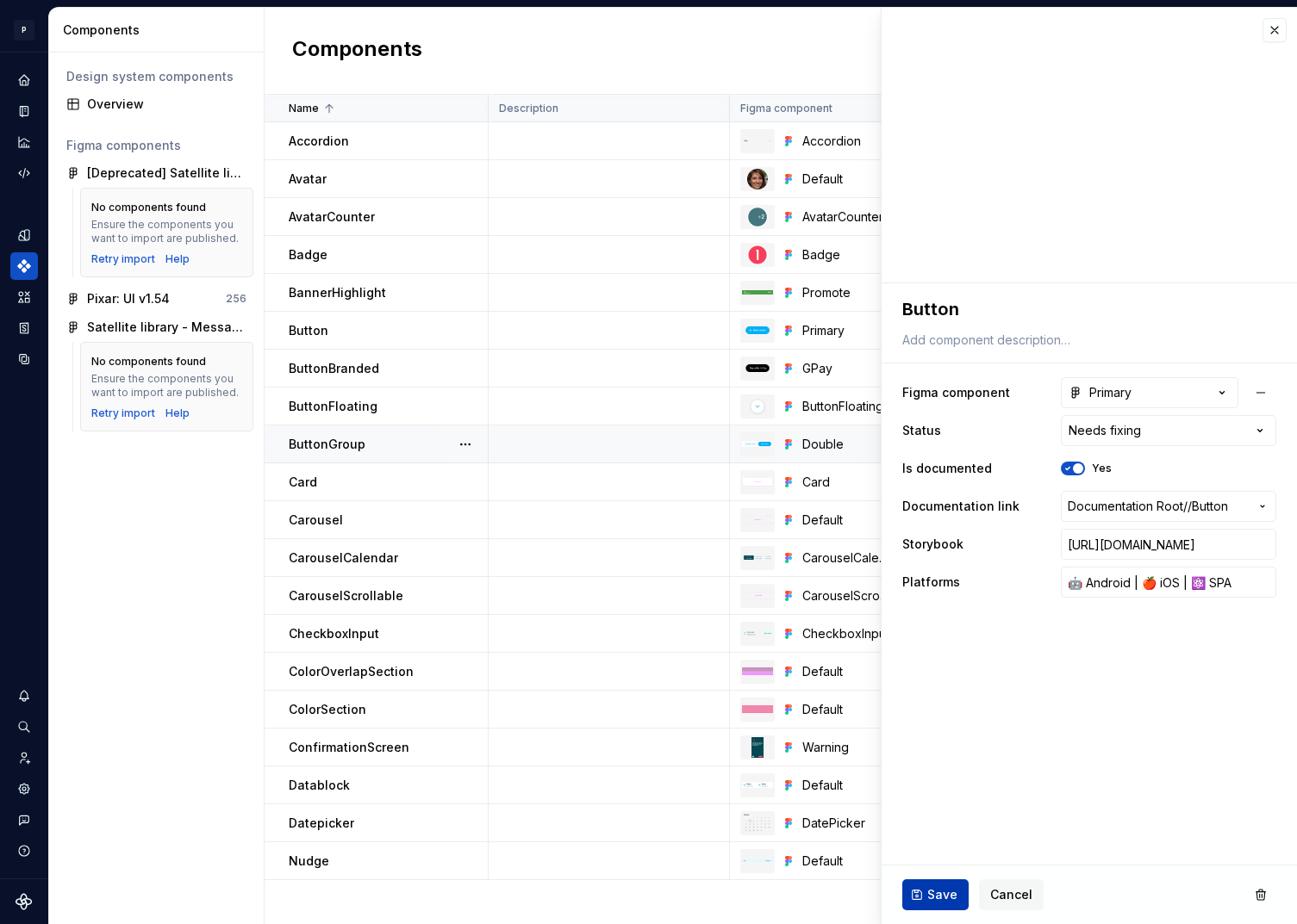
click at [948, 888] on span "Save" at bounding box center [941, 895] width 30 height 17
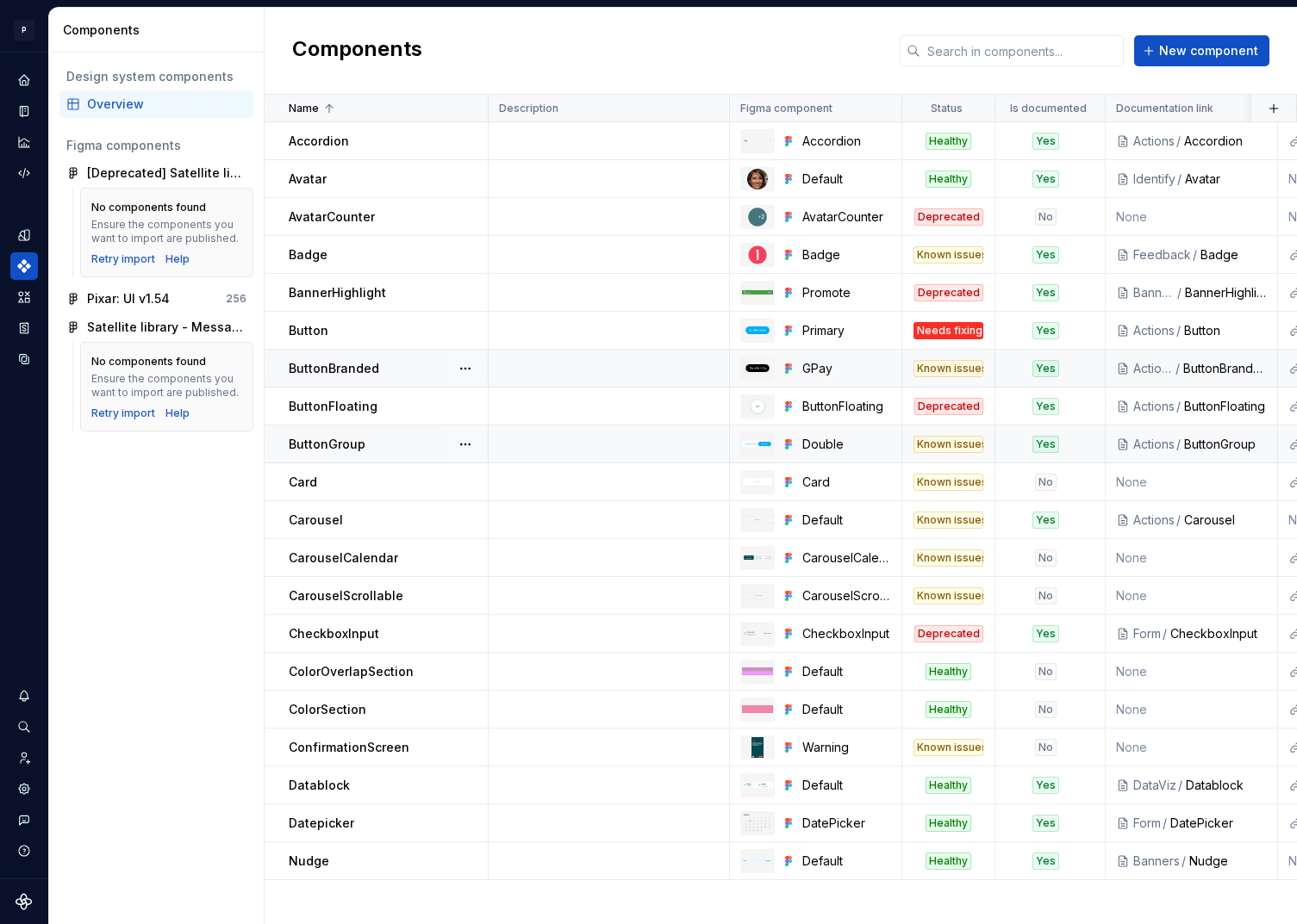
click at [962, 367] on div "Known issues" at bounding box center [948, 369] width 70 height 17
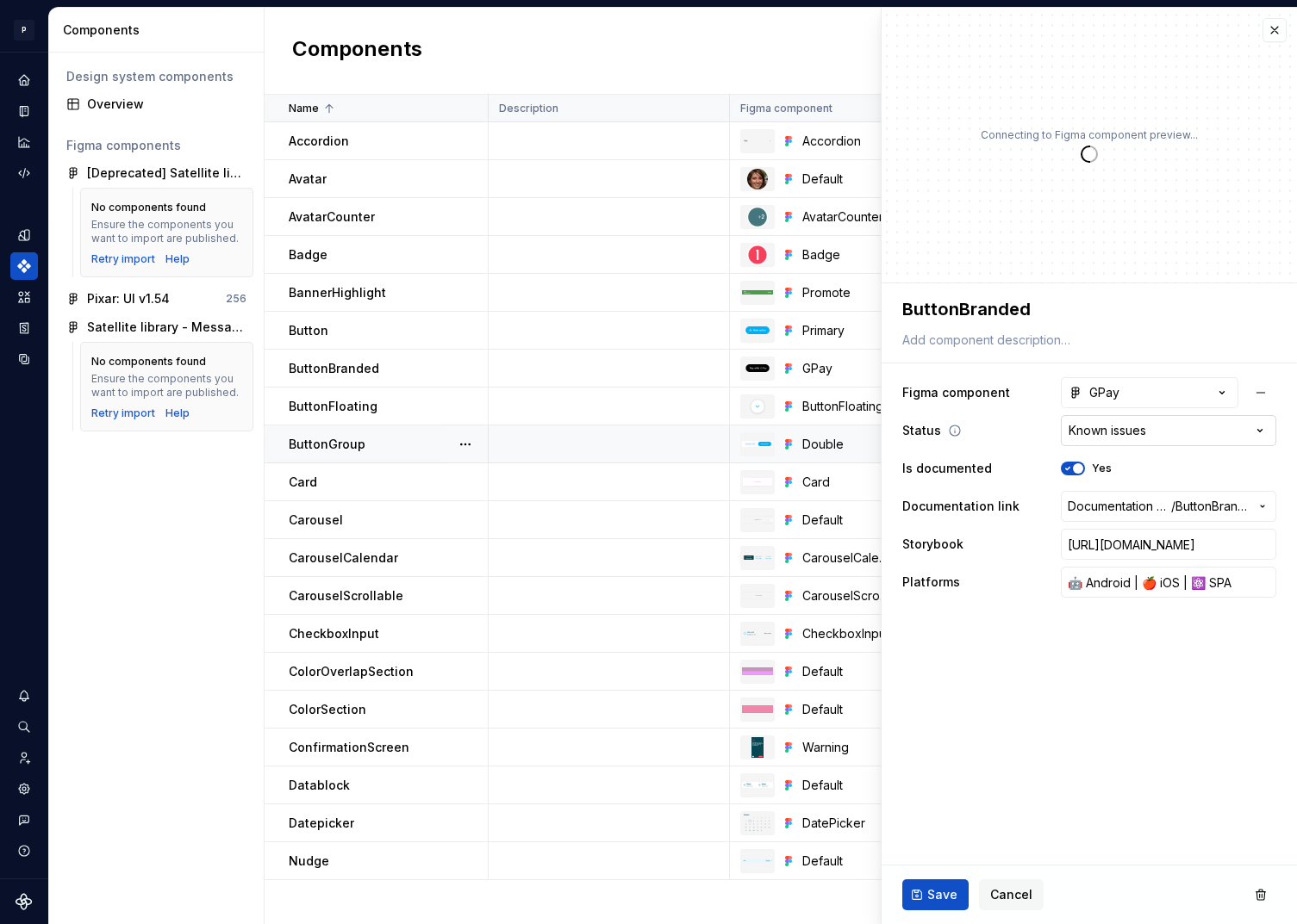
click at [1108, 438] on html "P pixar SO Design system data Components Design system components Overview Figm…" at bounding box center [648, 462] width 1297 height 924
type textarea "*"
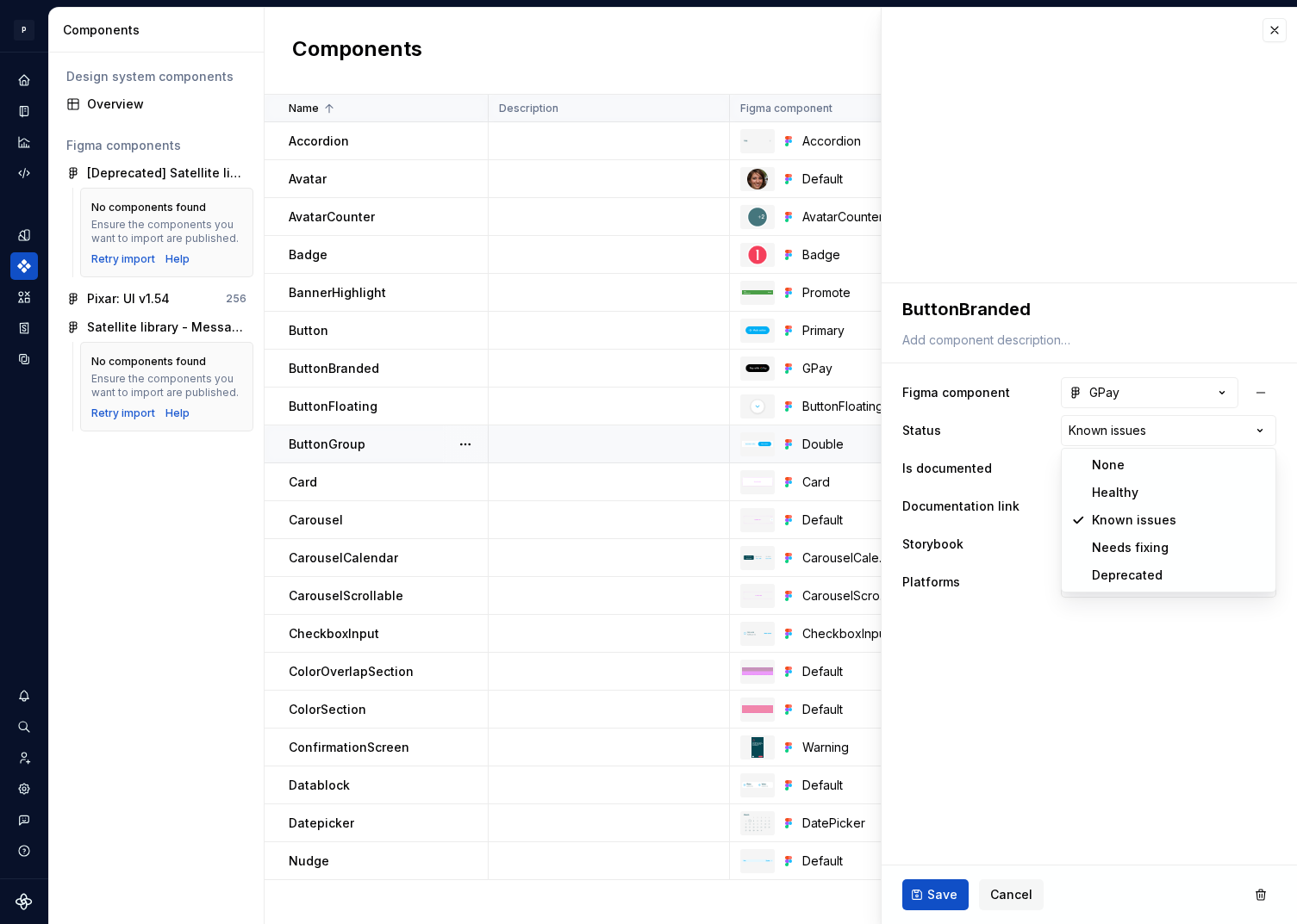
select select "**********"
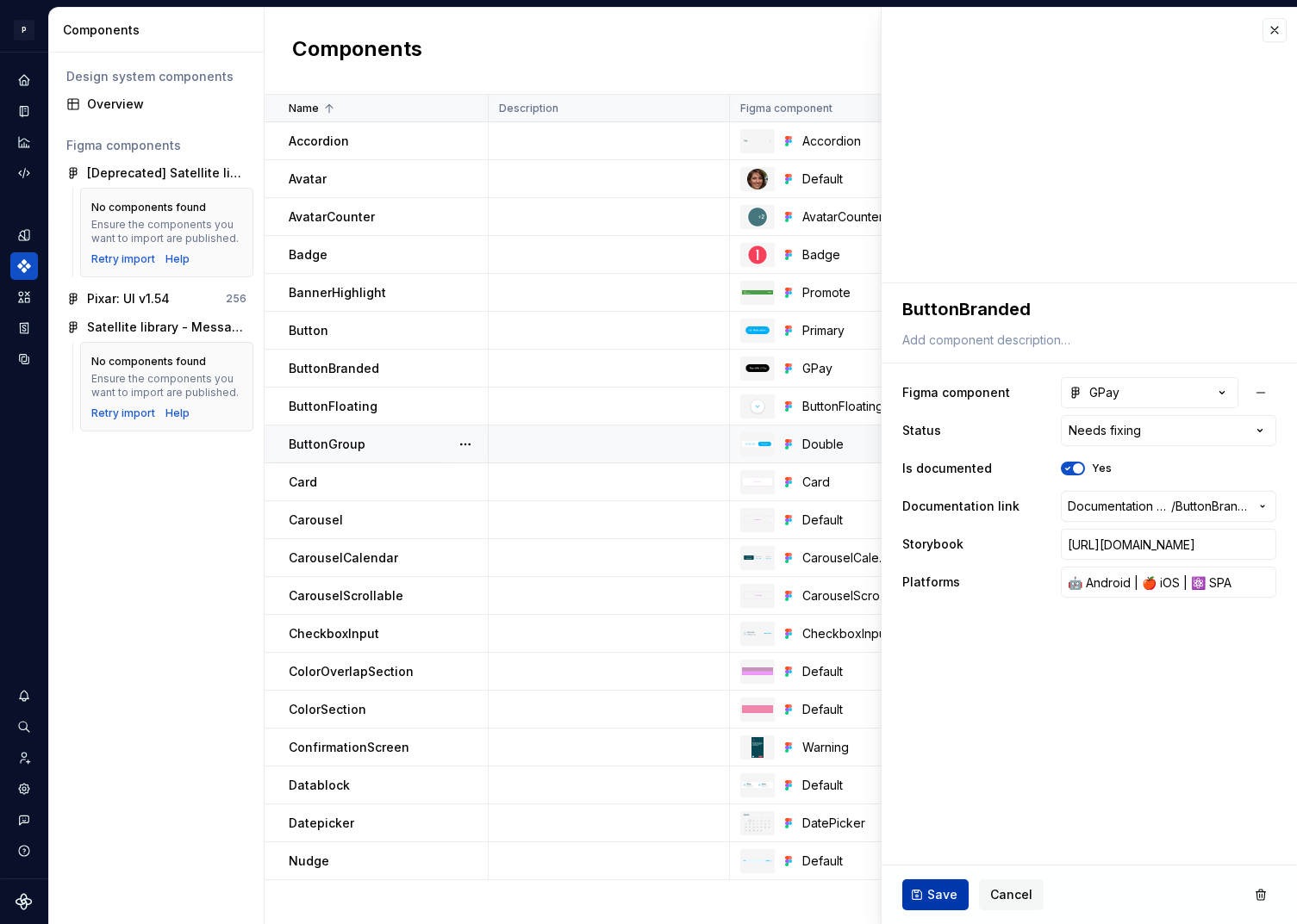
click at [935, 890] on span "Save" at bounding box center [941, 895] width 30 height 17
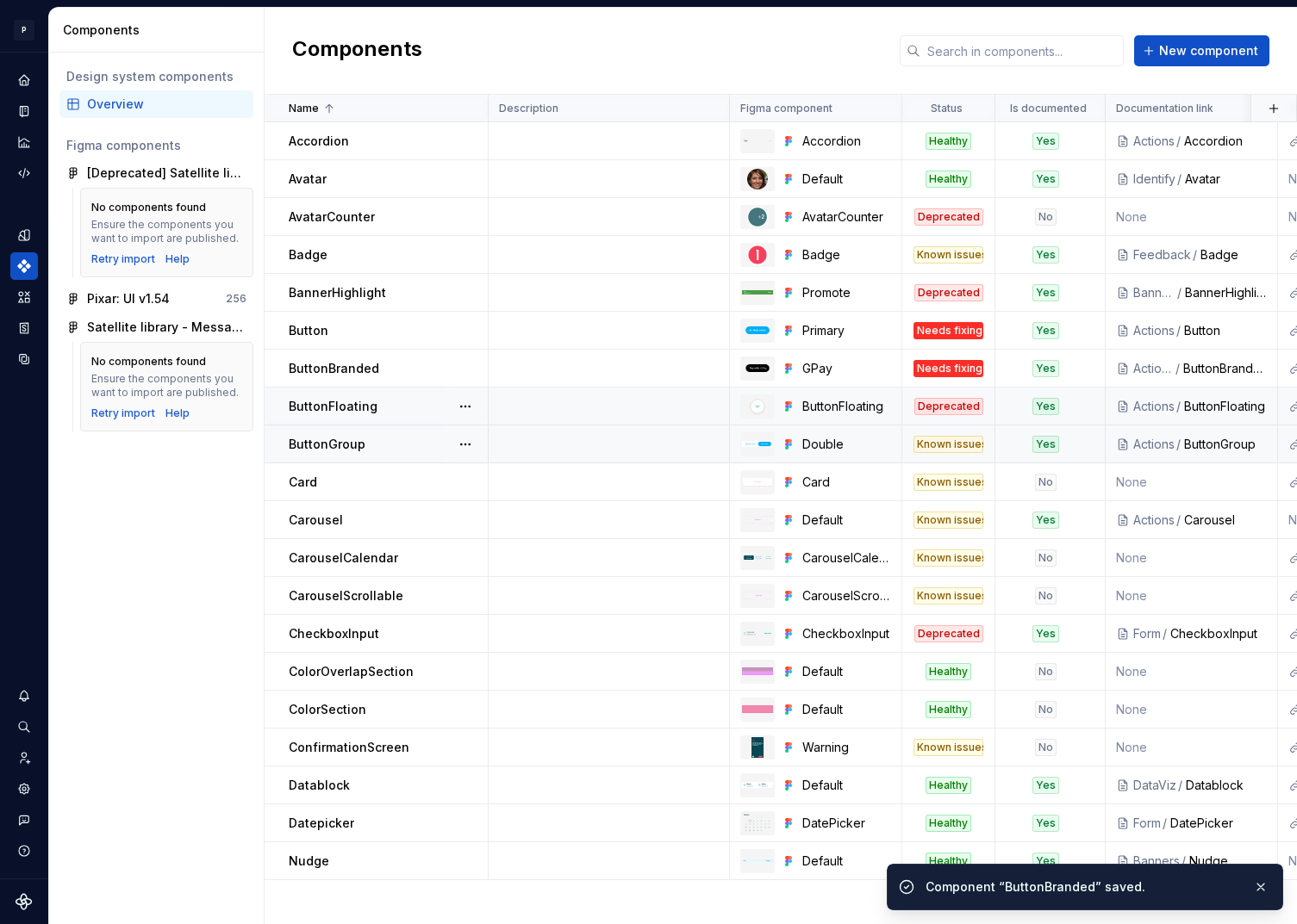
click at [955, 404] on div "Deprecated" at bounding box center [949, 406] width 69 height 17
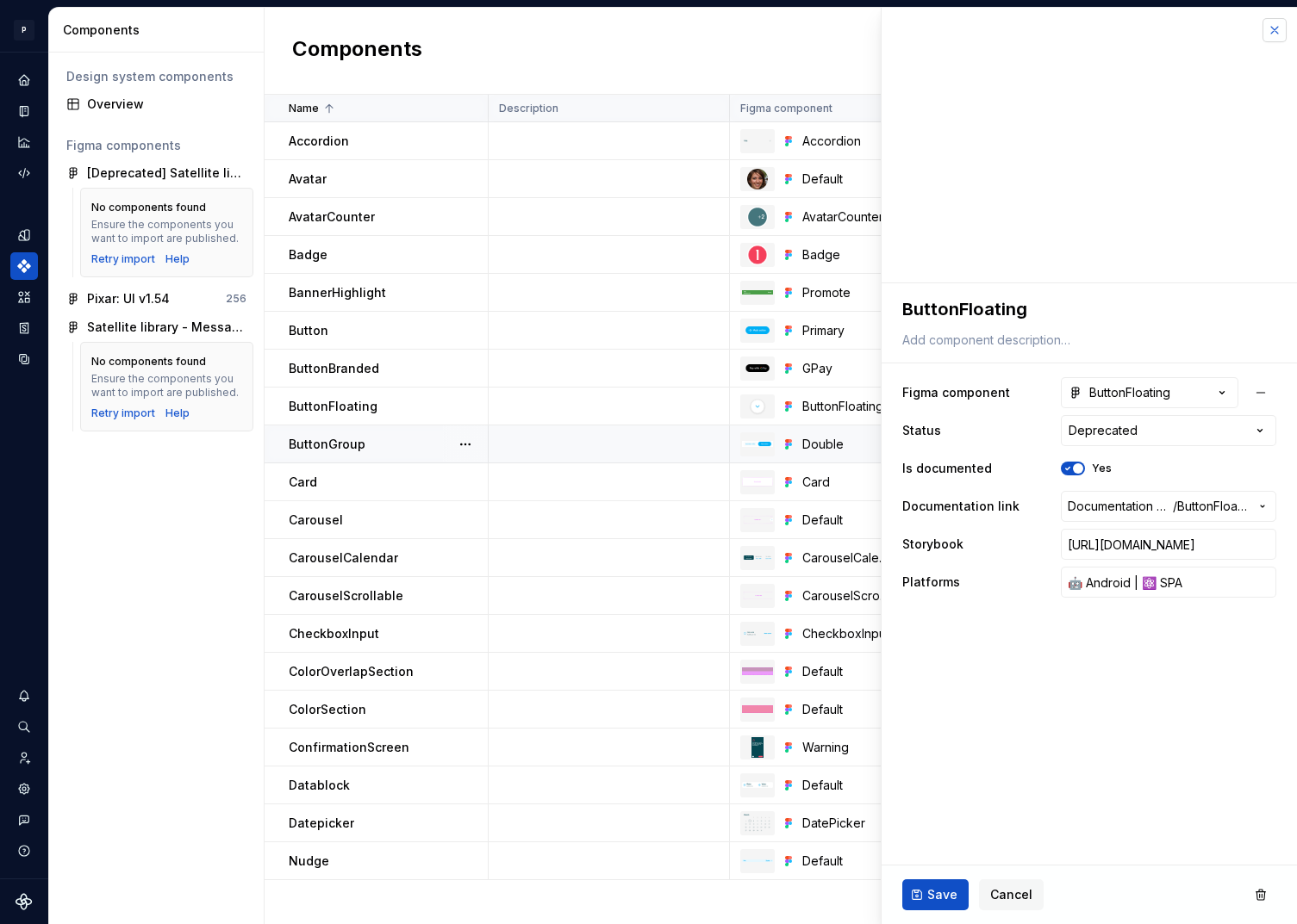
click at [1277, 30] on button "button" at bounding box center [1274, 30] width 24 height 24
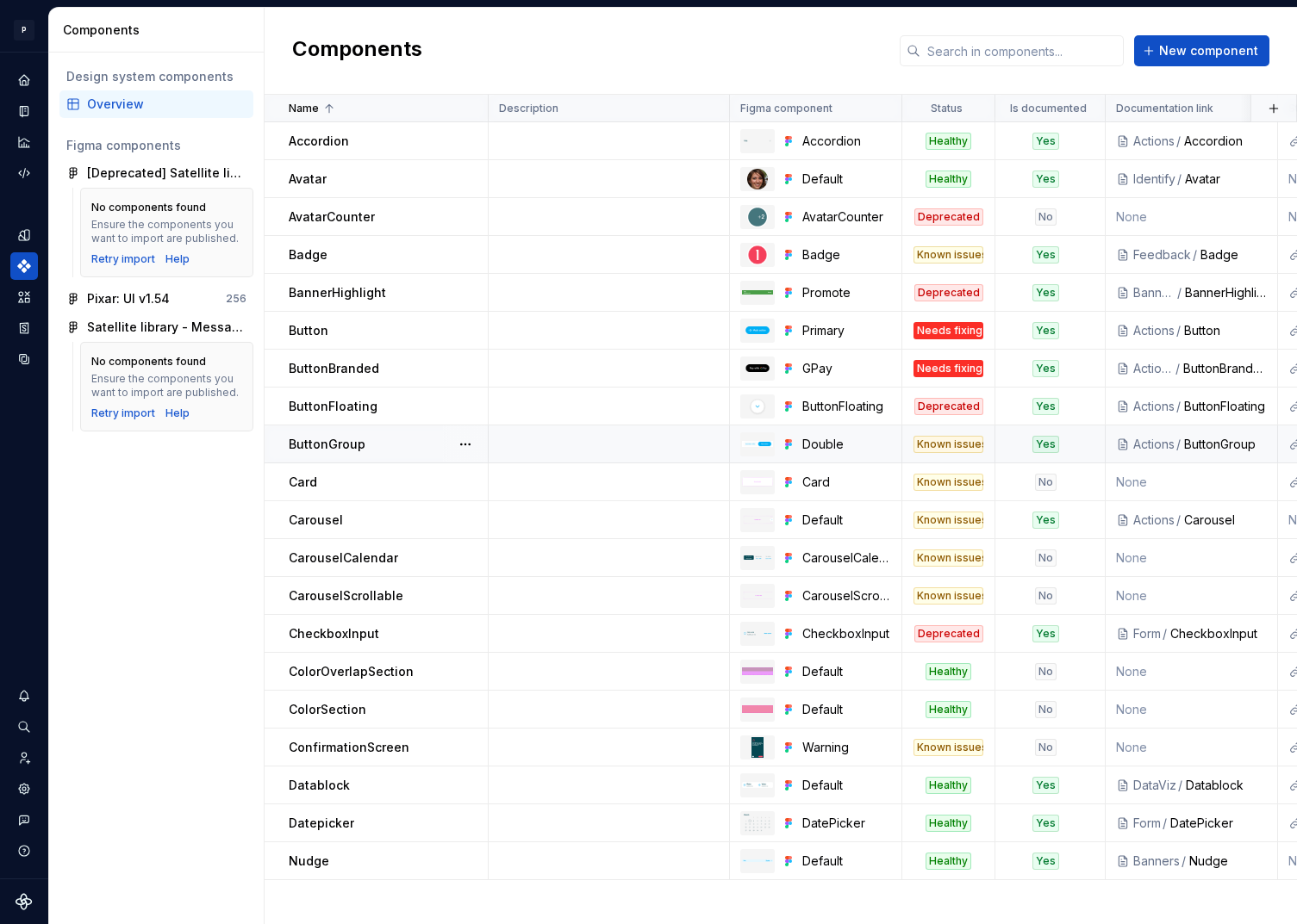
click at [961, 441] on div "Known issues" at bounding box center [948, 445] width 70 height 17
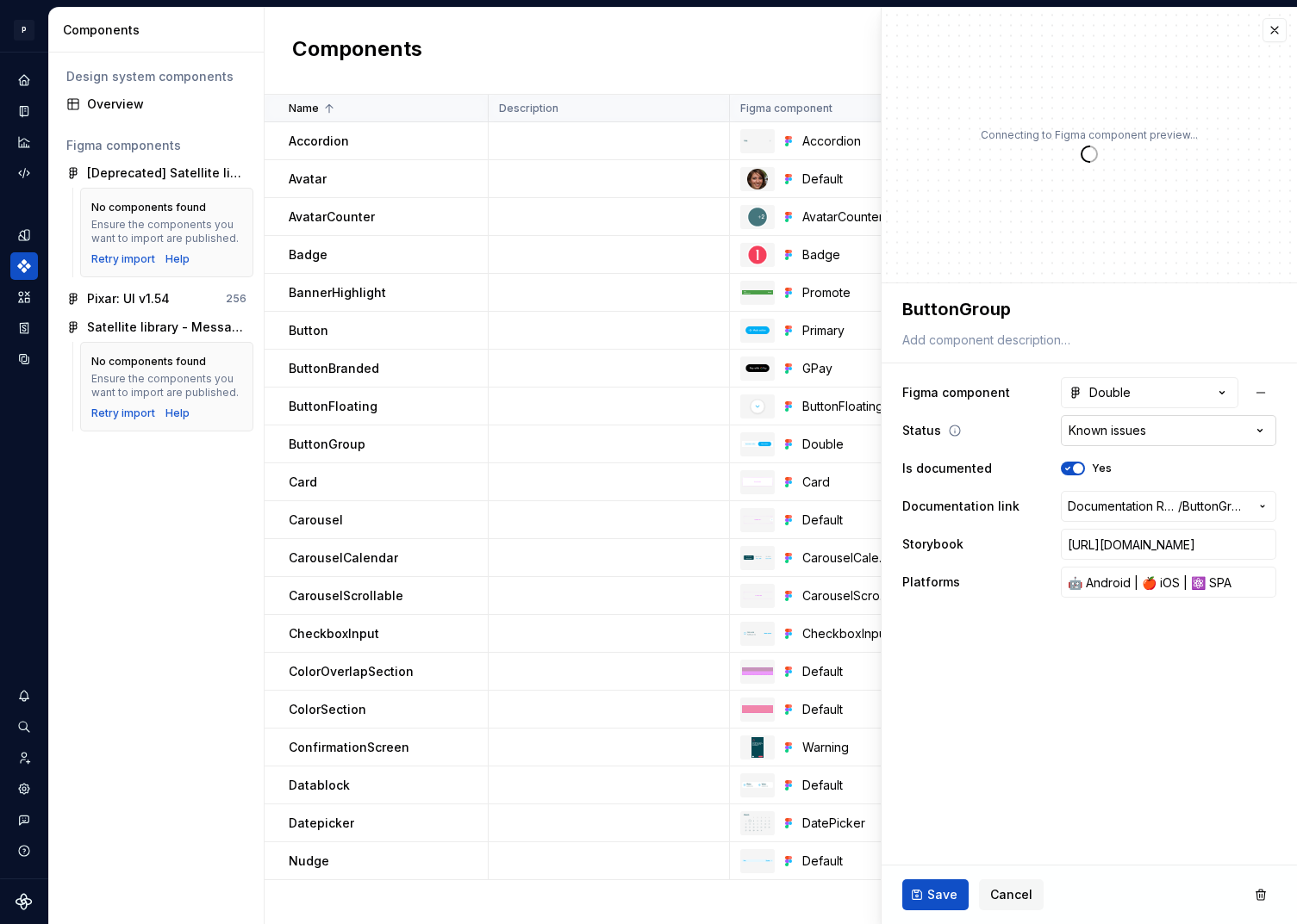
click at [1123, 433] on html "P pixar SO Design system data Components Design system components Overview Figm…" at bounding box center [648, 462] width 1297 height 924
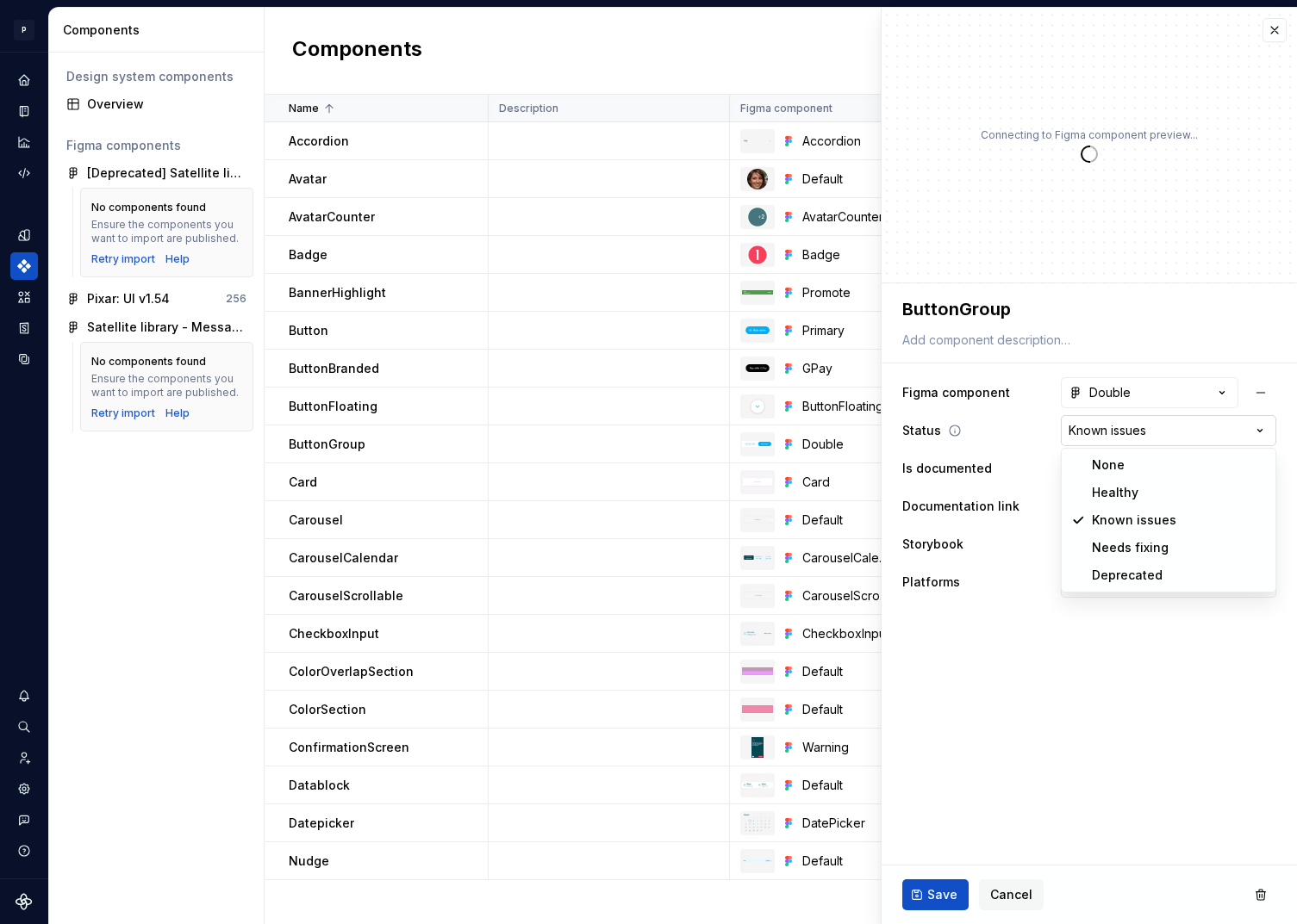
type textarea "*"
select select "**********"
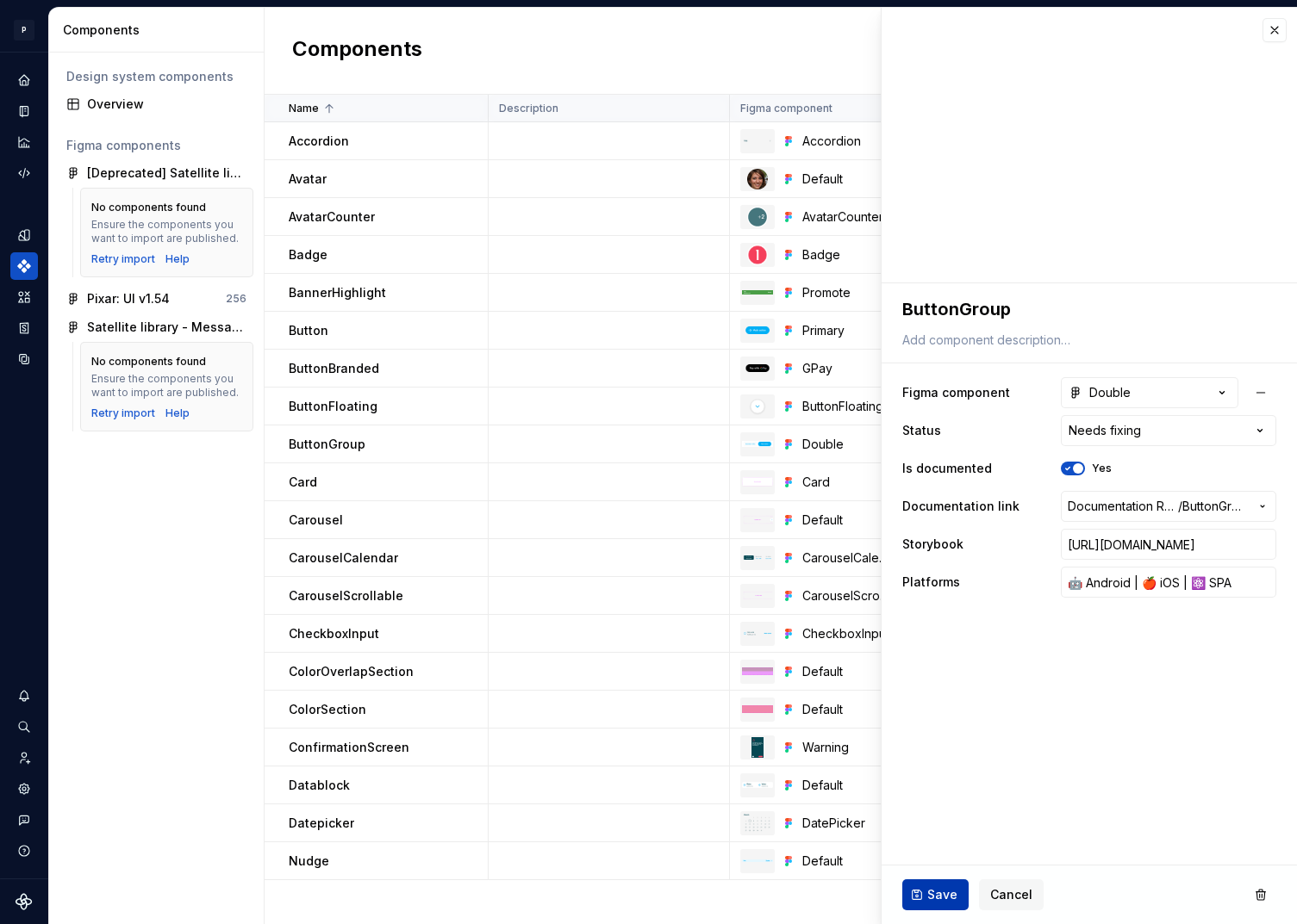
click at [935, 894] on span "Save" at bounding box center [941, 895] width 30 height 17
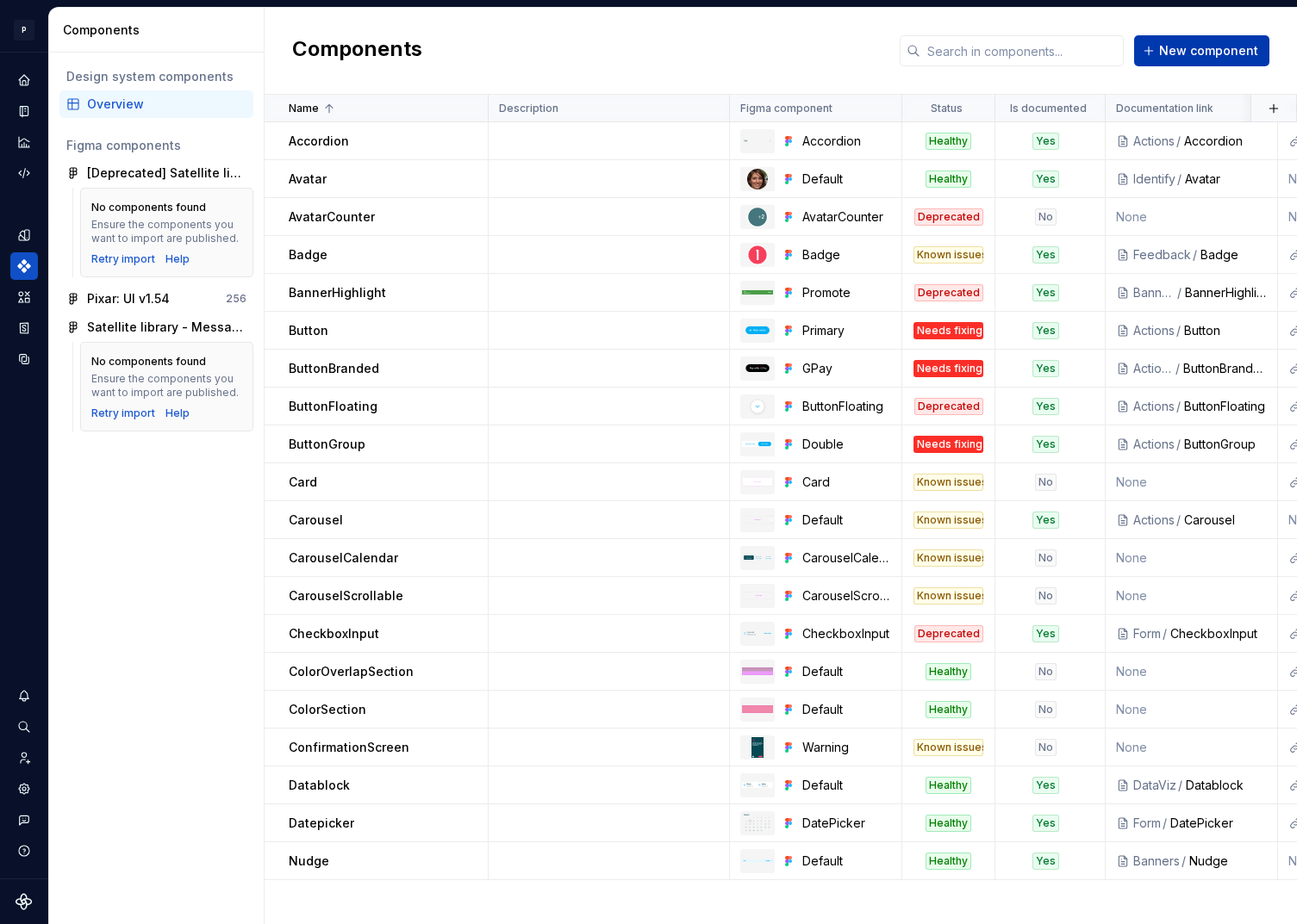
click at [1194, 49] on span "New component" at bounding box center [1208, 51] width 99 height 17
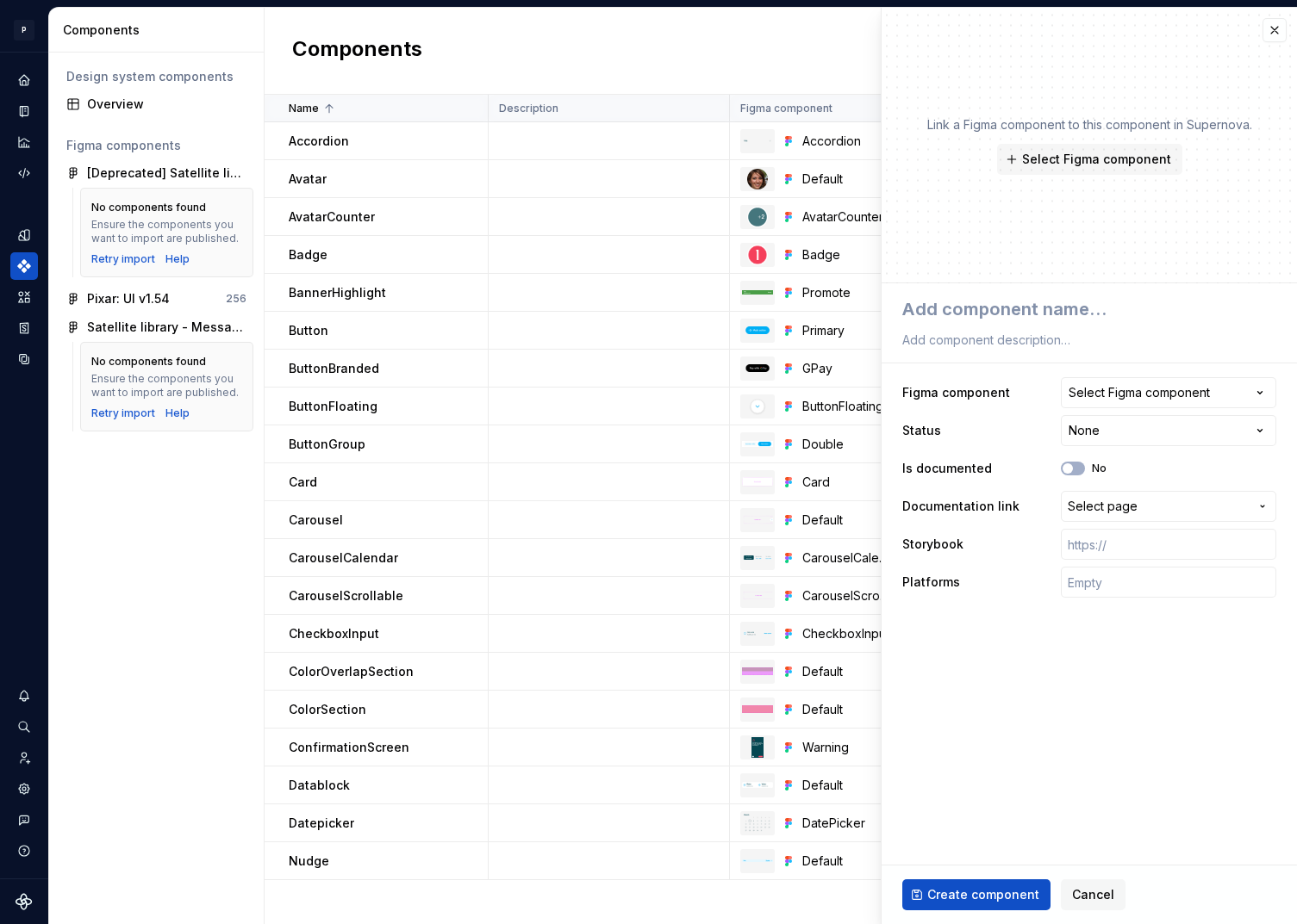
type textarea "*"
type textarea "DegradedExperienceIndicator"
click at [1120, 387] on div "Select Figma component" at bounding box center [1139, 393] width 141 height 17
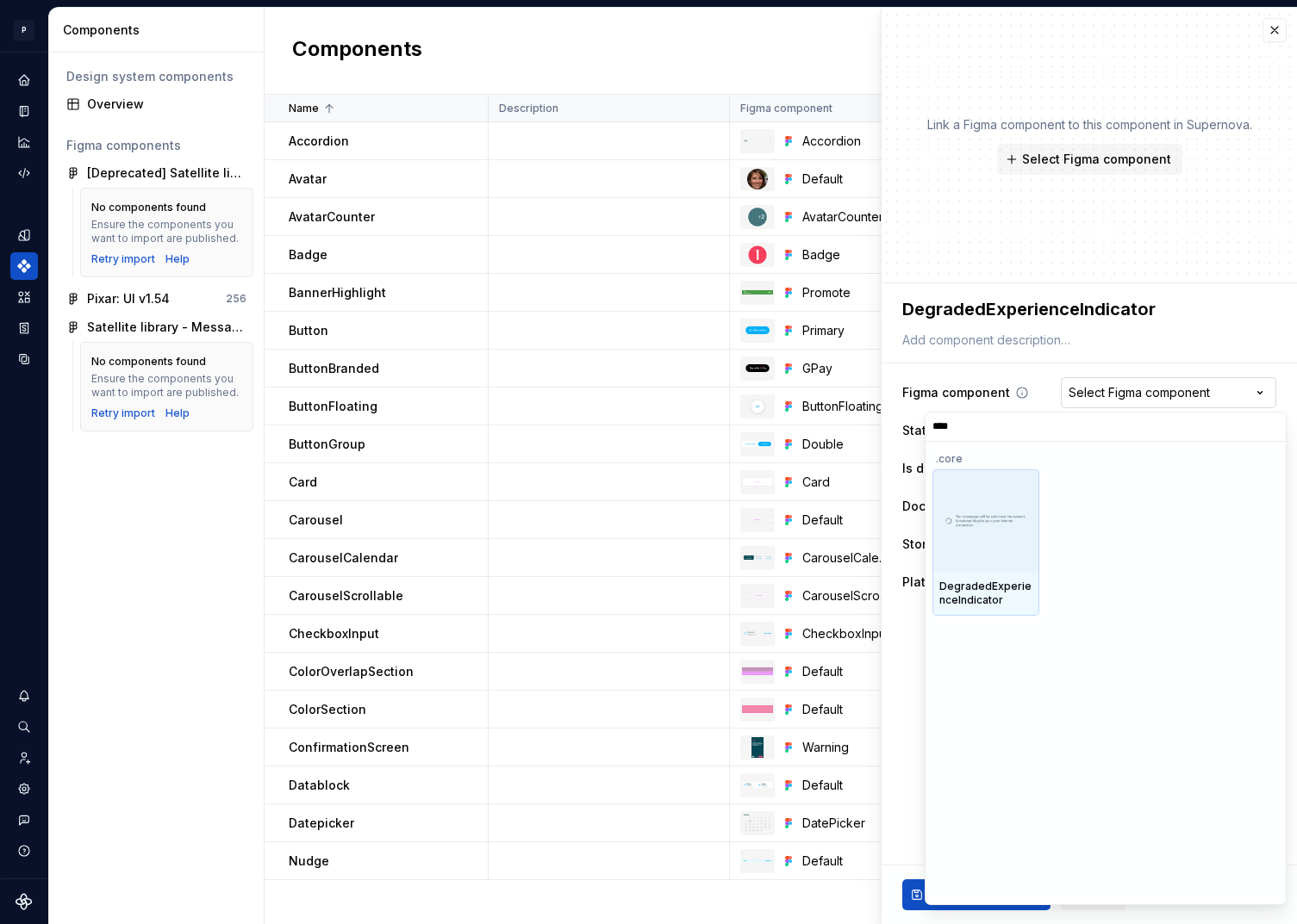
type input "*****"
click at [986, 548] on div at bounding box center [985, 521] width 106 height 104
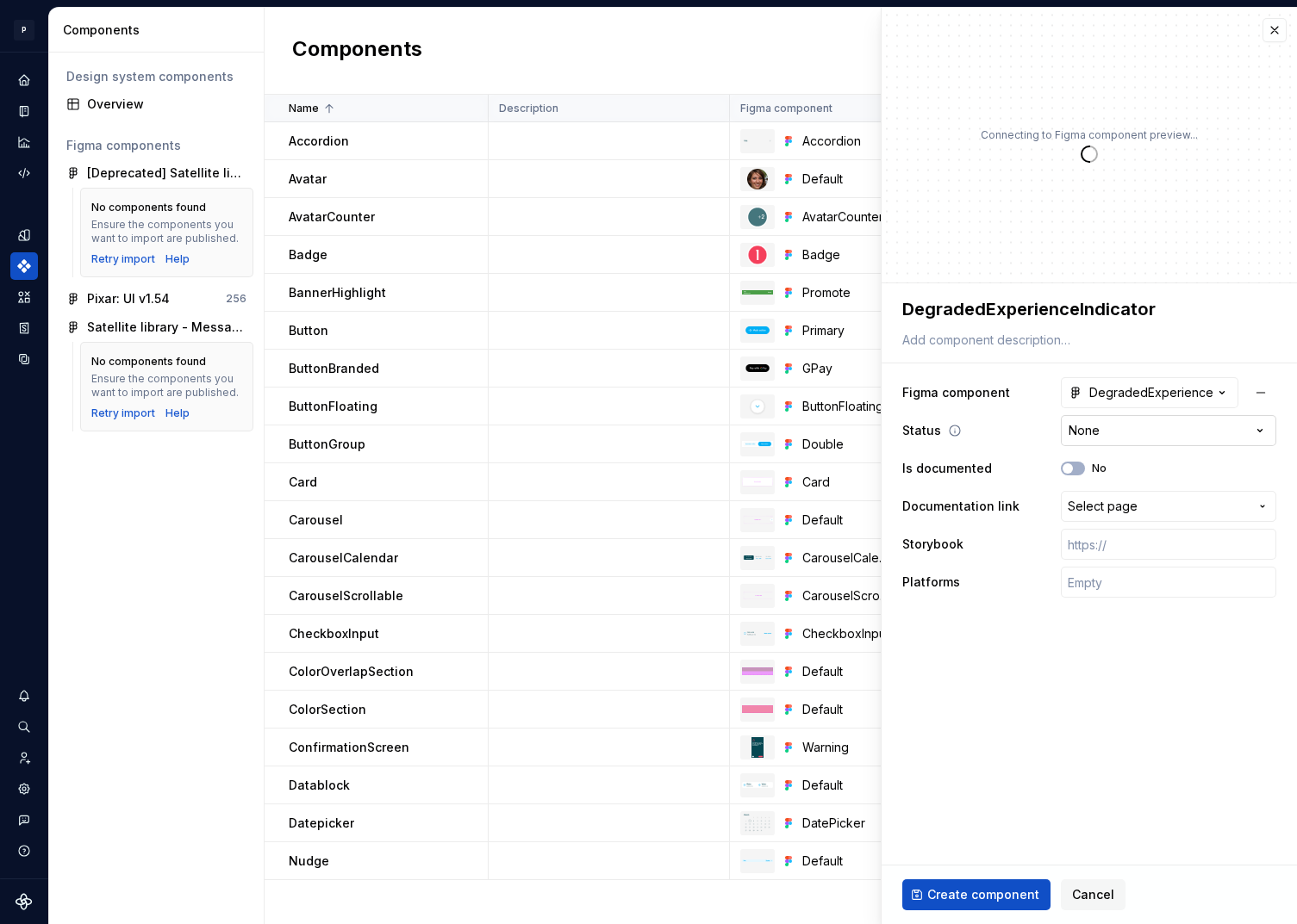
type textarea "*"
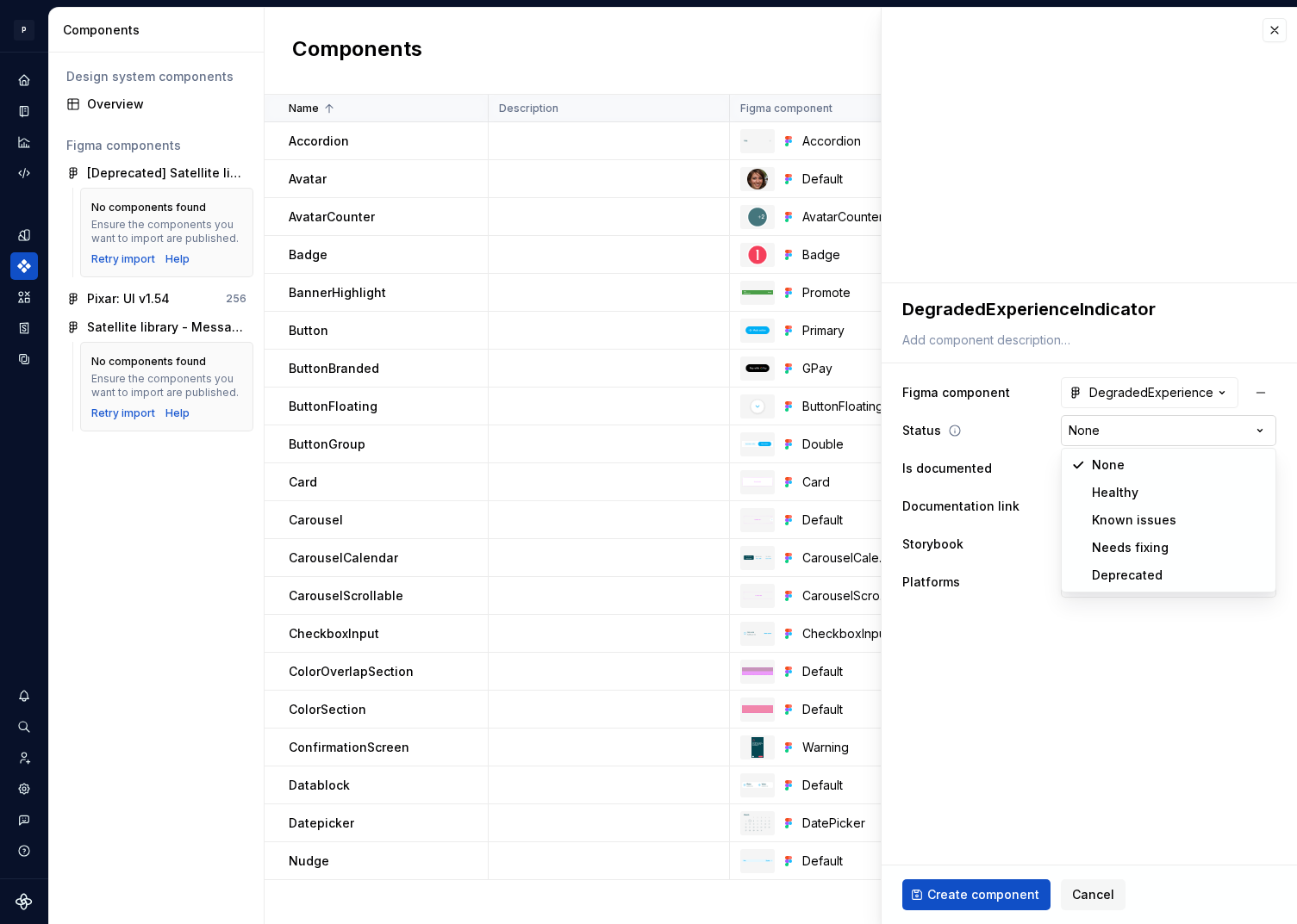
click at [1123, 430] on html "P pixar SO Design system data Components Design system components Overview Figm…" at bounding box center [648, 462] width 1297 height 924
select select "**********"
type textarea "*"
click at [1119, 578] on input "text" at bounding box center [1169, 582] width 216 height 31
type input "🍎 iOS | ⚛️ SPA"
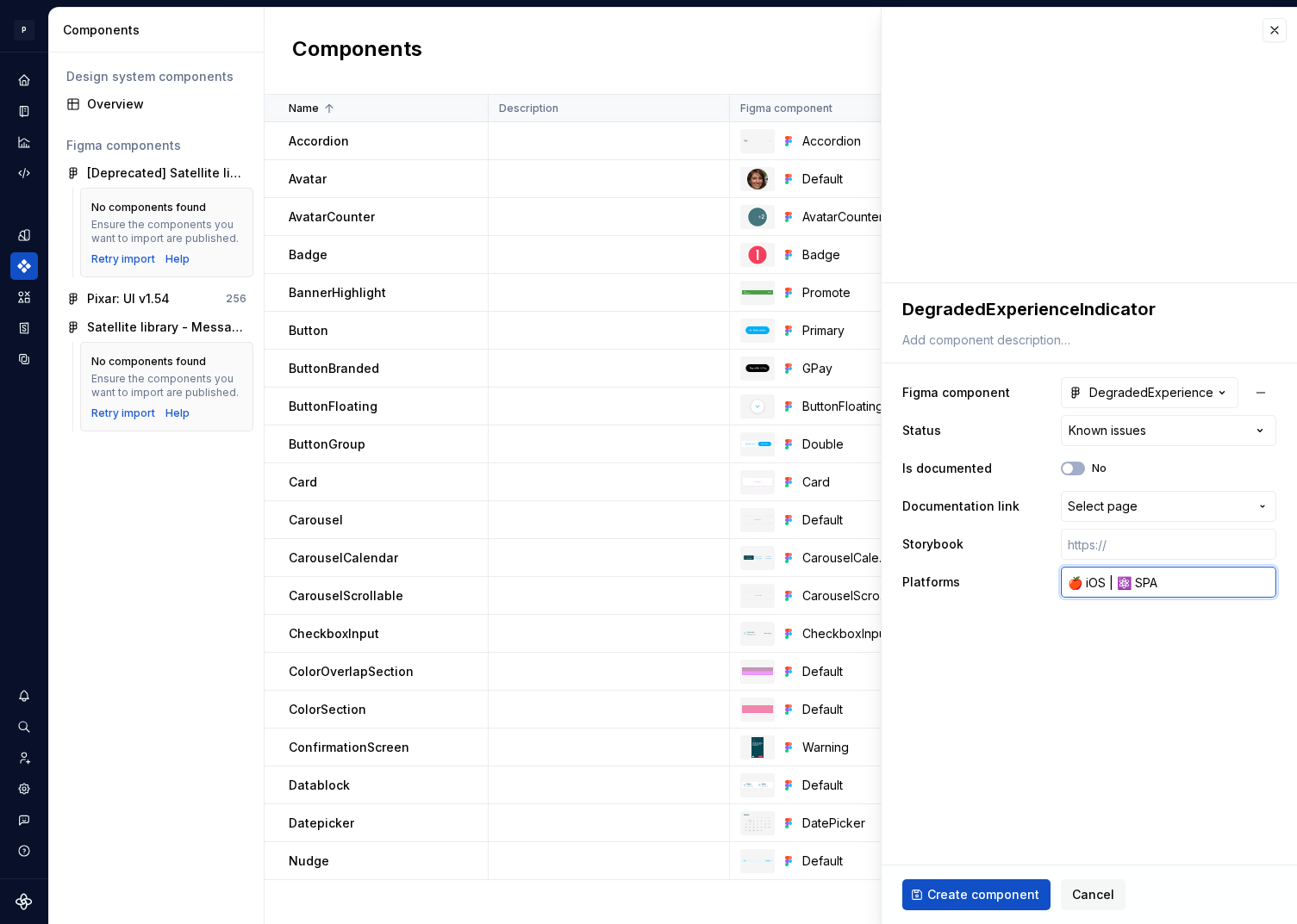
type textarea "*"
type input "🍎 iOS | ⚛️"
type textarea "*"
click at [1118, 548] on input "text" at bounding box center [1169, 544] width 216 height 31
type textarea "*"
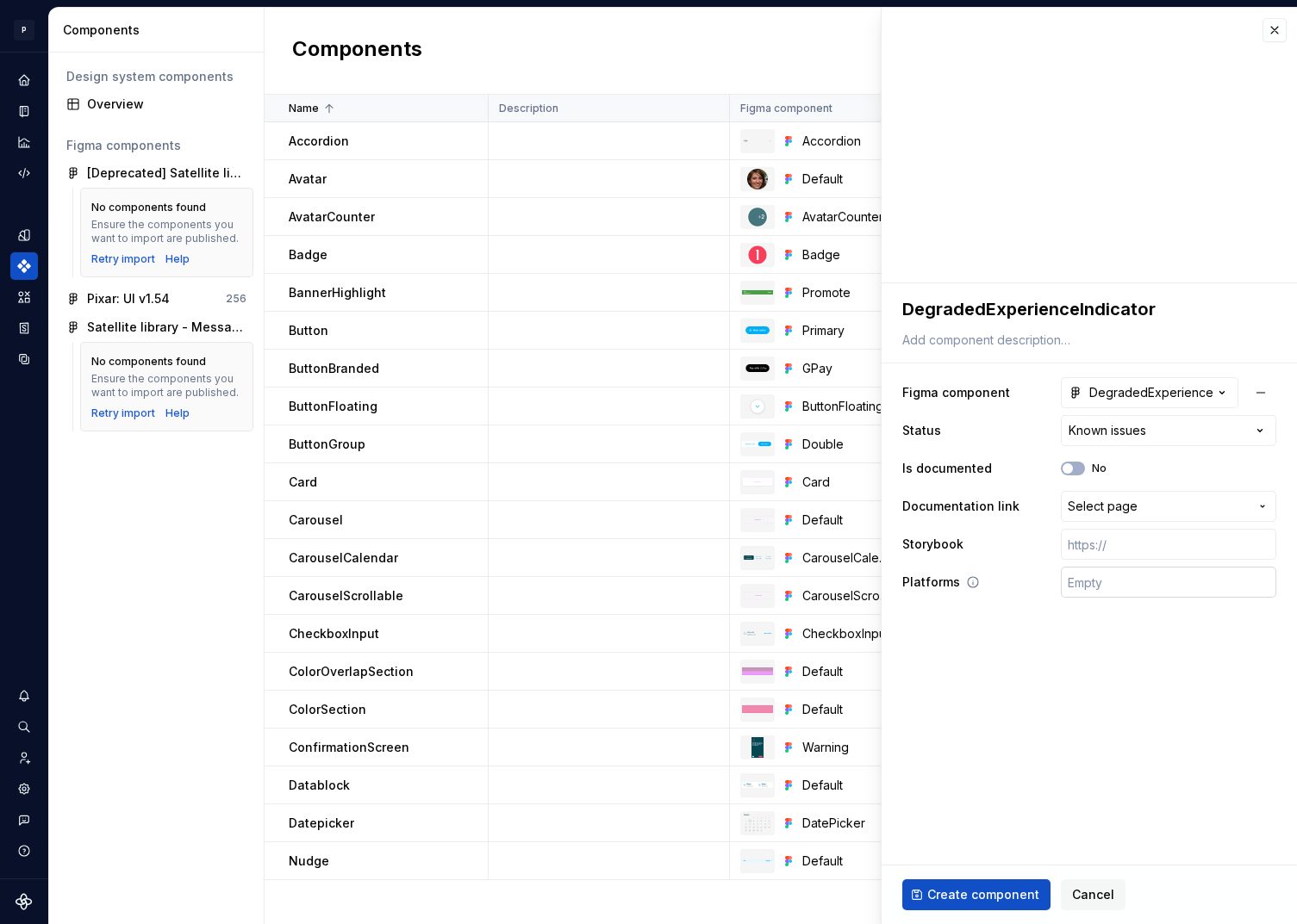
click at [1076, 574] on input "text" at bounding box center [1169, 582] width 216 height 31
type input "🤖 Android | 🍎 iOS | ⚛️ SPA"
type textarea "*"
type input "🤖 Android | 🍎 iOS | ⚛️"
type textarea "*"
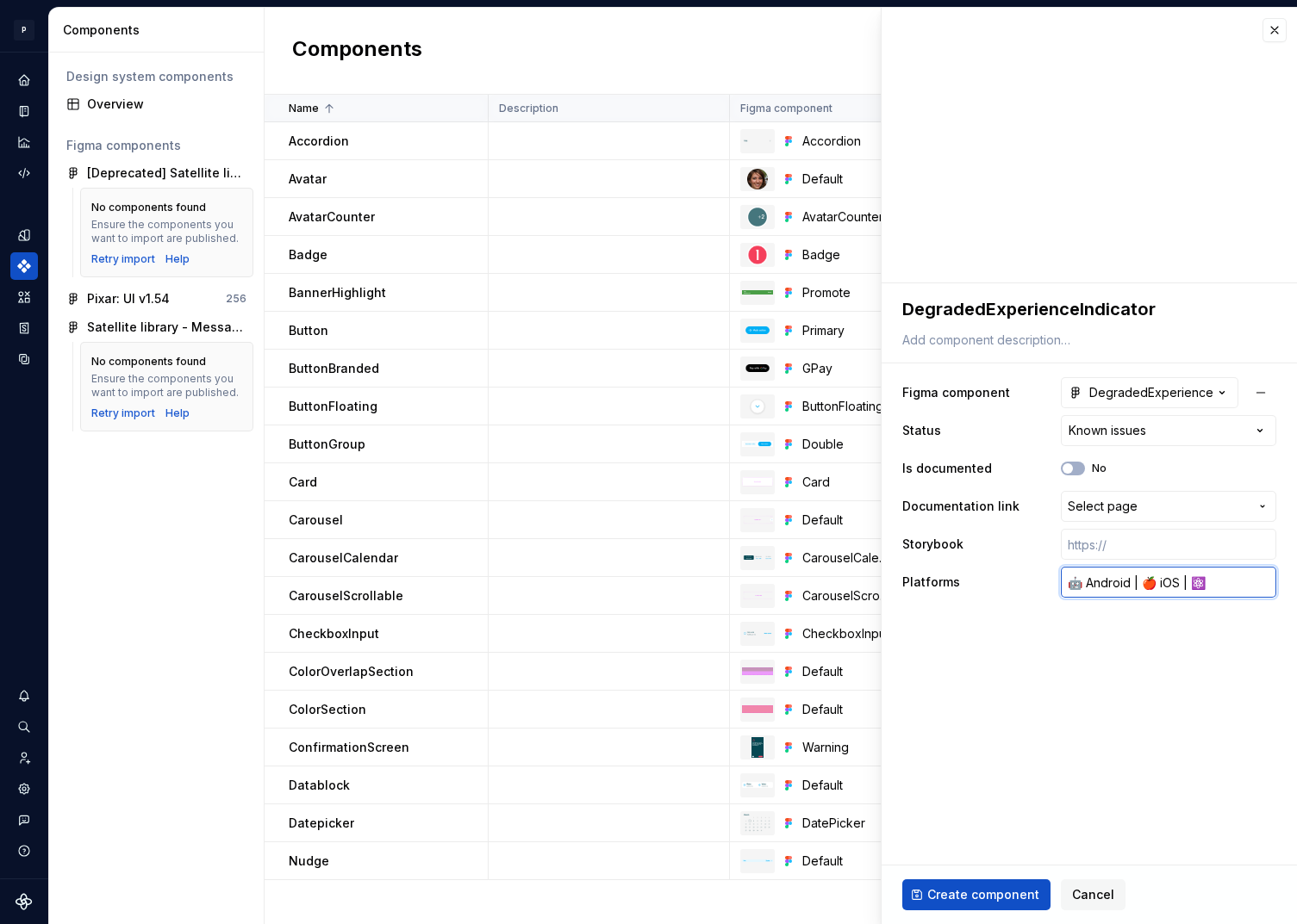
type input "🤖 Android | 🍎 iOS |"
type textarea "*"
type input "🤖 Android | 🍎 iOS |"
type textarea "*"
type input "🤖 Android | 🍎 iOS"
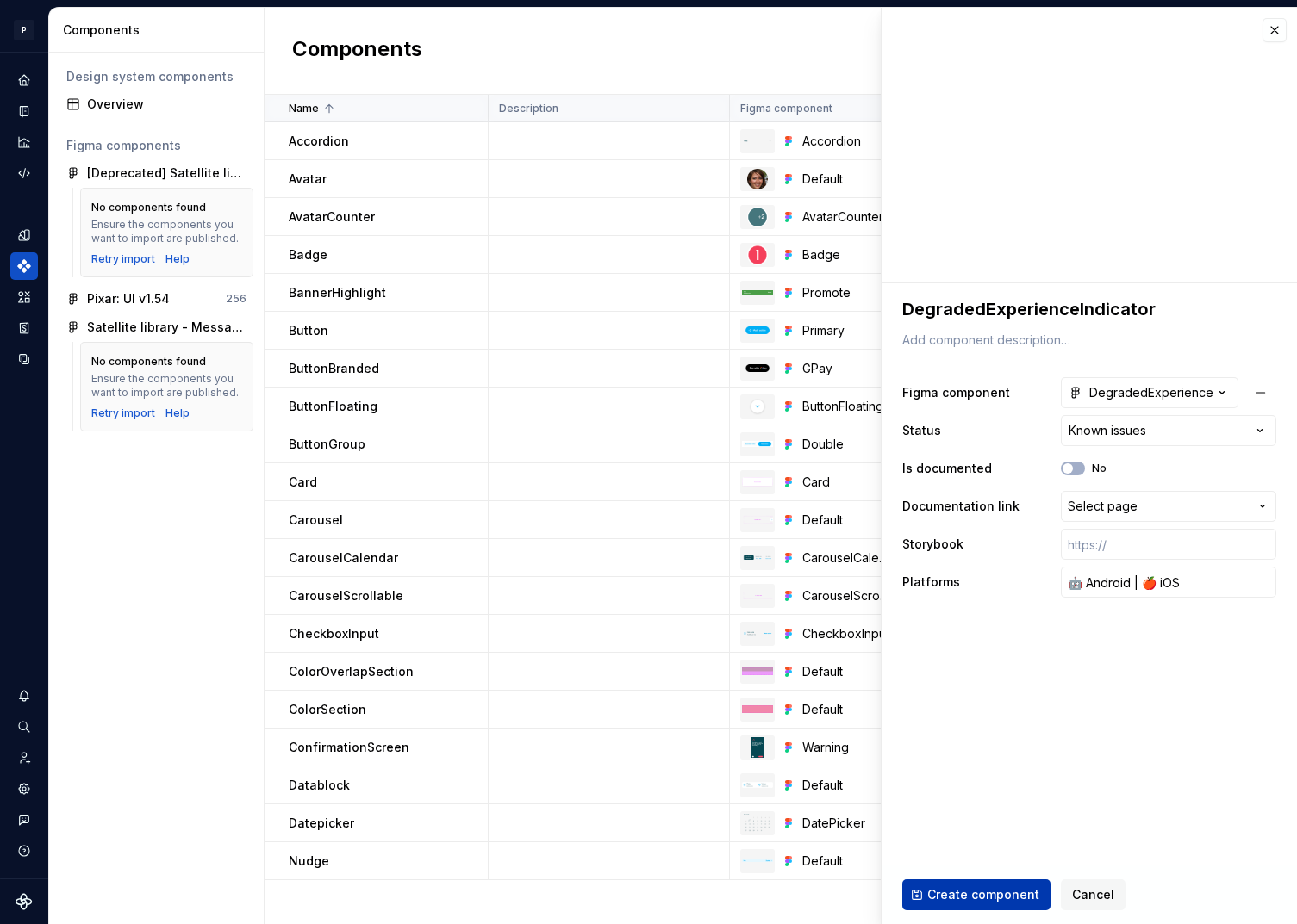
click at [991, 891] on span "Create component" at bounding box center [983, 895] width 112 height 17
type textarea "*"
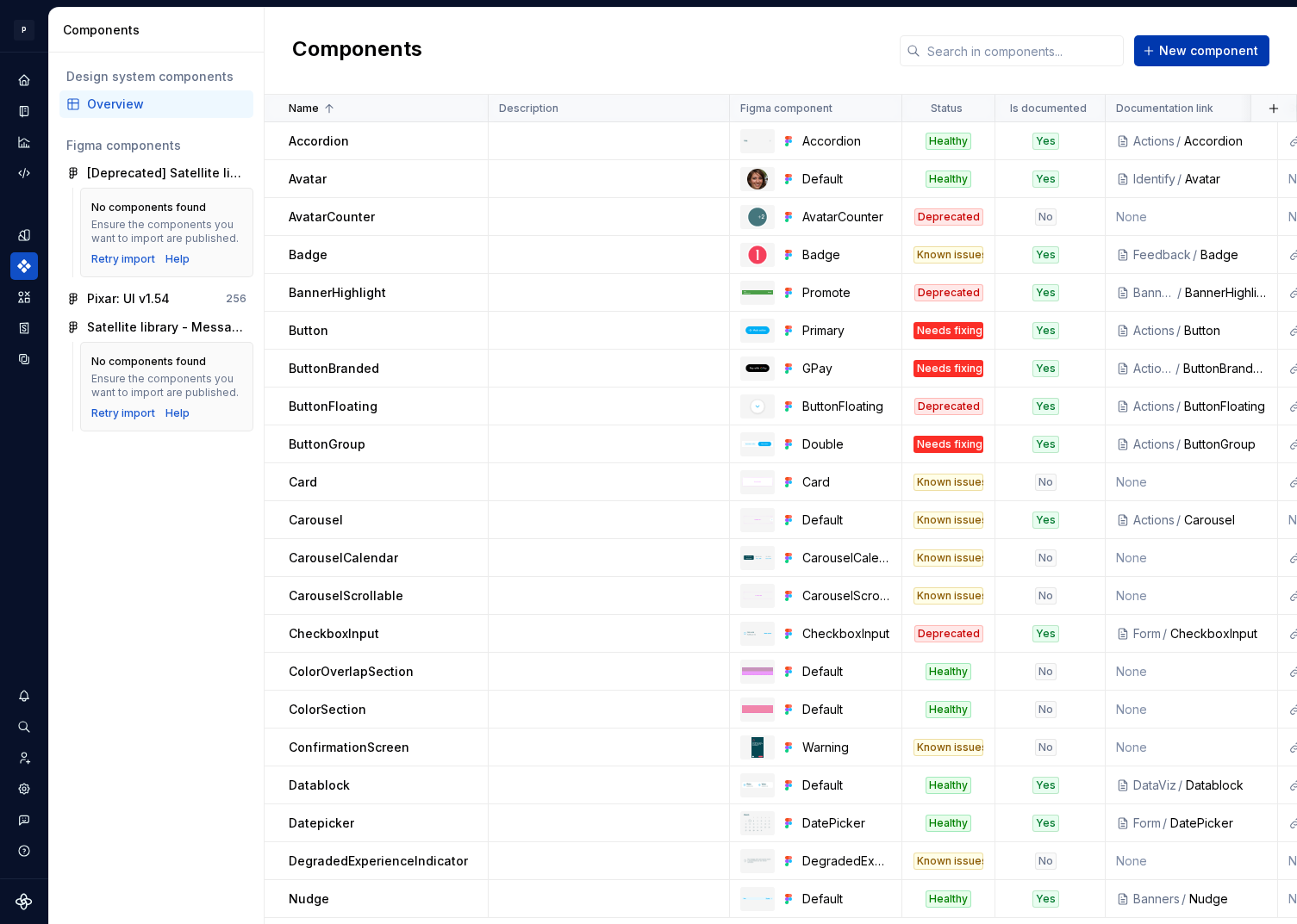
click at [1174, 54] on span "New component" at bounding box center [1208, 51] width 99 height 17
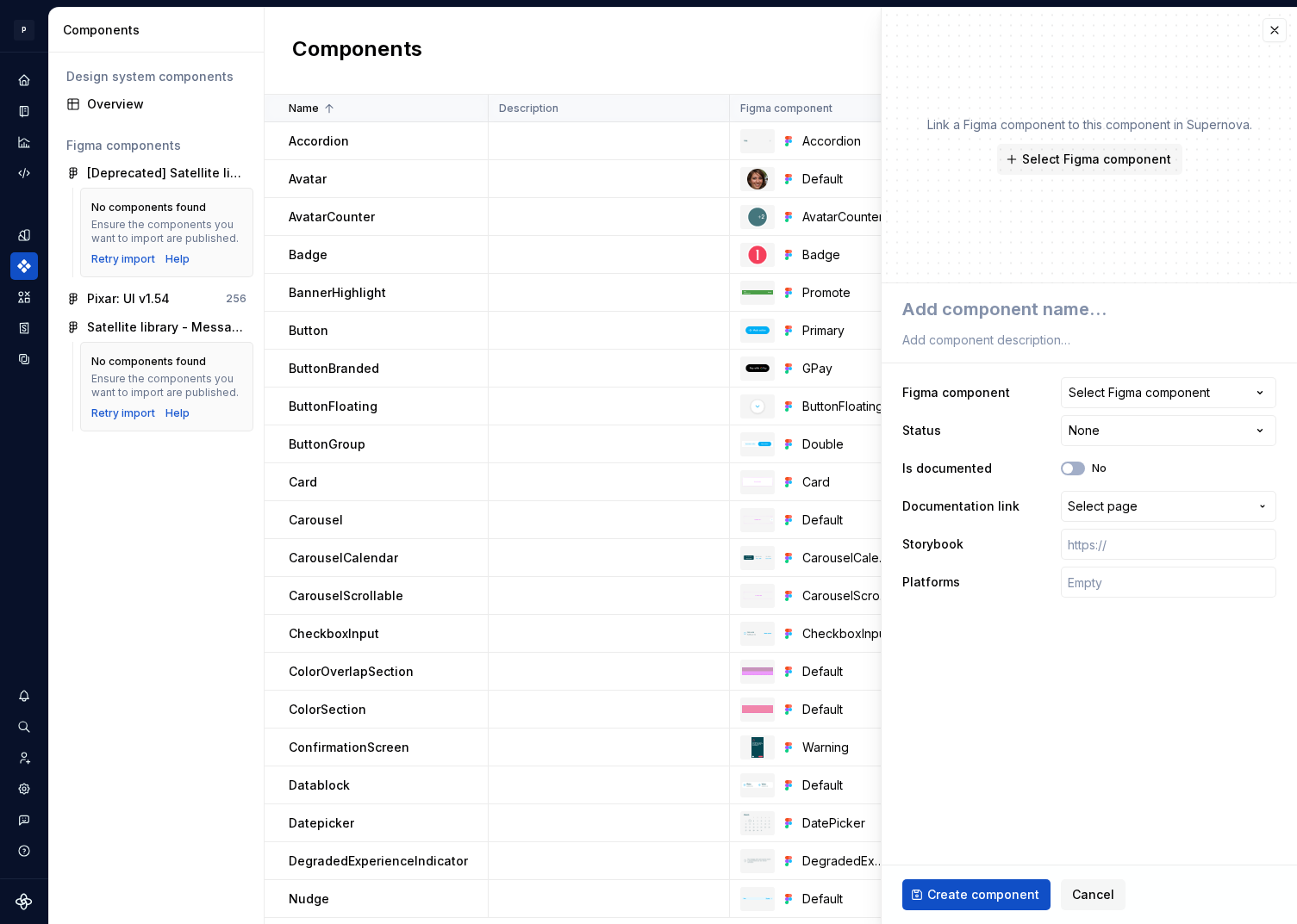
type textarea "*"
type textarea "D"
type textarea "*"
type textarea "Di"
type textarea "*"
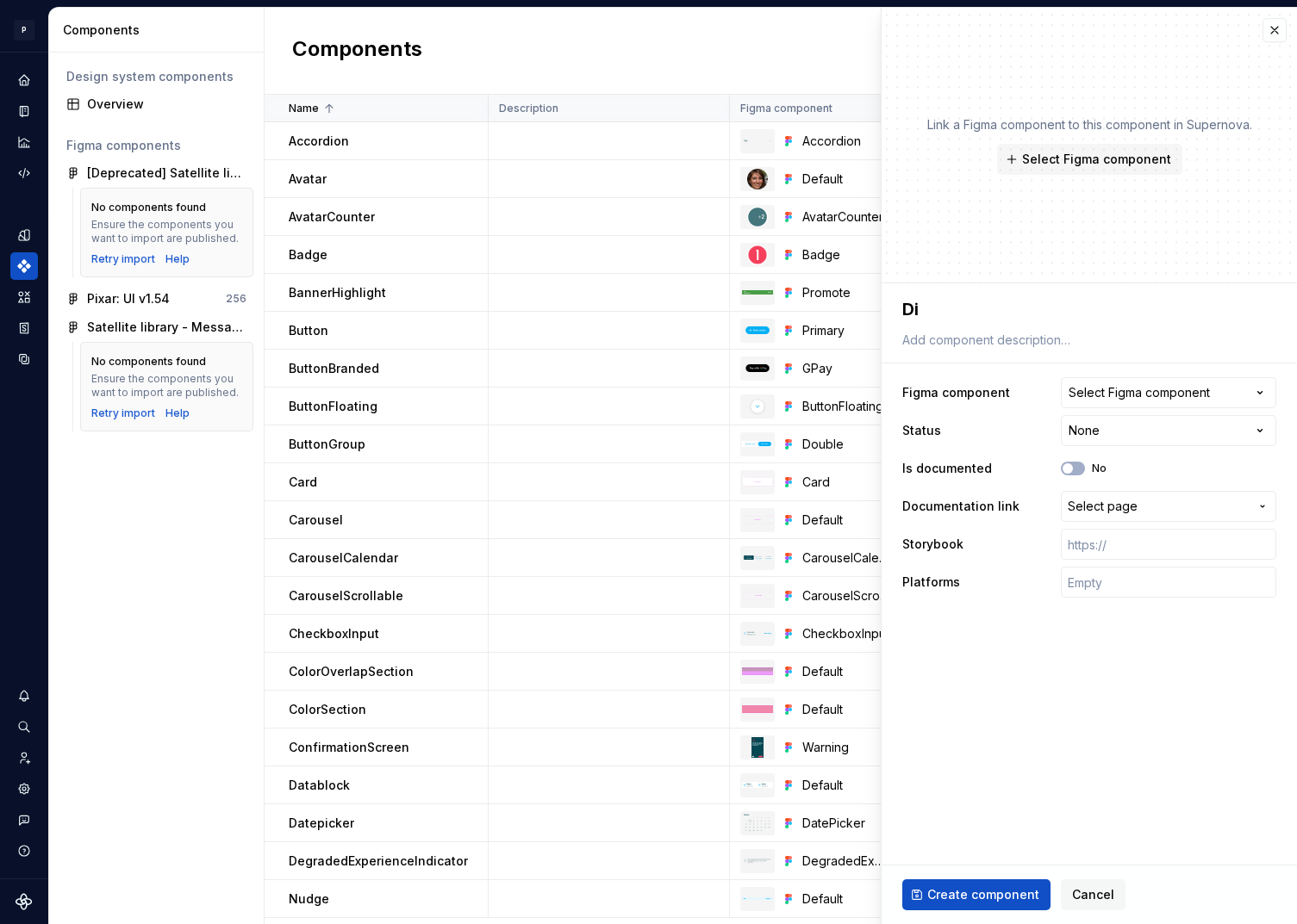
type textarea "Dis"
type textarea "*"
type textarea "Disc"
type textarea "*"
type textarea "Discl"
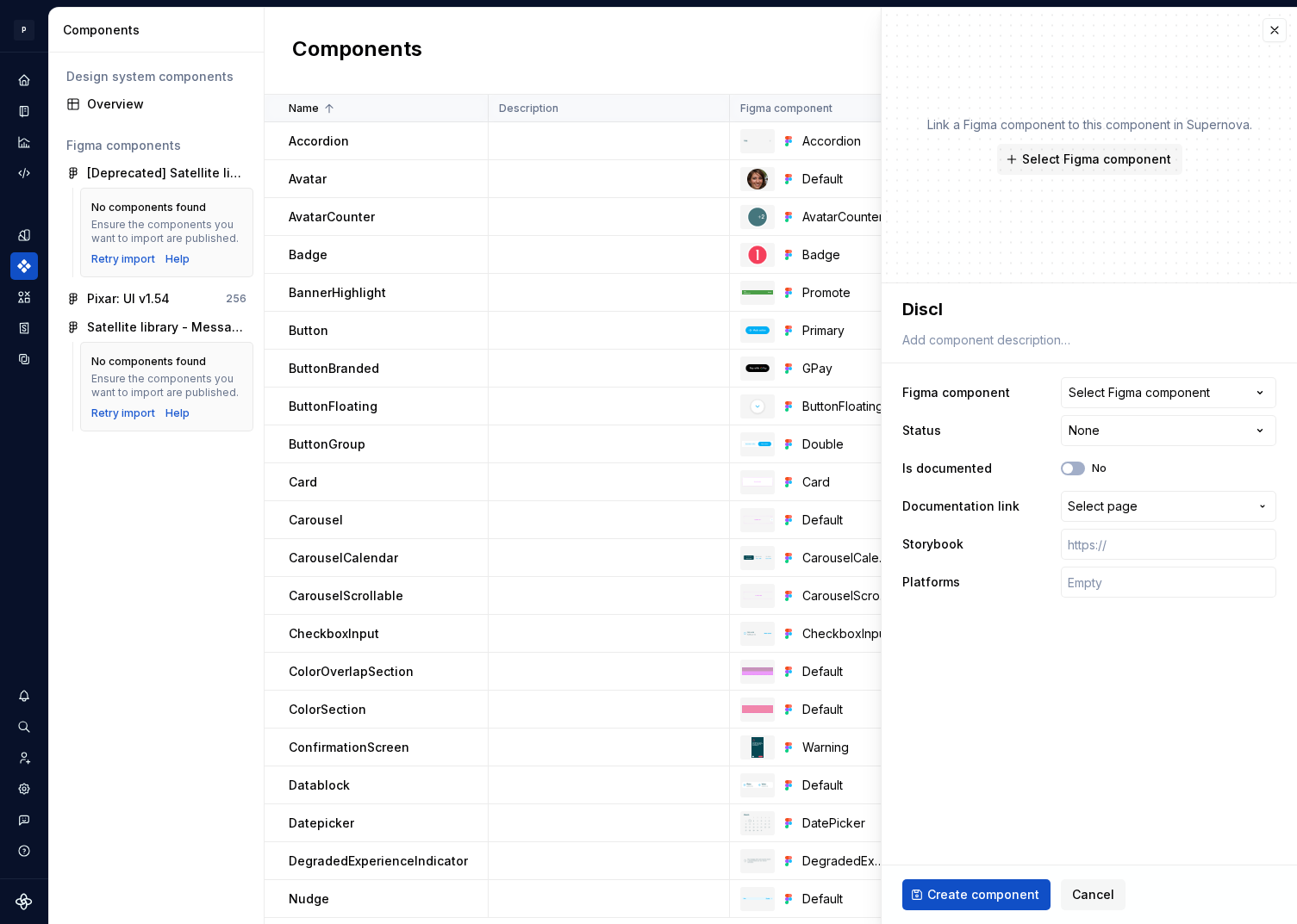
type textarea "*"
type textarea "Discla"
type textarea "*"
type textarea "Disclai"
type textarea "*"
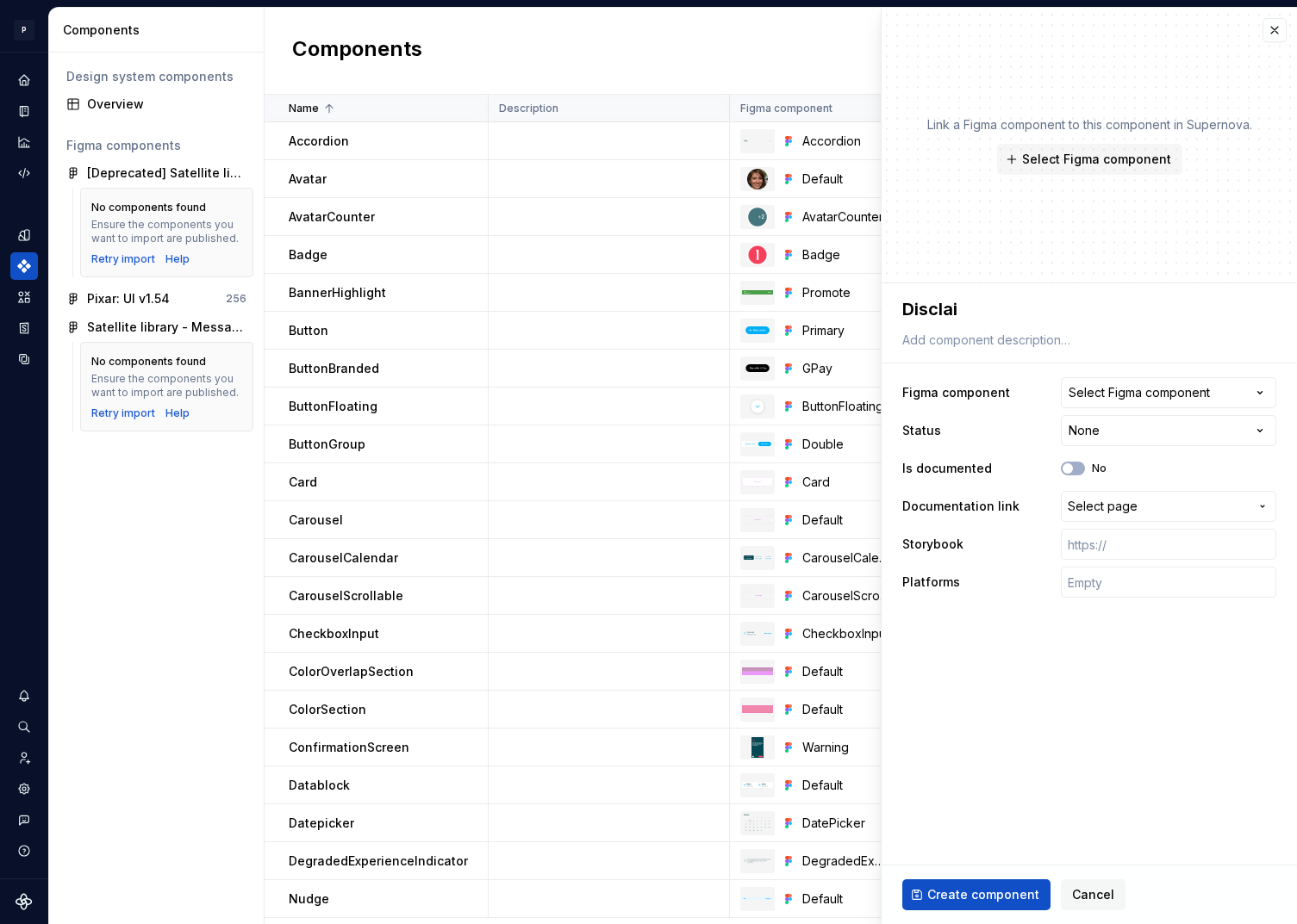
type textarea "Disclaim"
type textarea "*"
type textarea "Disclaime"
type textarea "*"
type textarea "Disclaimer"
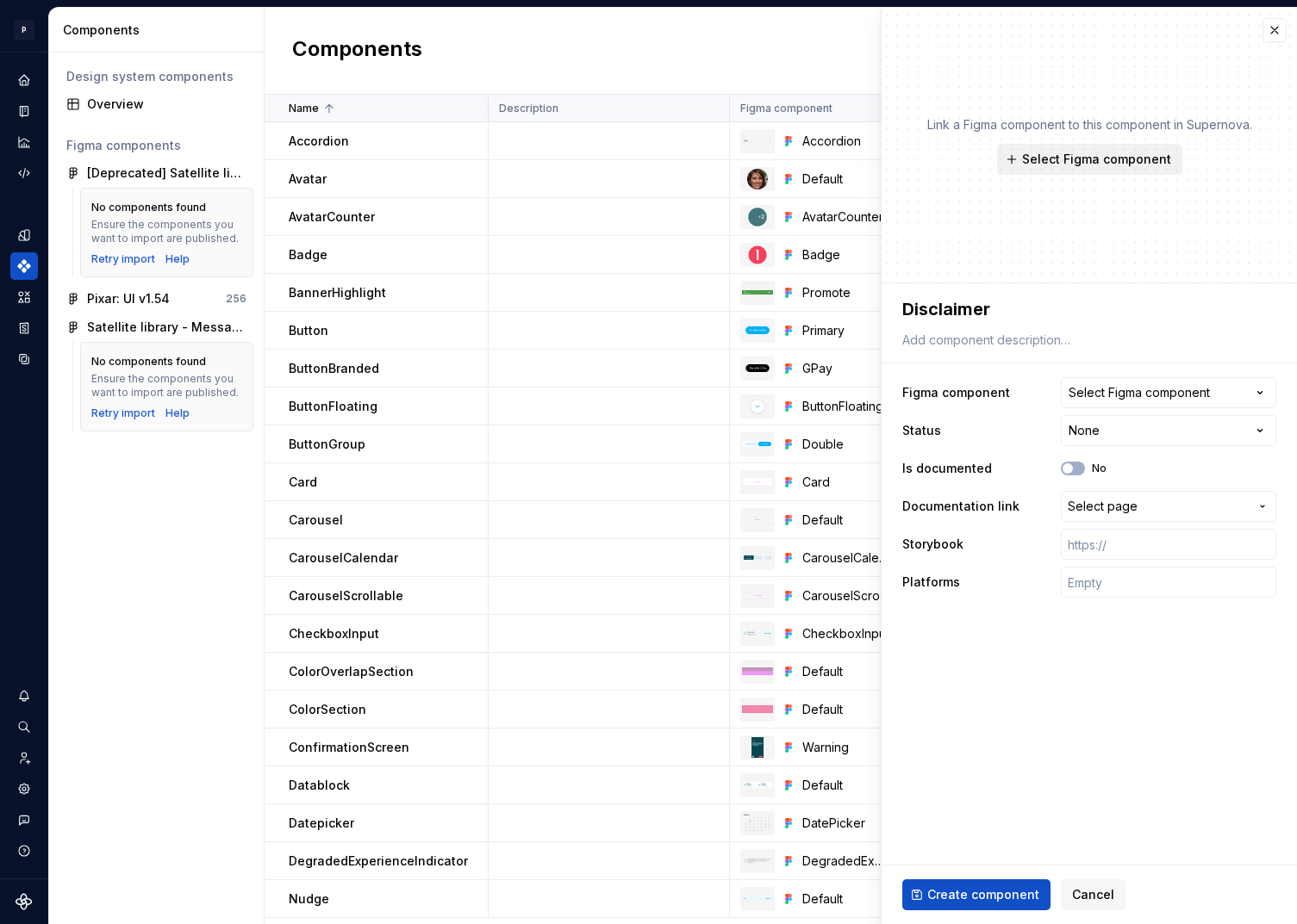
click at [1069, 149] on button "Select Figma component" at bounding box center [1089, 159] width 185 height 31
type textarea "*"
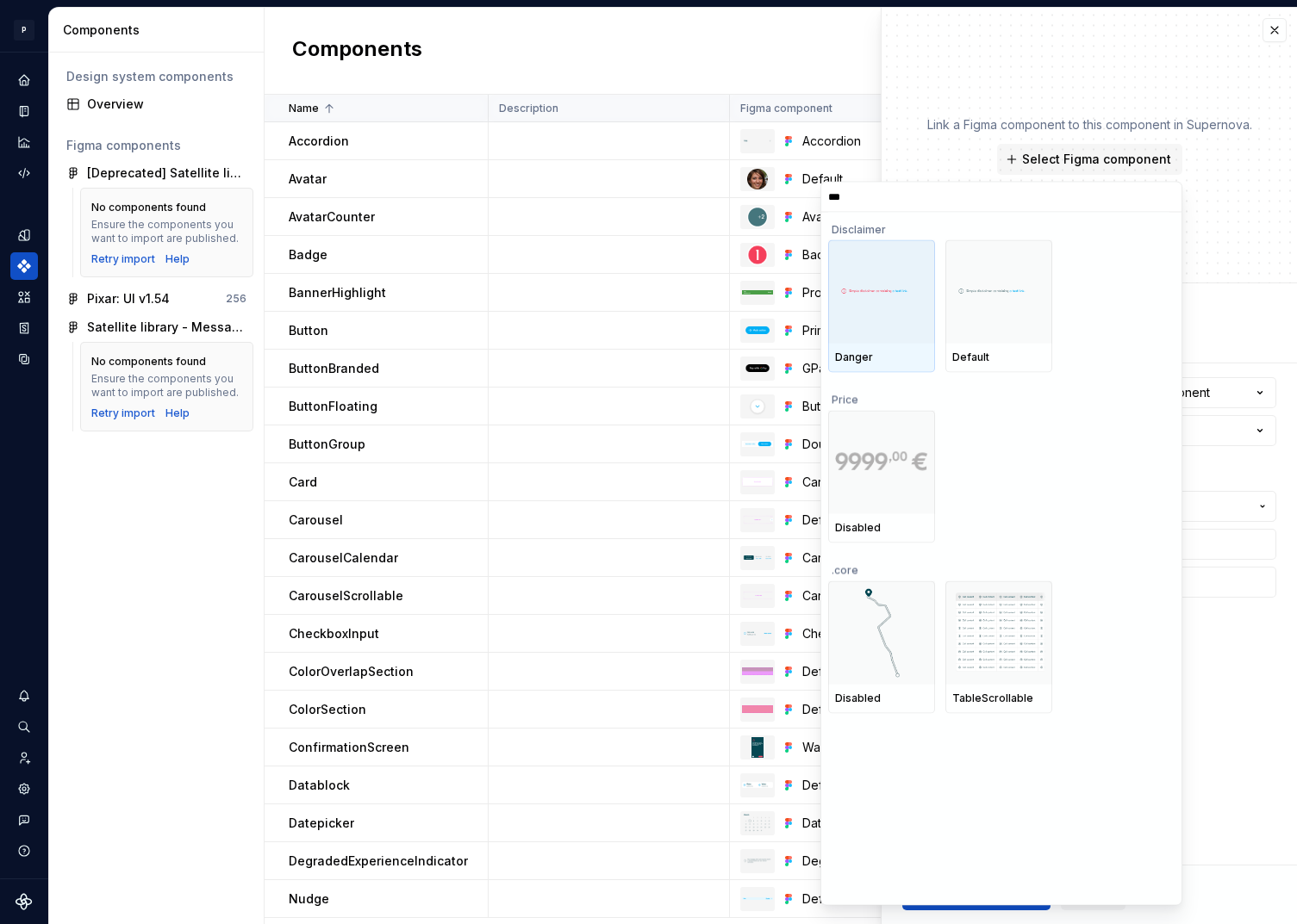
type input "****"
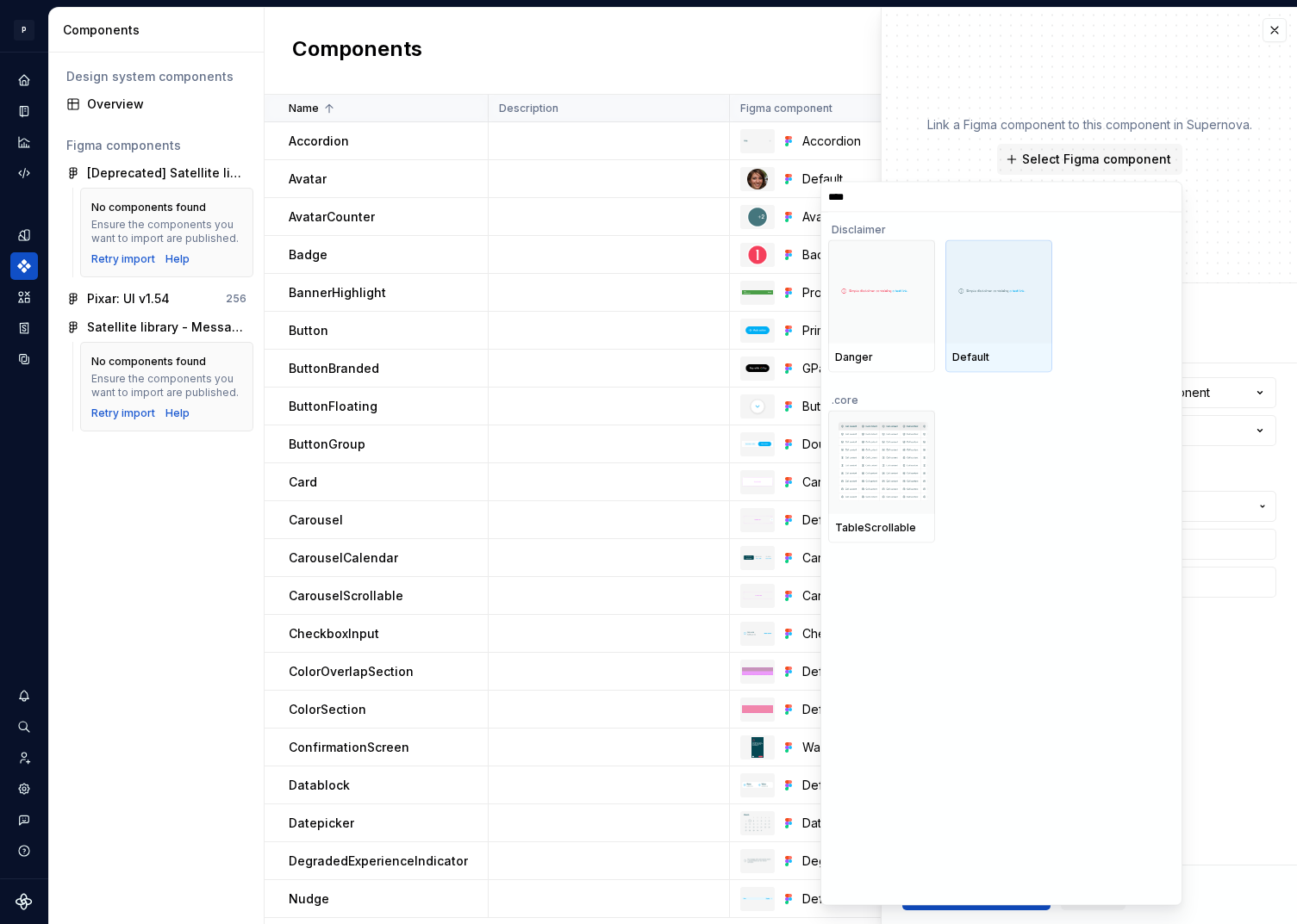
click at [984, 286] on img at bounding box center [998, 290] width 93 height 11
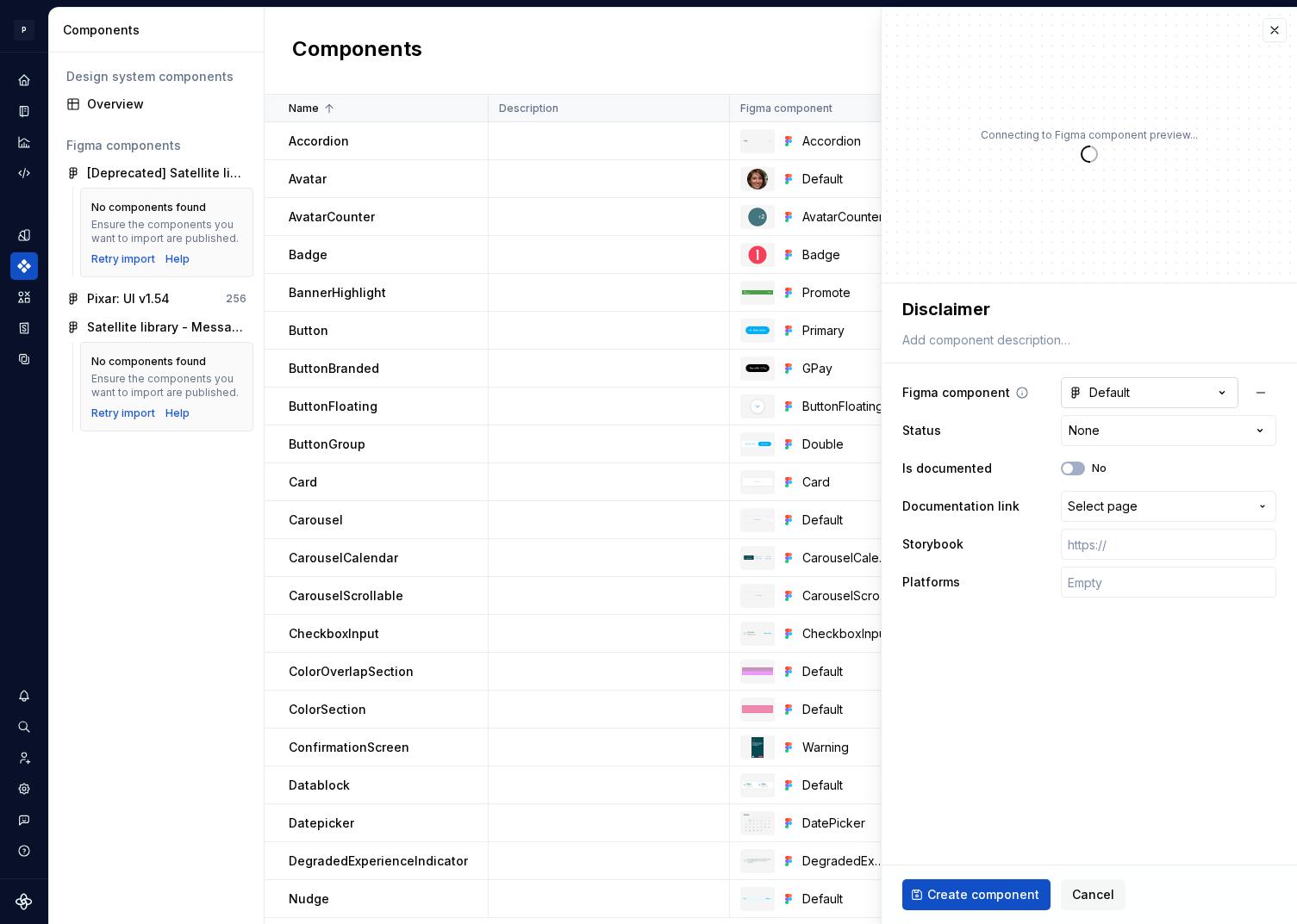
click at [1125, 398] on div "Default" at bounding box center [1100, 393] width 61 height 17
type textarea "*"
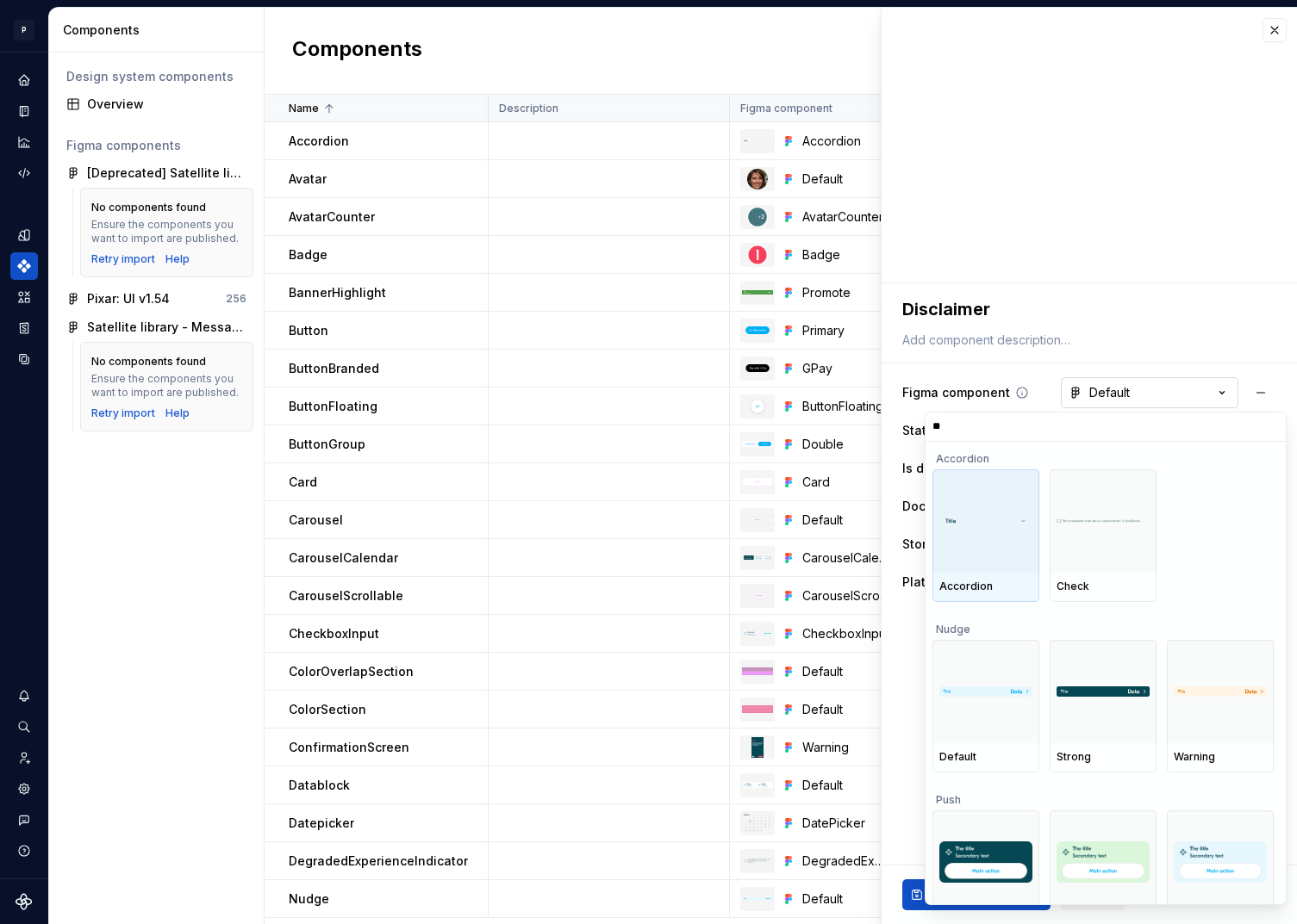
type input "***"
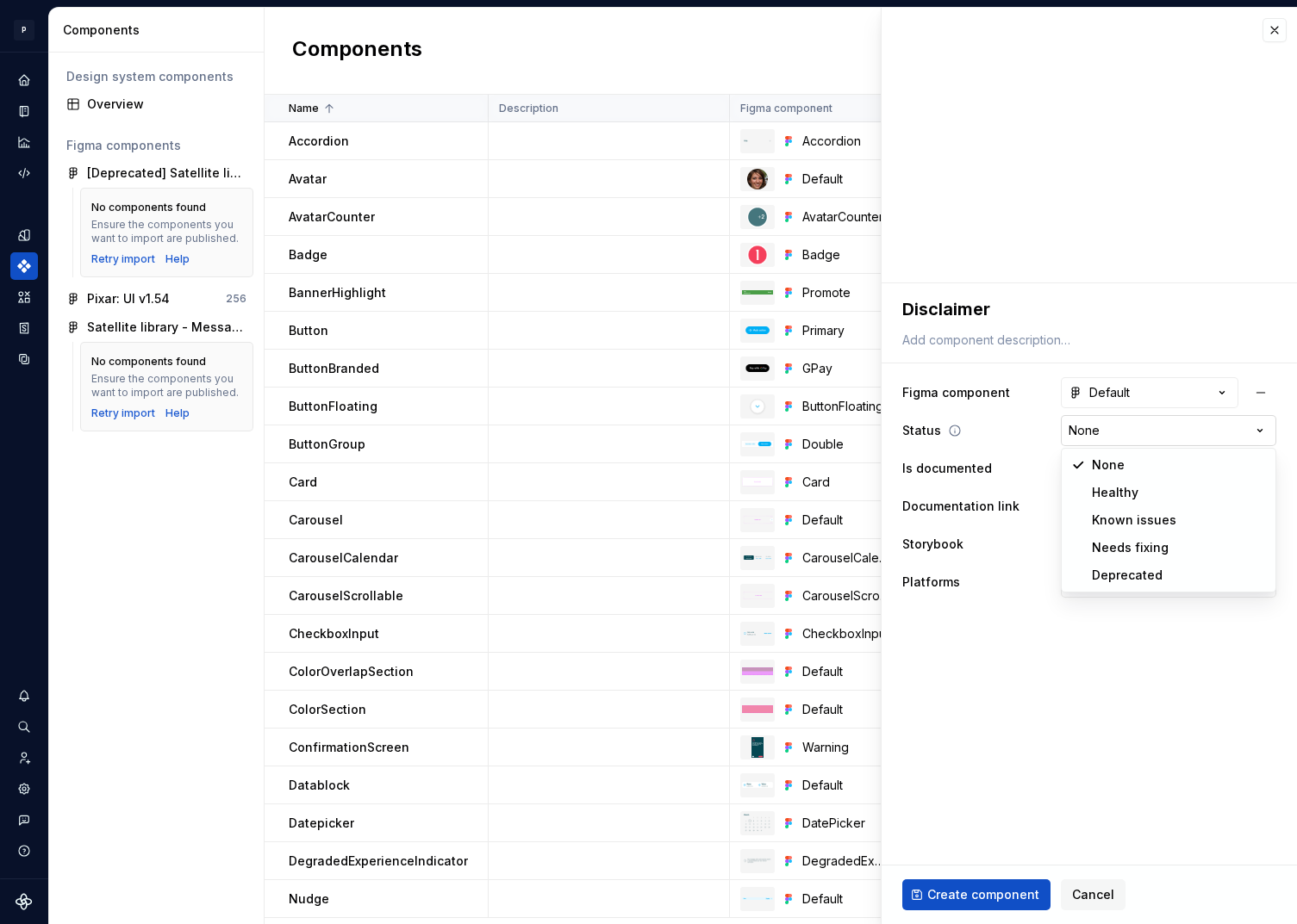
click at [1135, 434] on html "P pixar SO Design system data Components Design system components Overview Figm…" at bounding box center [648, 462] width 1297 height 924
select select "**********"
click at [1073, 464] on icon "button" at bounding box center [1068, 469] width 13 height 11
type textarea "*"
click at [1107, 498] on span "Select page" at bounding box center [1102, 507] width 70 height 17
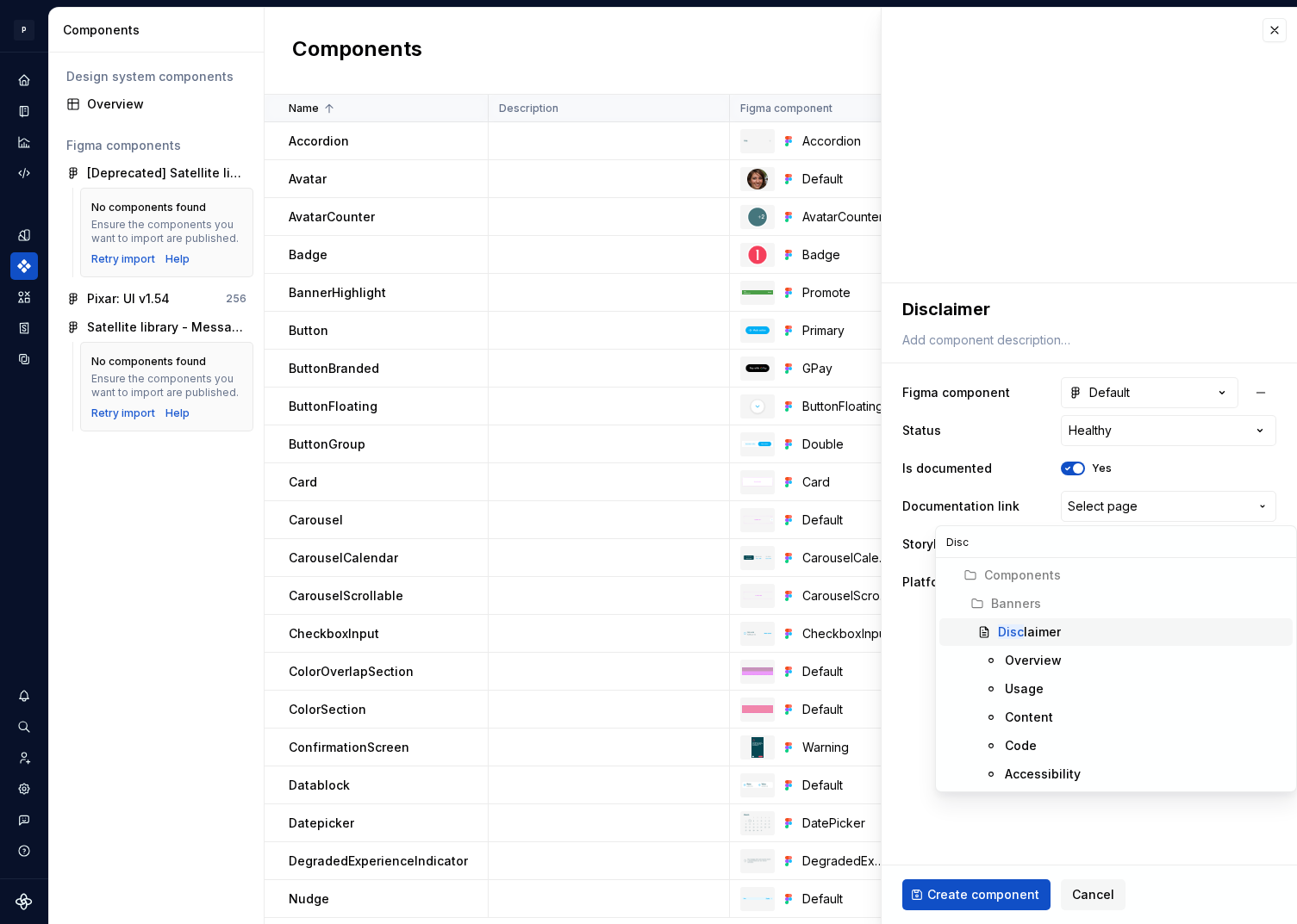
type input "Discl"
click at [1037, 631] on div "Discl aimer" at bounding box center [1030, 633] width 63 height 17
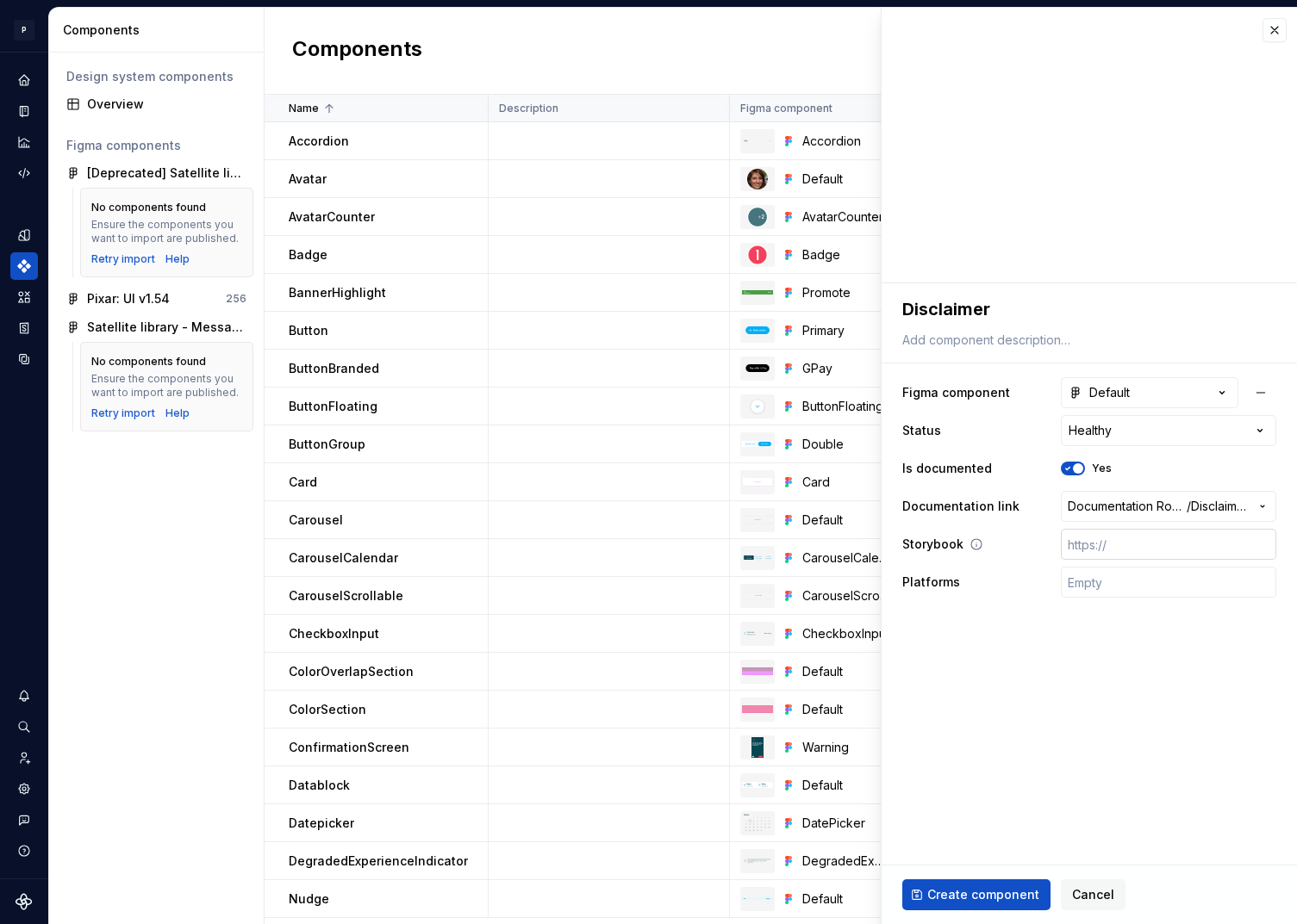
click at [1163, 548] on input "text" at bounding box center [1169, 544] width 216 height 31
paste input "https://design.blablacar.com/pixar/web/master/home/?path=/docs/banners_disclaim…"
type textarea "*"
type input "https://design.blablacar.com/pixar/web/master/home/?path=/docs/banners_disclaim…"
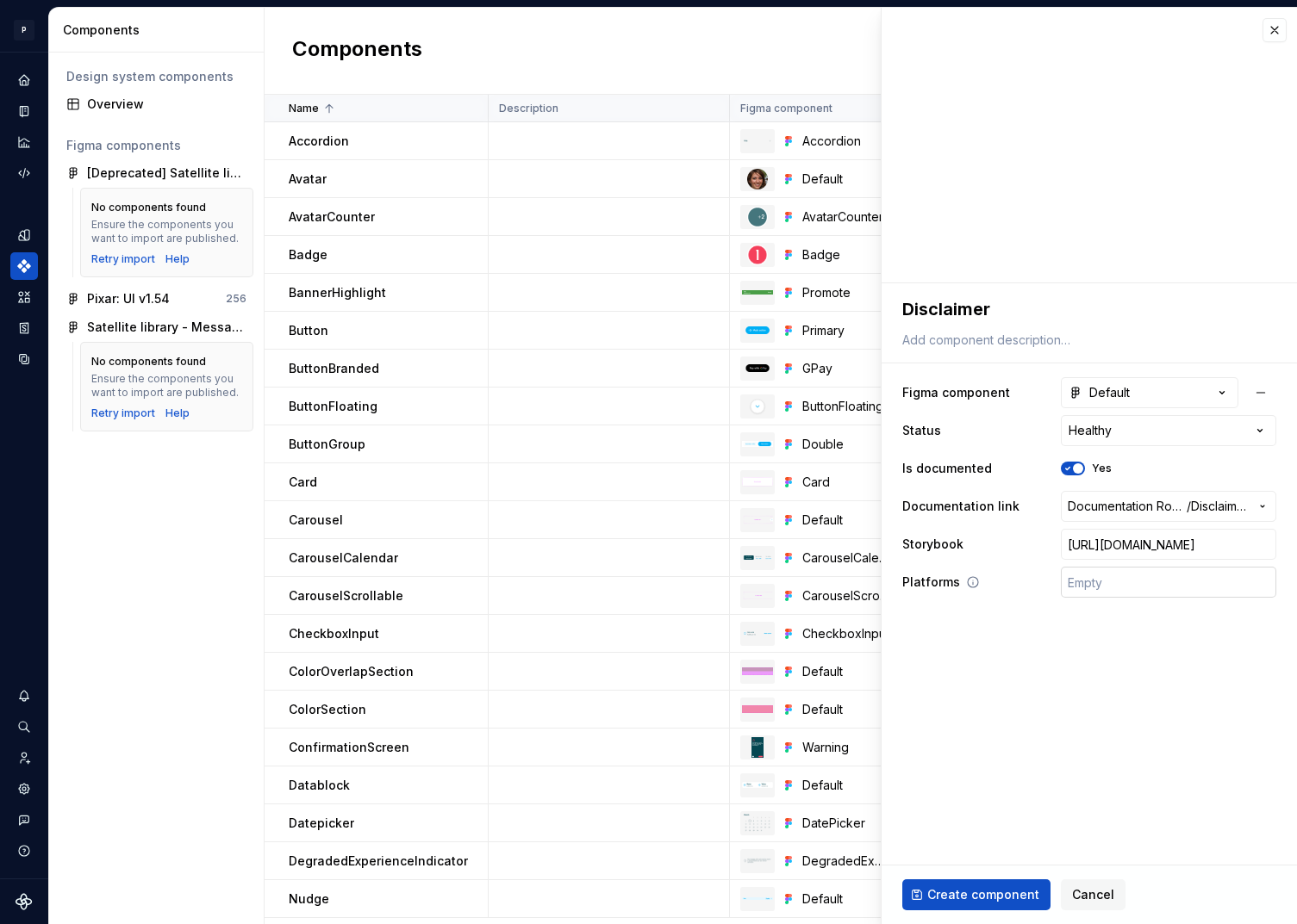
type textarea "*"
click at [1148, 576] on input "text" at bounding box center [1169, 582] width 216 height 31
type input "🤖 Android | 🍎 iOS | ⚛️ SPA"
click at [992, 890] on span "Create component" at bounding box center [983, 895] width 112 height 17
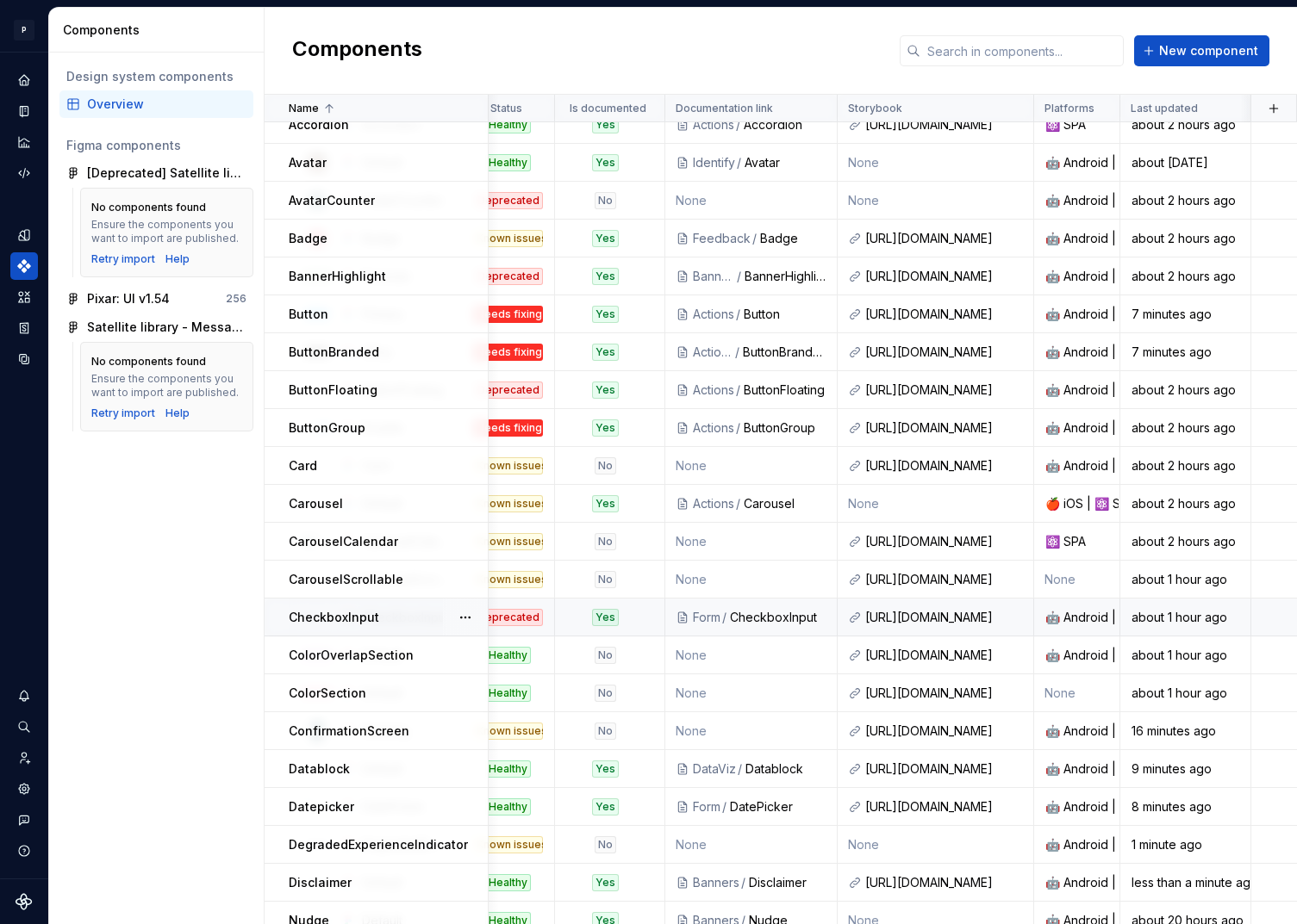
scroll to position [32, 440]
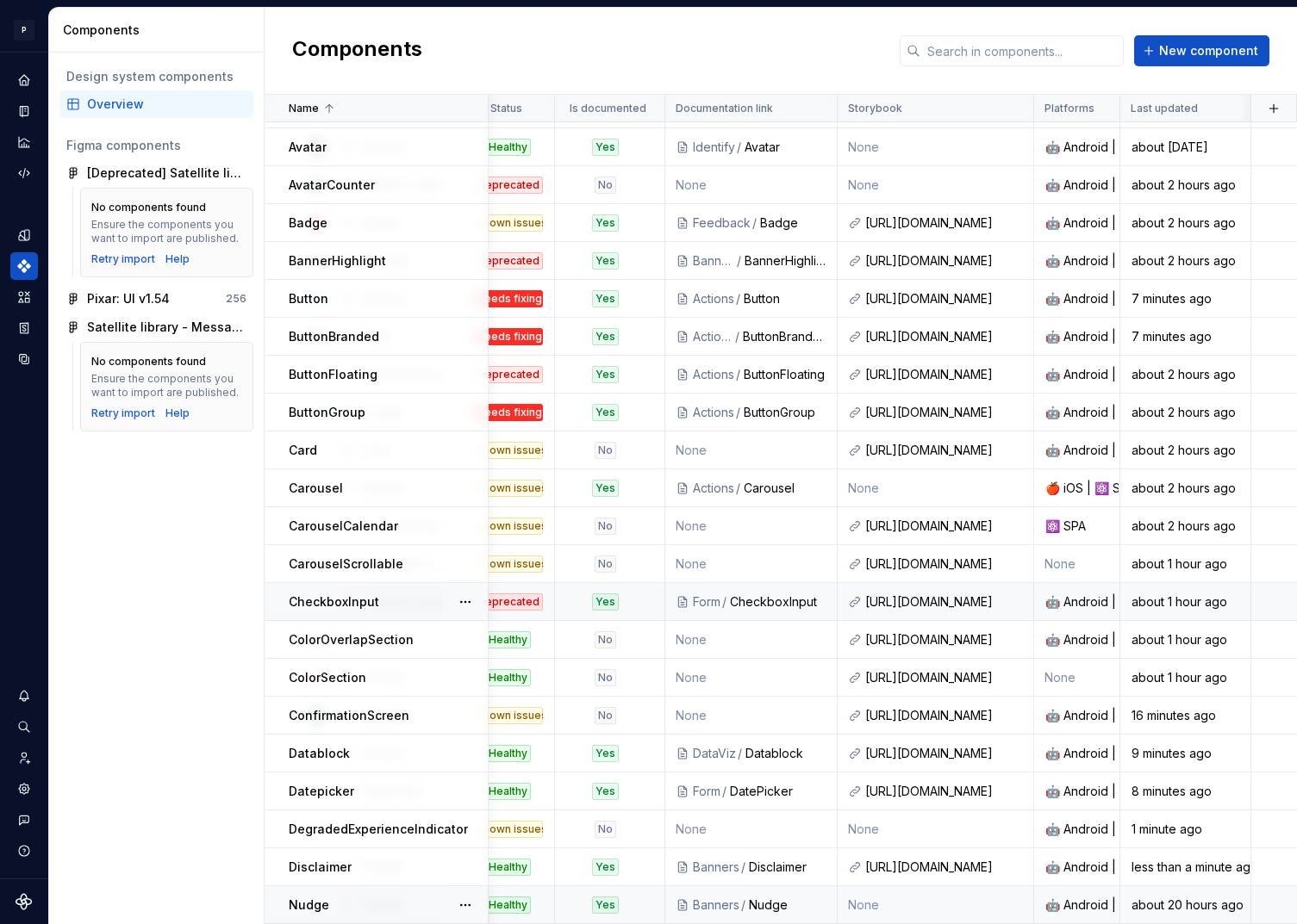
click at [892, 904] on td "None" at bounding box center [936, 906] width 197 height 38
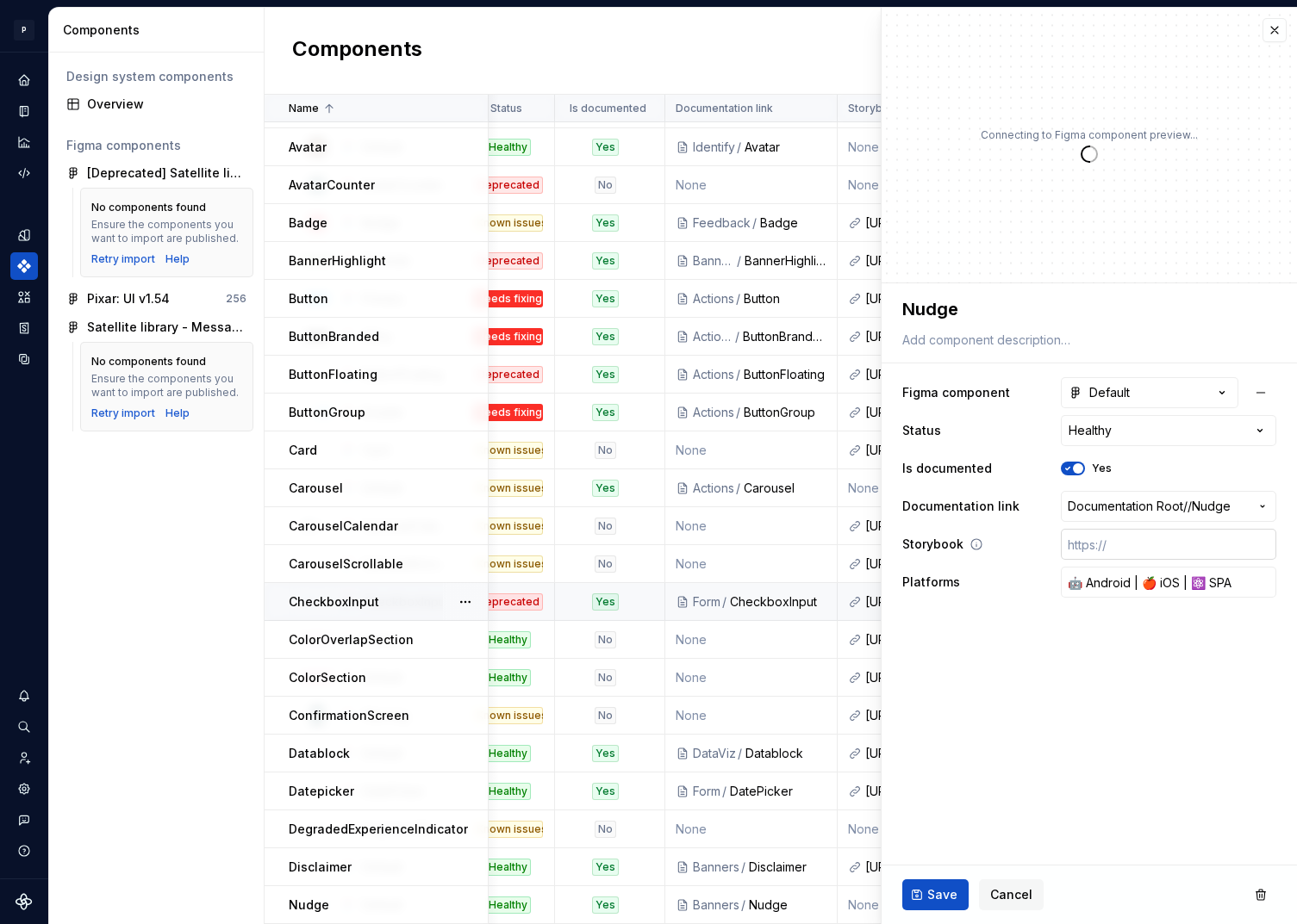
click at [1110, 545] on input "text" at bounding box center [1169, 544] width 216 height 31
paste input "https://design.blablacar.com/pixar/web/master/home/?path=/docs/banners_nudge--d…"
type textarea "*"
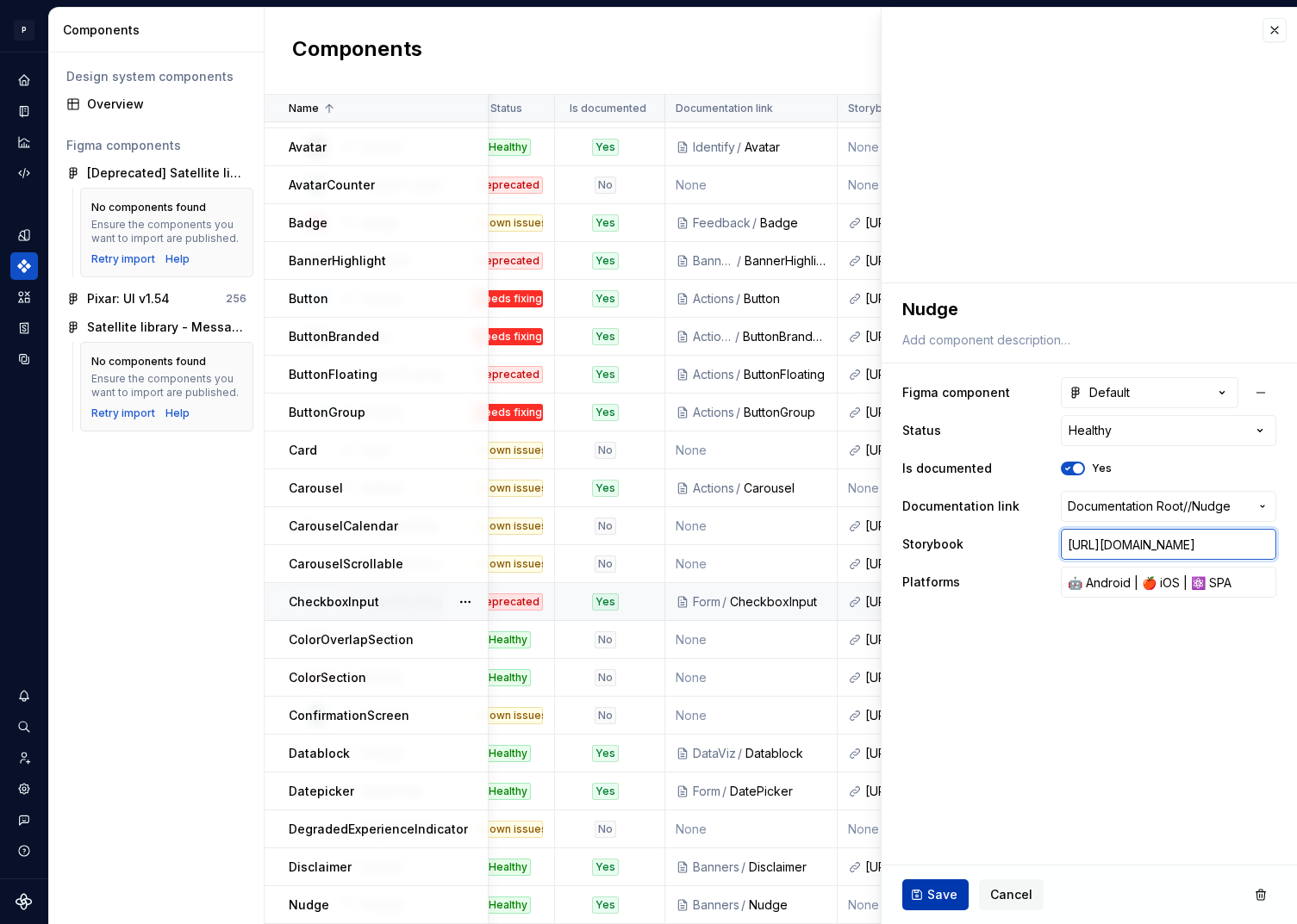
type input "https://design.blablacar.com/pixar/web/master/home/?path=/docs/banners_nudge--d…"
click at [951, 884] on button "Save" at bounding box center [935, 895] width 66 height 31
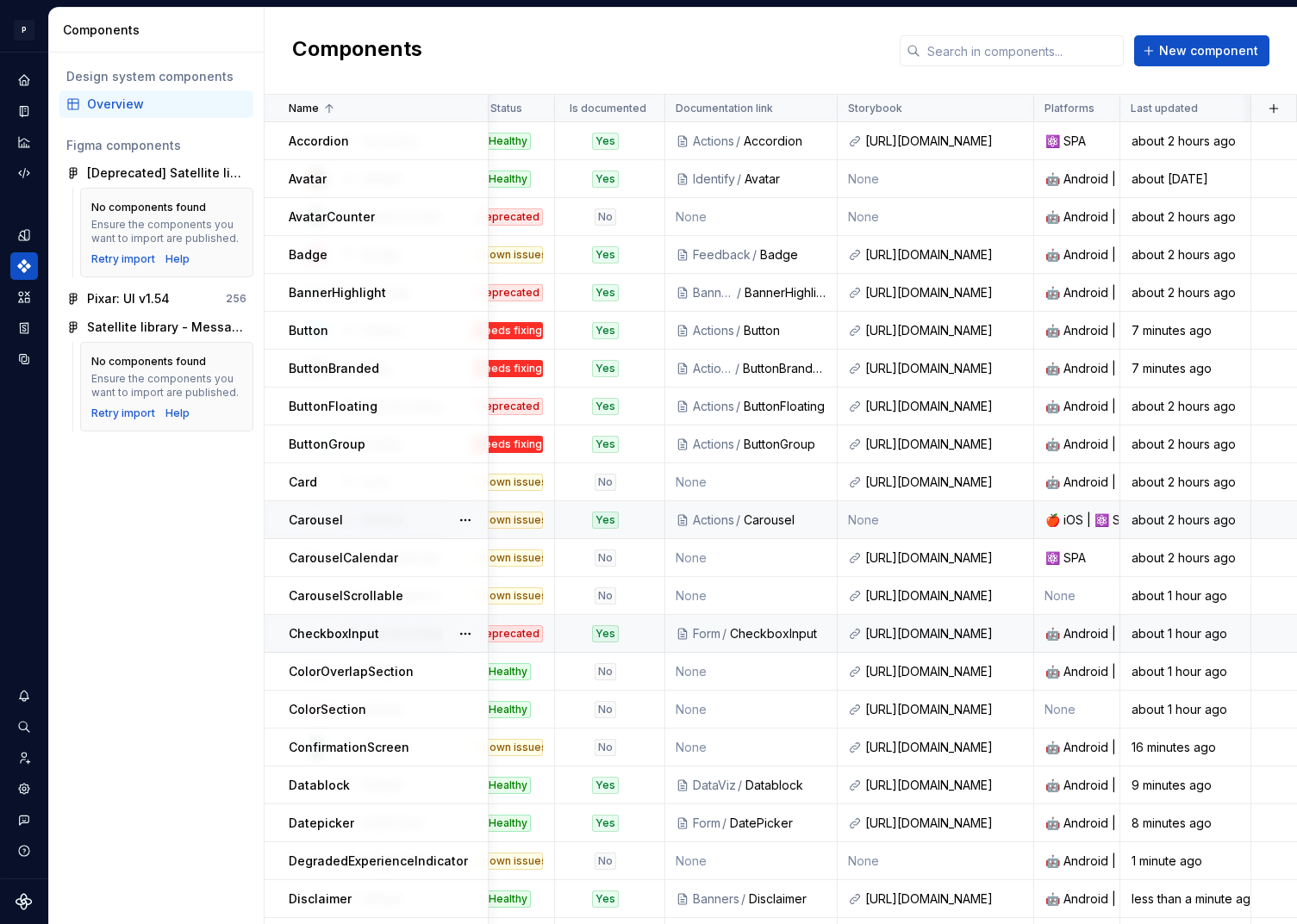
scroll to position [0, 439]
click at [890, 173] on td "None" at bounding box center [937, 179] width 197 height 38
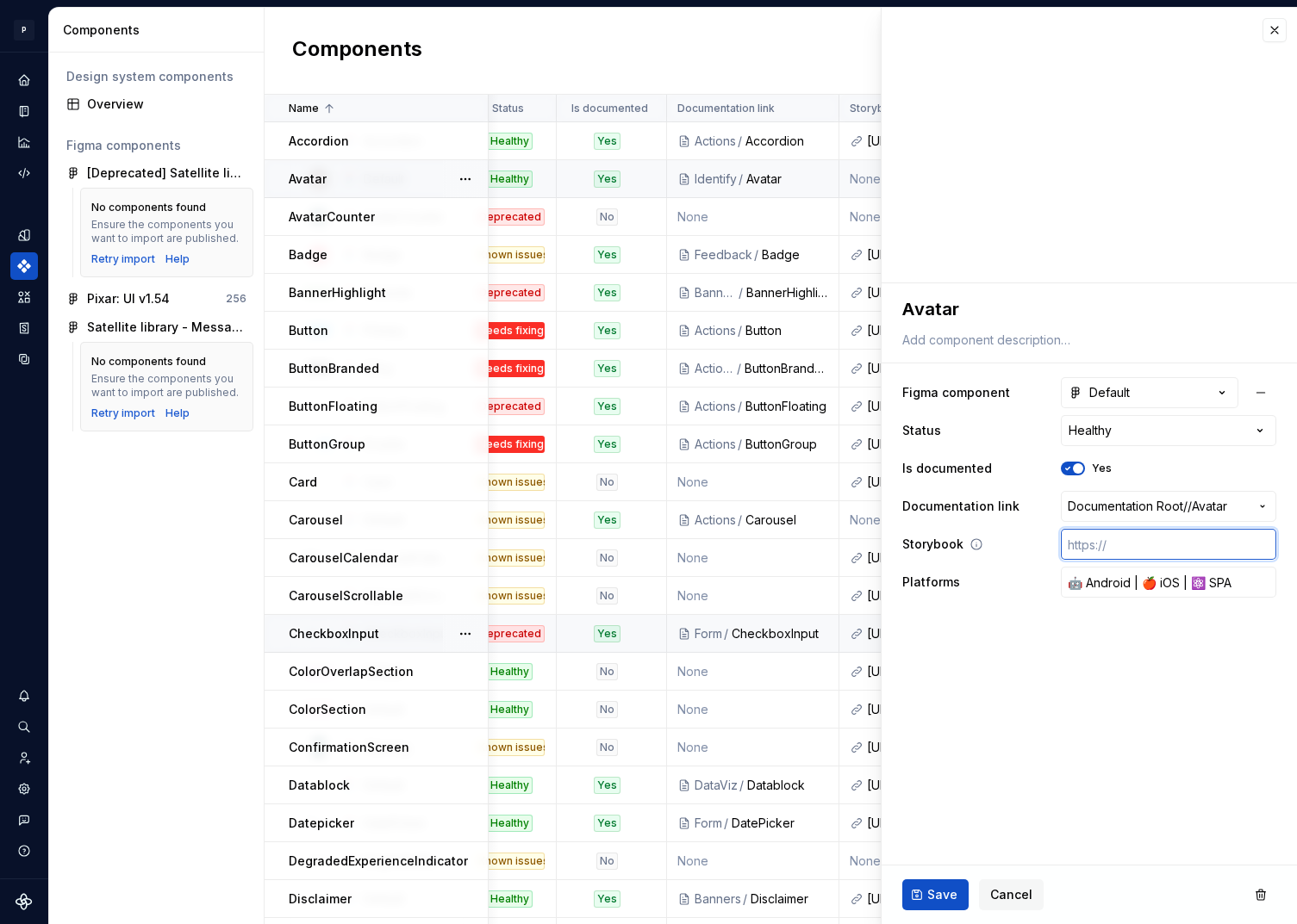
click at [1123, 550] on input "text" at bounding box center [1169, 544] width 216 height 31
paste input "https://design.blablacar.com/pixar/web/master/home/?path=/story/identify_avatar…"
type textarea "*"
type input "https://design.blablacar.com/pixar/web/master/home/?path=/story/identify_avatar…"
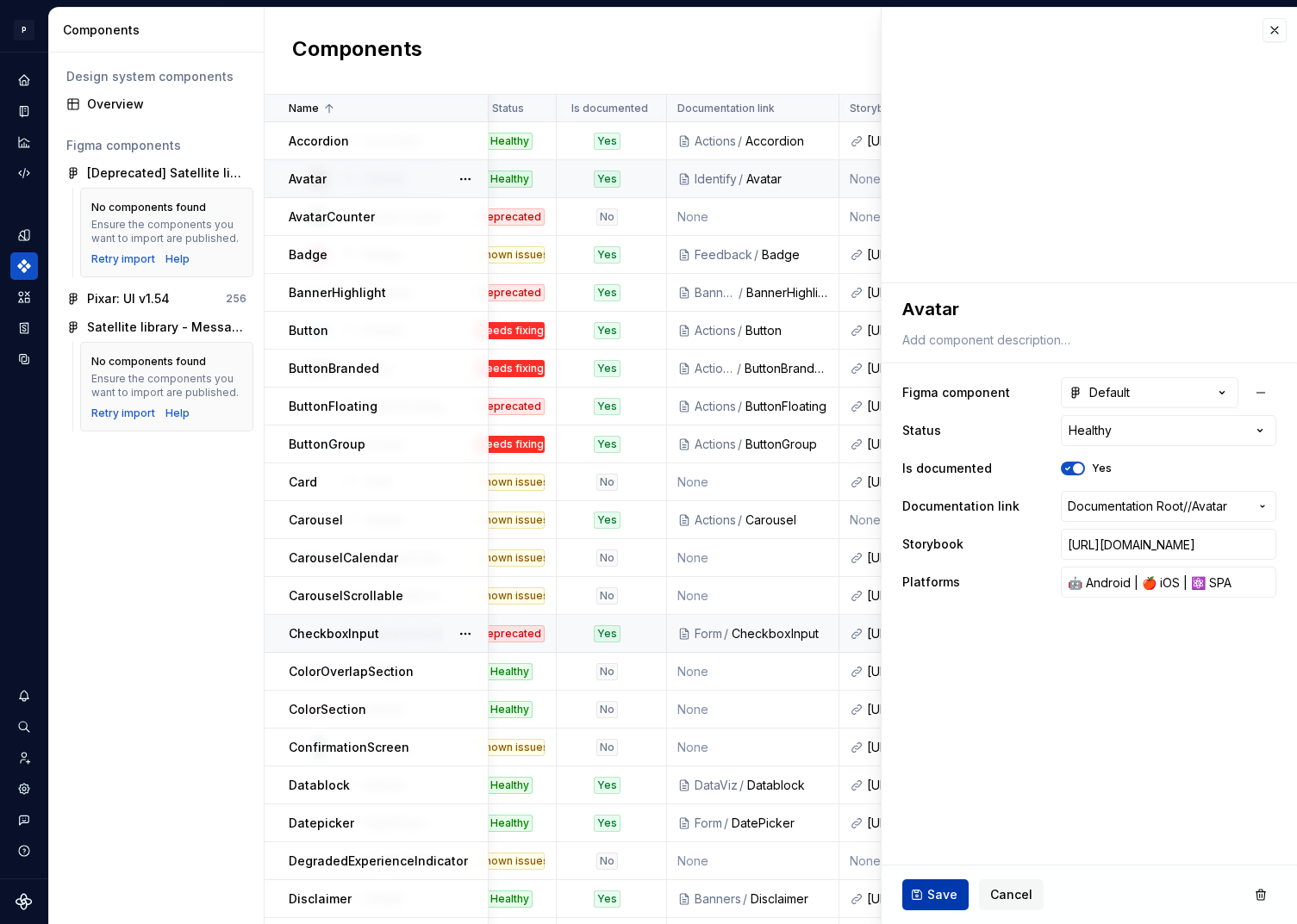
click at [939, 892] on span "Save" at bounding box center [941, 895] width 30 height 17
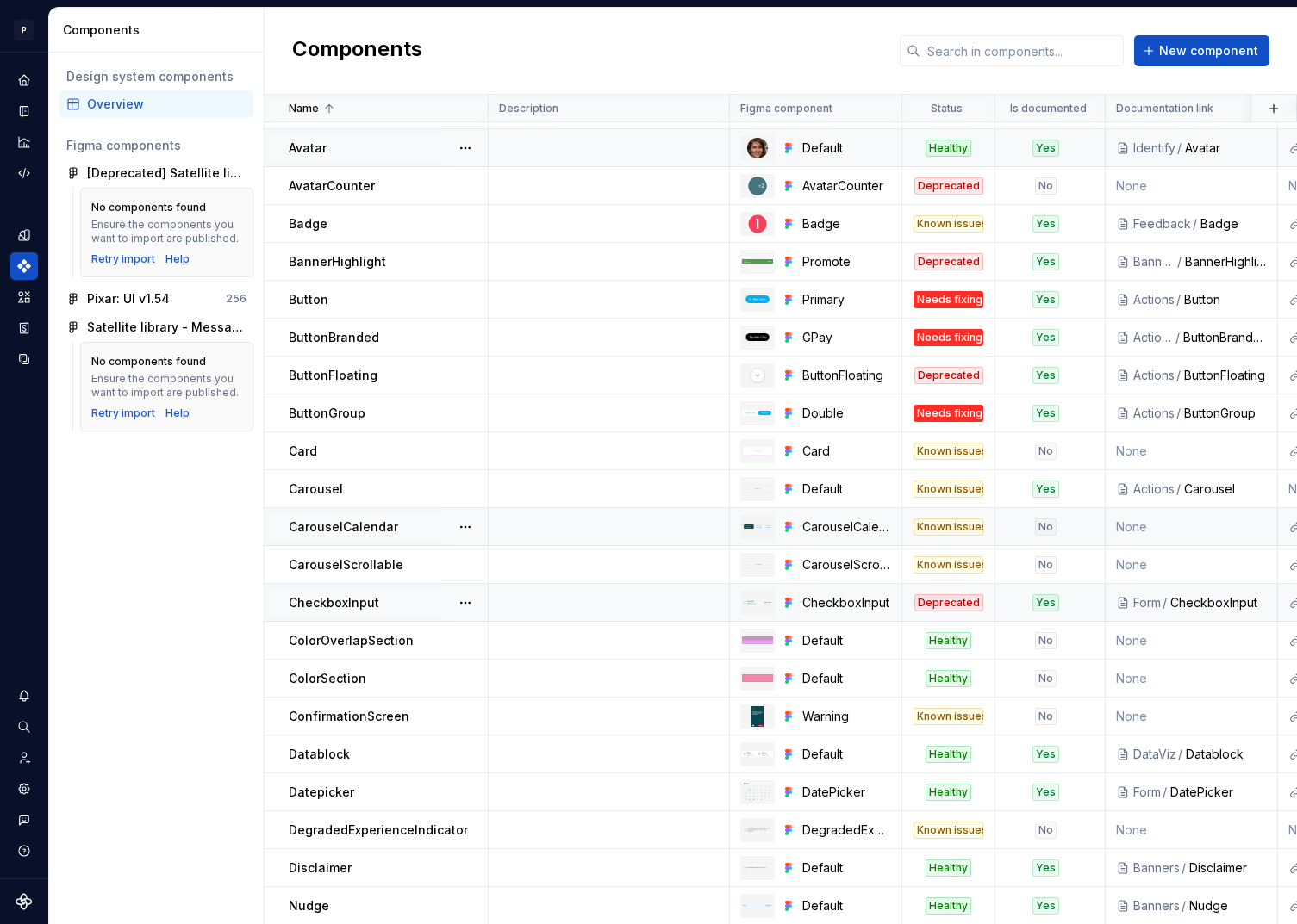
scroll to position [32, 0]
click at [1219, 59] on button "New component" at bounding box center [1201, 51] width 135 height 31
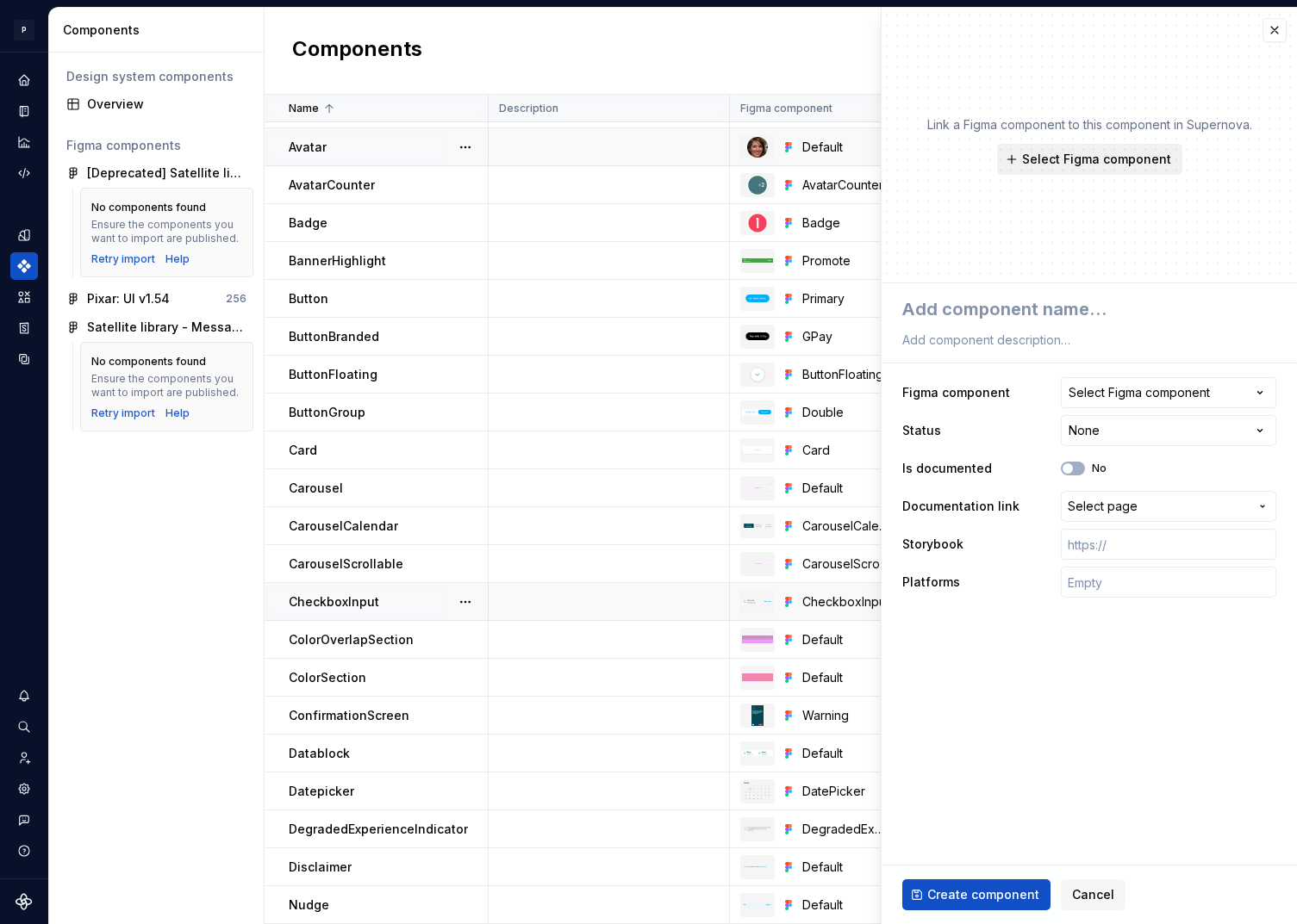
type textarea "*"
type textarea "D"
type textarea "*"
type textarea "Di"
type textarea "*"
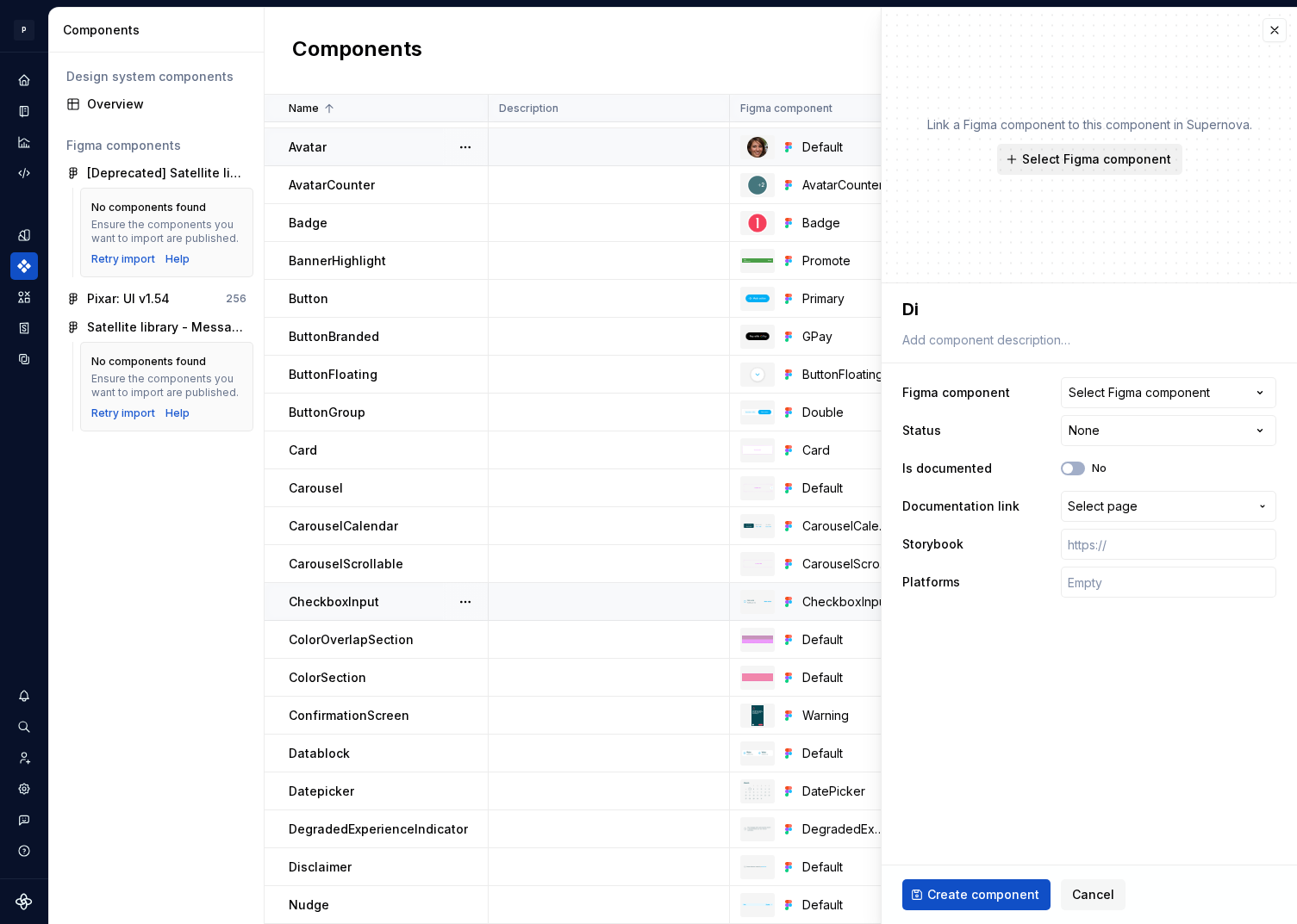
type textarea "Div"
type textarea "*"
type textarea "Divi"
type textarea "*"
type textarea "Divid"
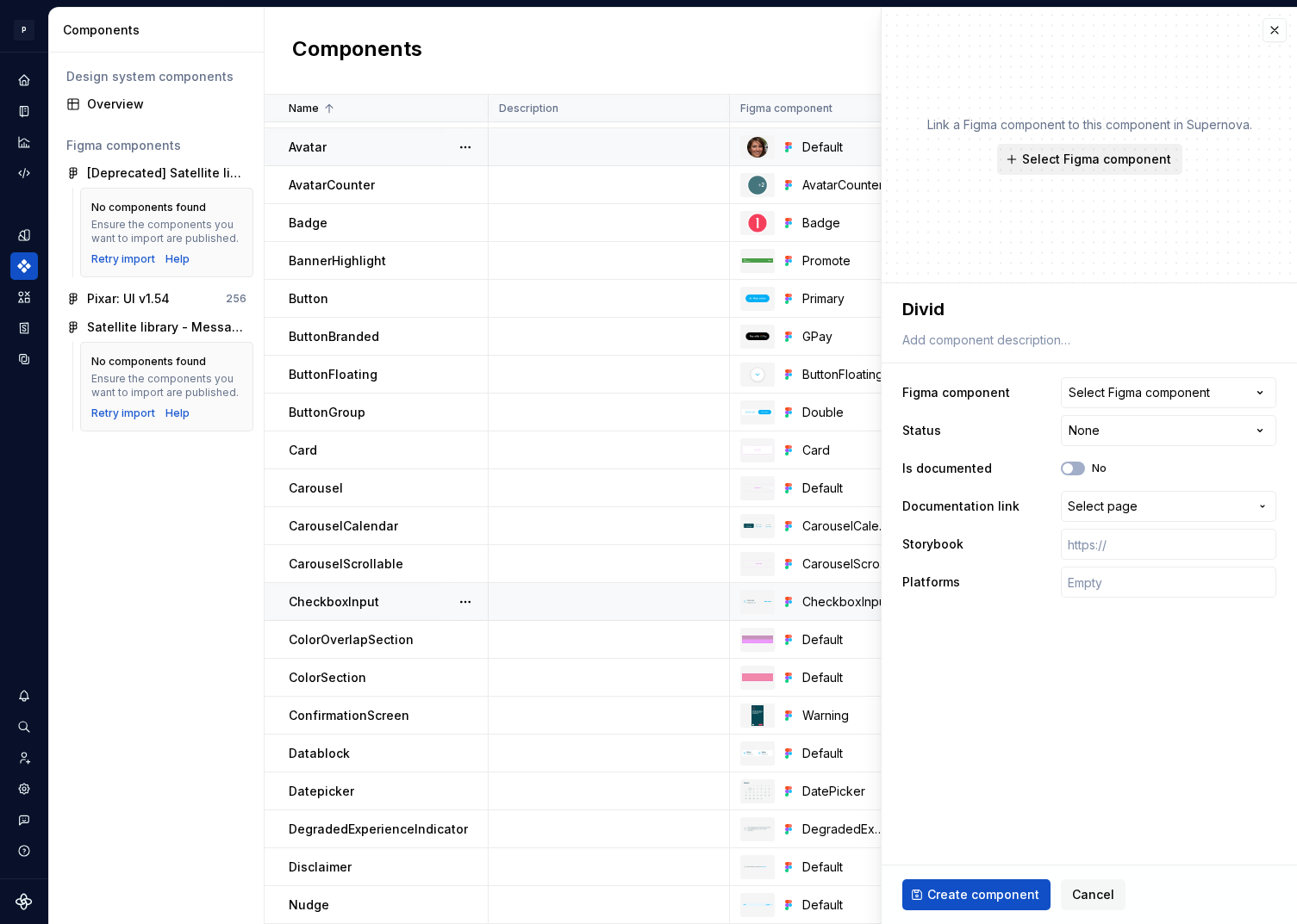
type textarea "*"
type textarea "Divide"
type textarea "*"
type textarea "Divider"
click at [1137, 395] on div "Select Figma component" at bounding box center [1139, 393] width 141 height 17
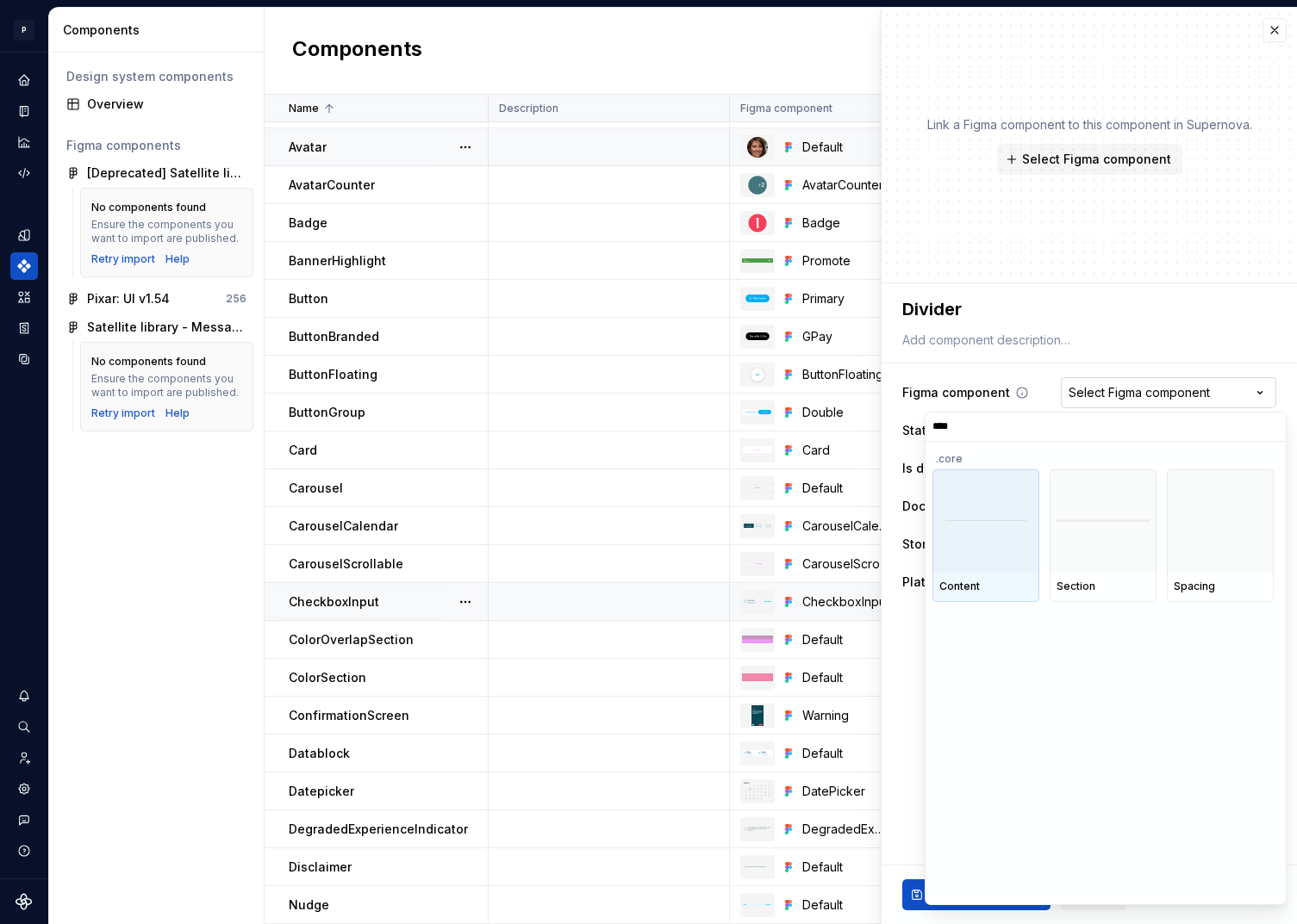
type input "*****"
click at [943, 544] on div at bounding box center [985, 521] width 106 height 104
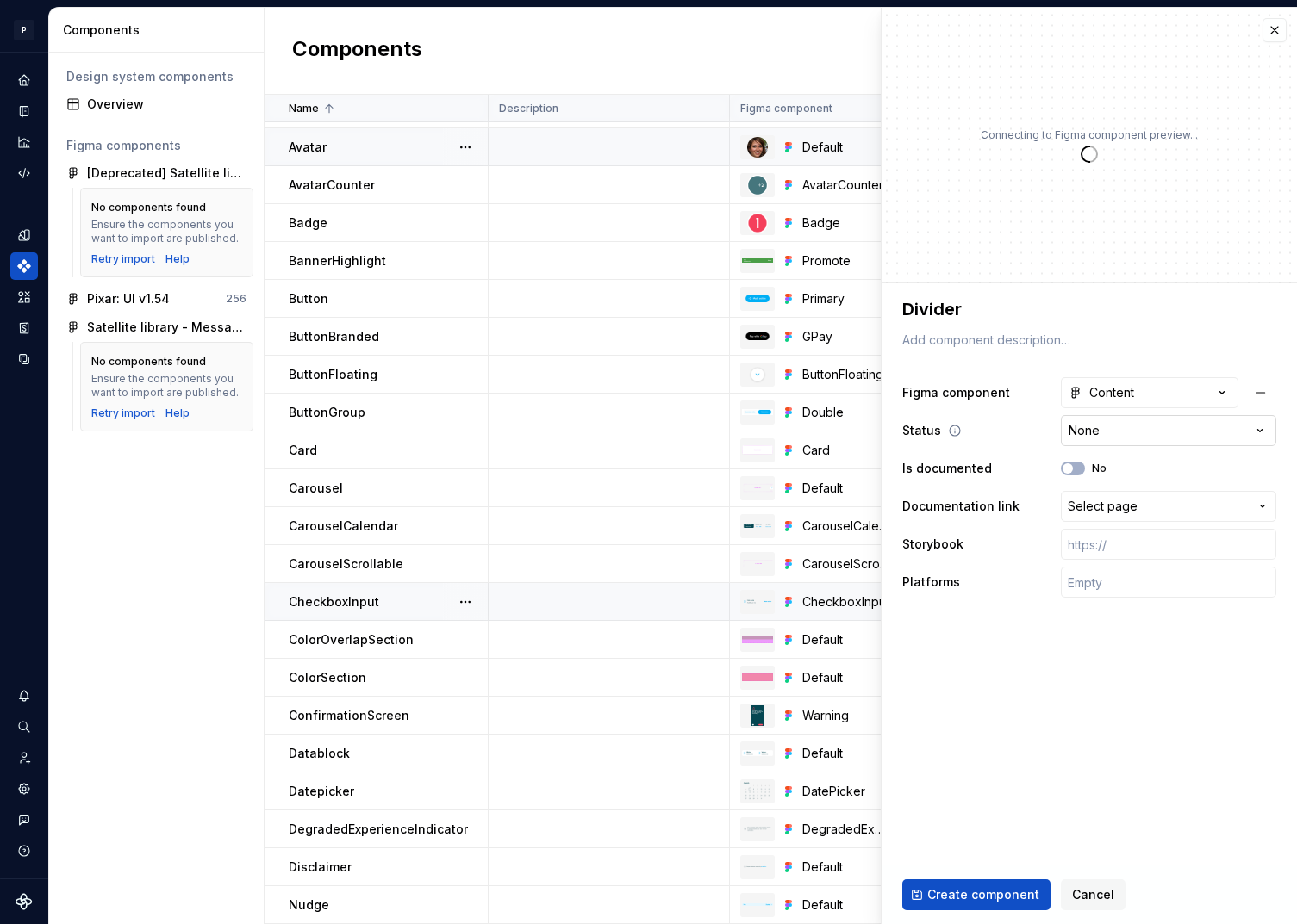
click at [1128, 430] on html "P pixar SO Design system data Components Design system components Overview Figm…" at bounding box center [648, 462] width 1297 height 924
click at [1080, 469] on button "No" at bounding box center [1073, 469] width 24 height 13
click at [1125, 503] on span "Select page" at bounding box center [1102, 507] width 70 height 17
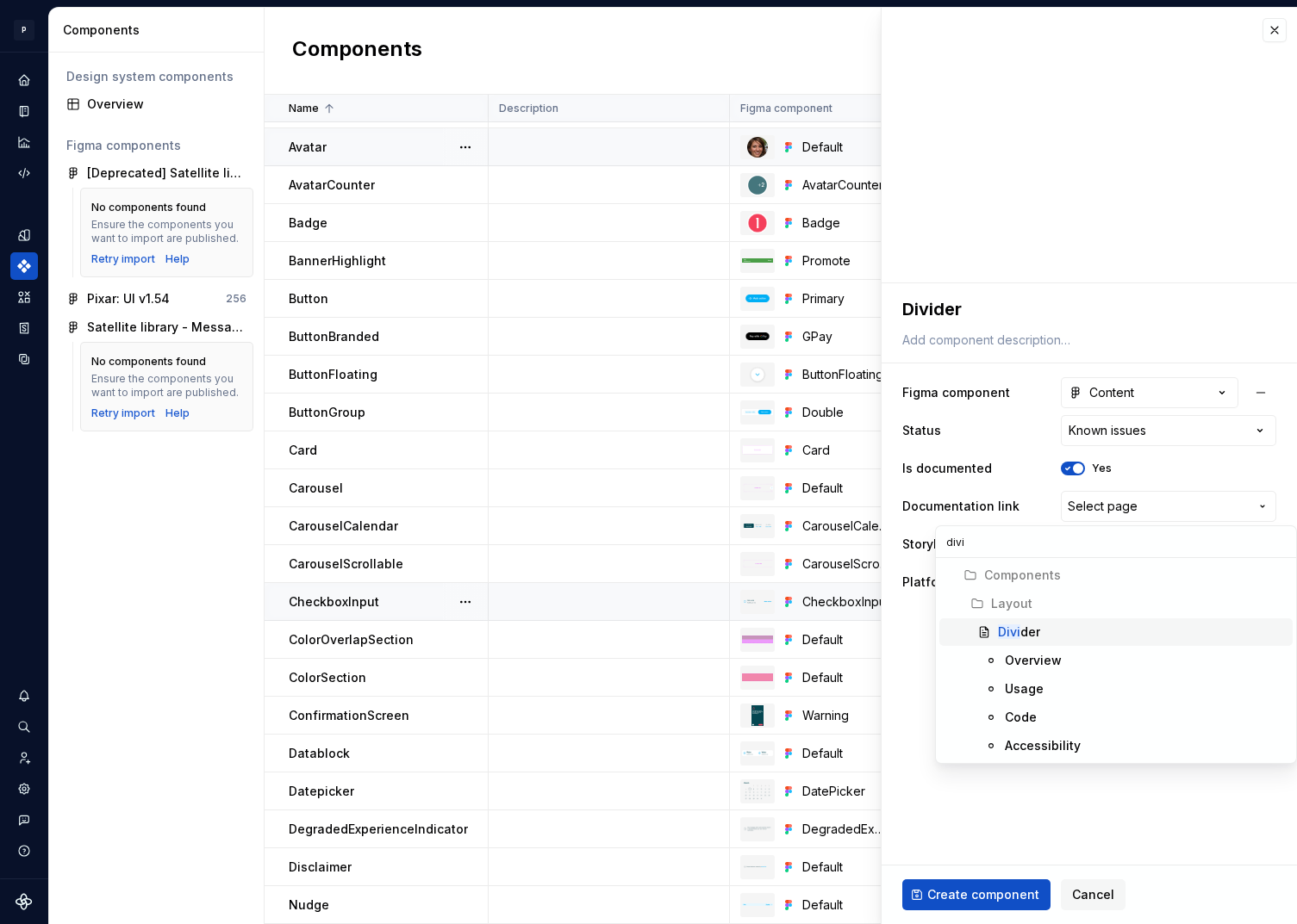
click at [1029, 624] on div "Divi der" at bounding box center [1019, 633] width 42 height 17
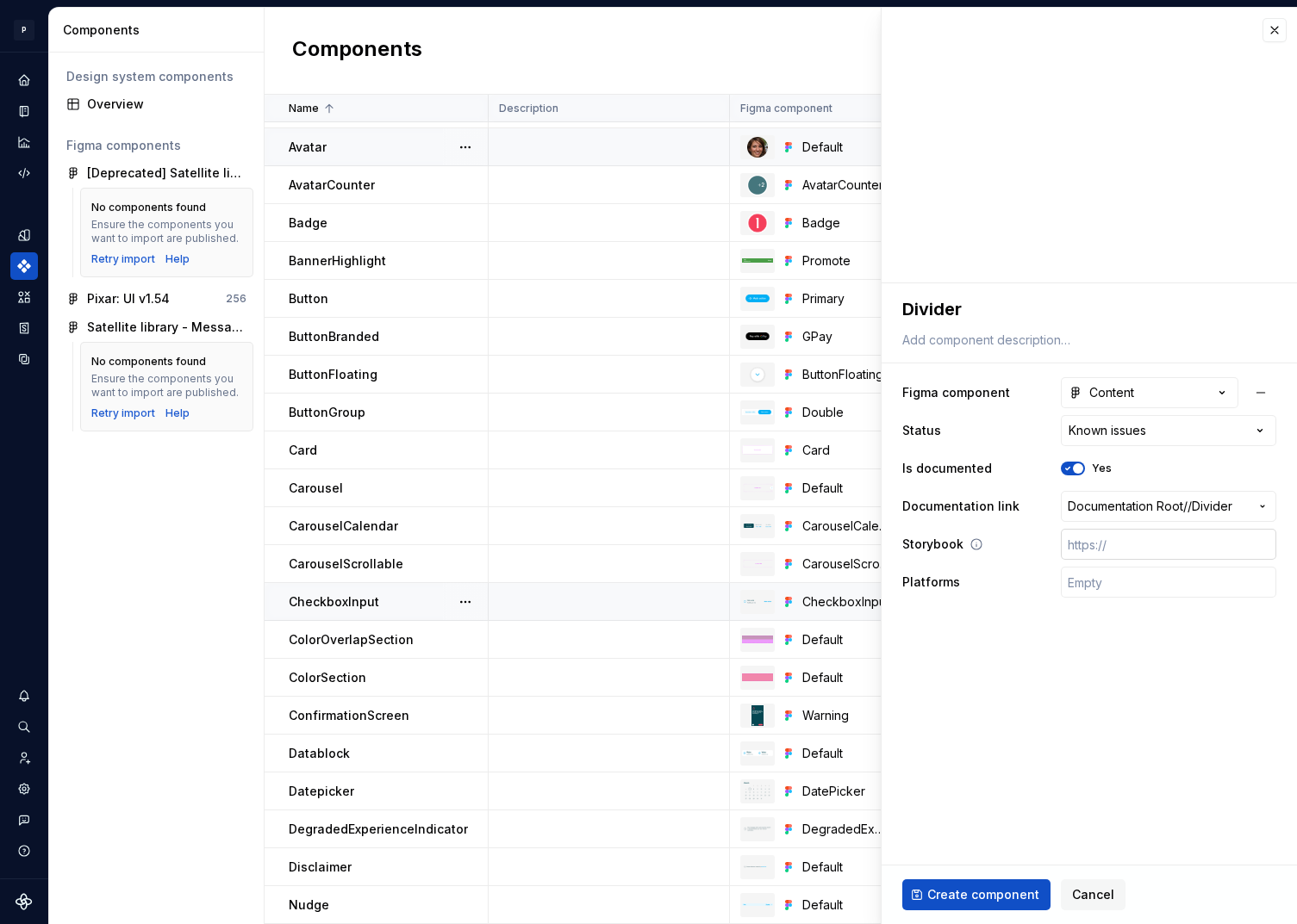
click at [1121, 540] on input "text" at bounding box center [1169, 544] width 216 height 31
paste input "https://design.blablacar.com/pixar/web/master/home/?path=/docs/searchform_searc…"
click at [1135, 578] on input "text" at bounding box center [1169, 582] width 216 height 31
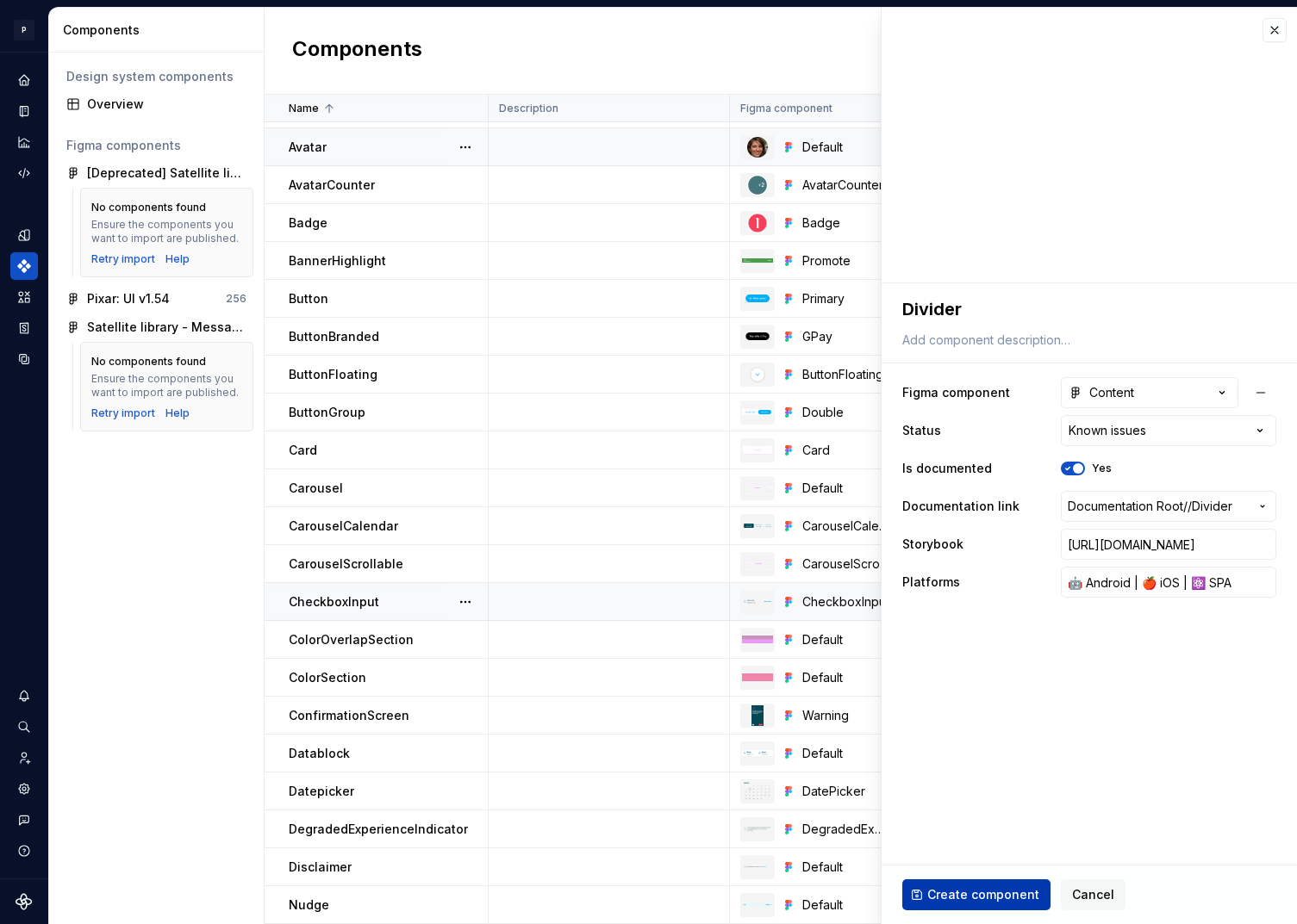
click at [964, 890] on span "Create component" at bounding box center [983, 895] width 112 height 17
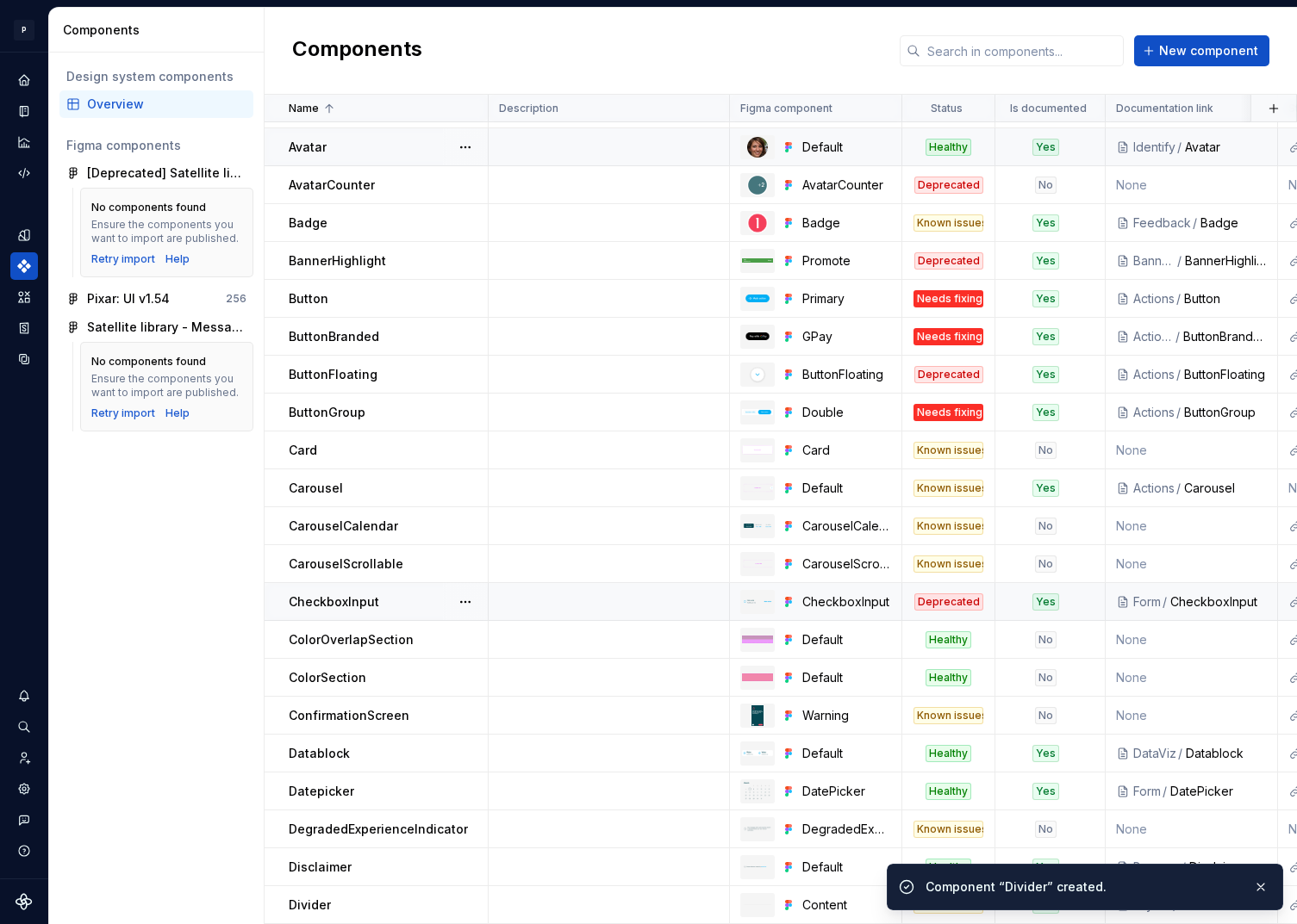
scroll to position [70, 0]
